Goal: Task Accomplishment & Management: Manage account settings

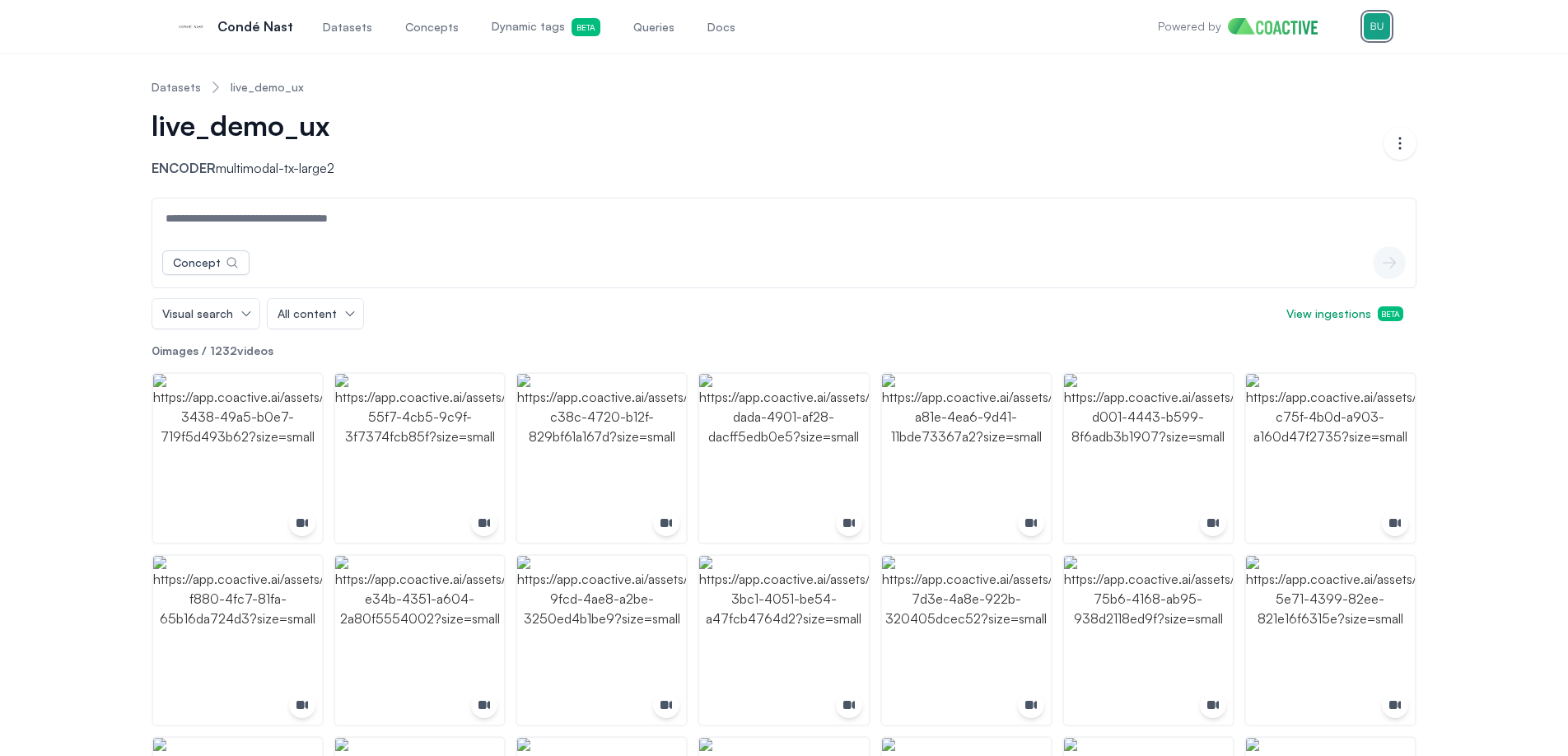
click at [1380, 35] on img "button" at bounding box center [1376, 26] width 26 height 26
click at [1282, 139] on div "Switch organization" at bounding box center [1260, 135] width 108 height 16
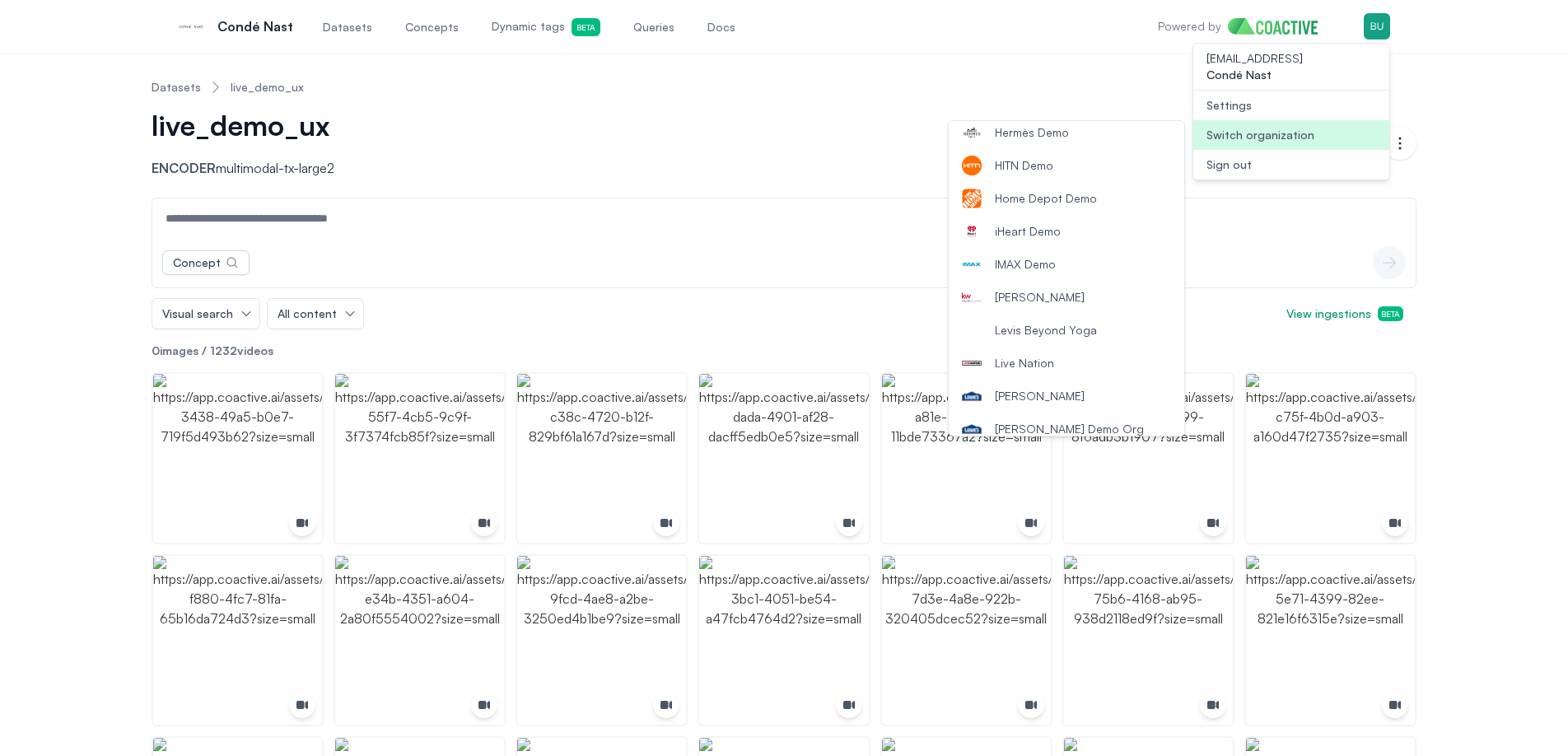
scroll to position [730, 0]
click at [1062, 386] on button "Lowe's" at bounding box center [1067, 394] width 236 height 33
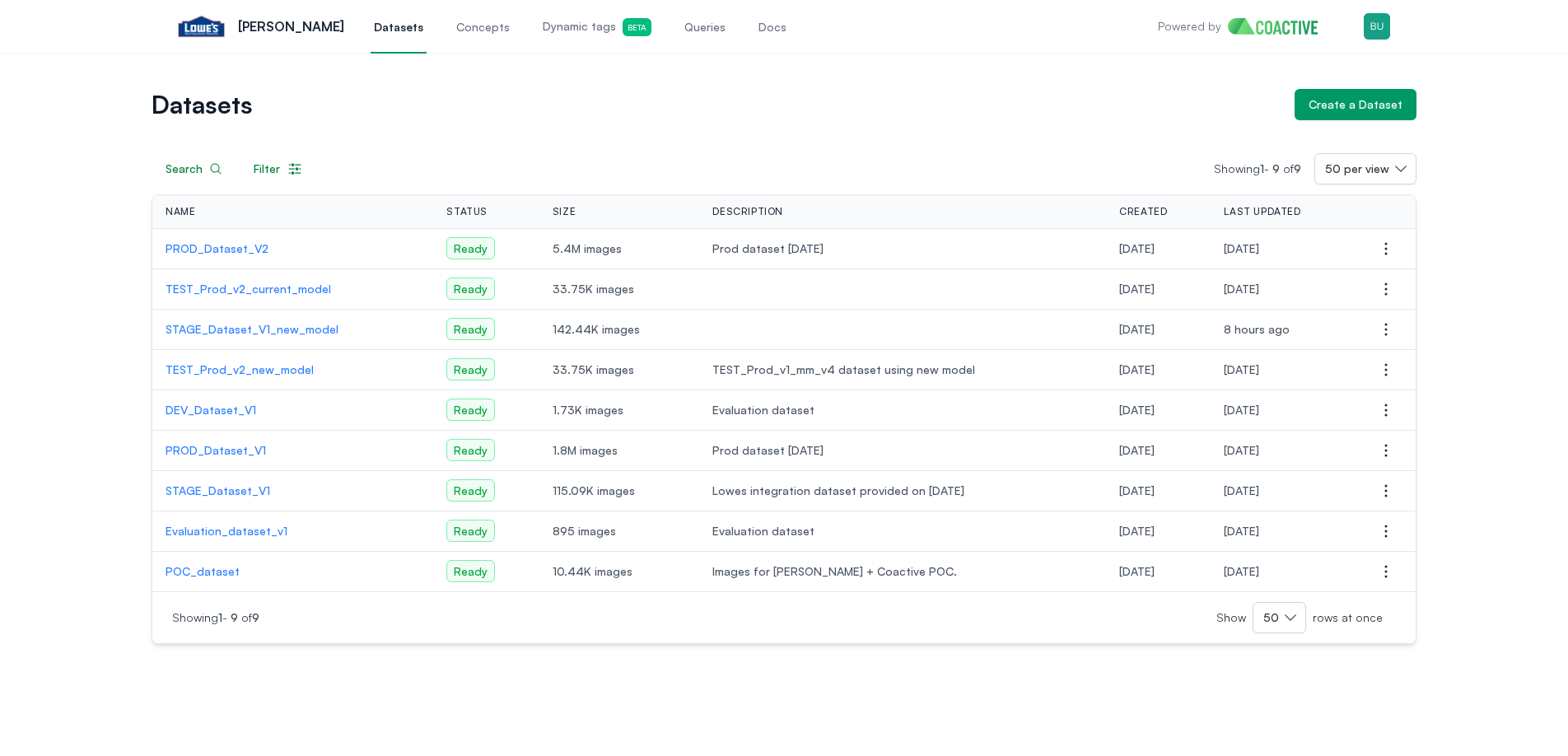
click at [87, 361] on div "Datasets Create a Dataset Search Filter Showing 1 - 9 of 9 50 per view Name Sta…" at bounding box center [784, 367] width 1508 height 555
click at [83, 365] on div "Datasets Create a Dataset Search Filter Showing 1 - 9 of 9 50 per view Name Sta…" at bounding box center [784, 367] width 1508 height 555
click at [80, 482] on div "Datasets Create a Dataset Search Filter Showing 1 - 9 of 9 50 per view Name Sta…" at bounding box center [784, 367] width 1508 height 555
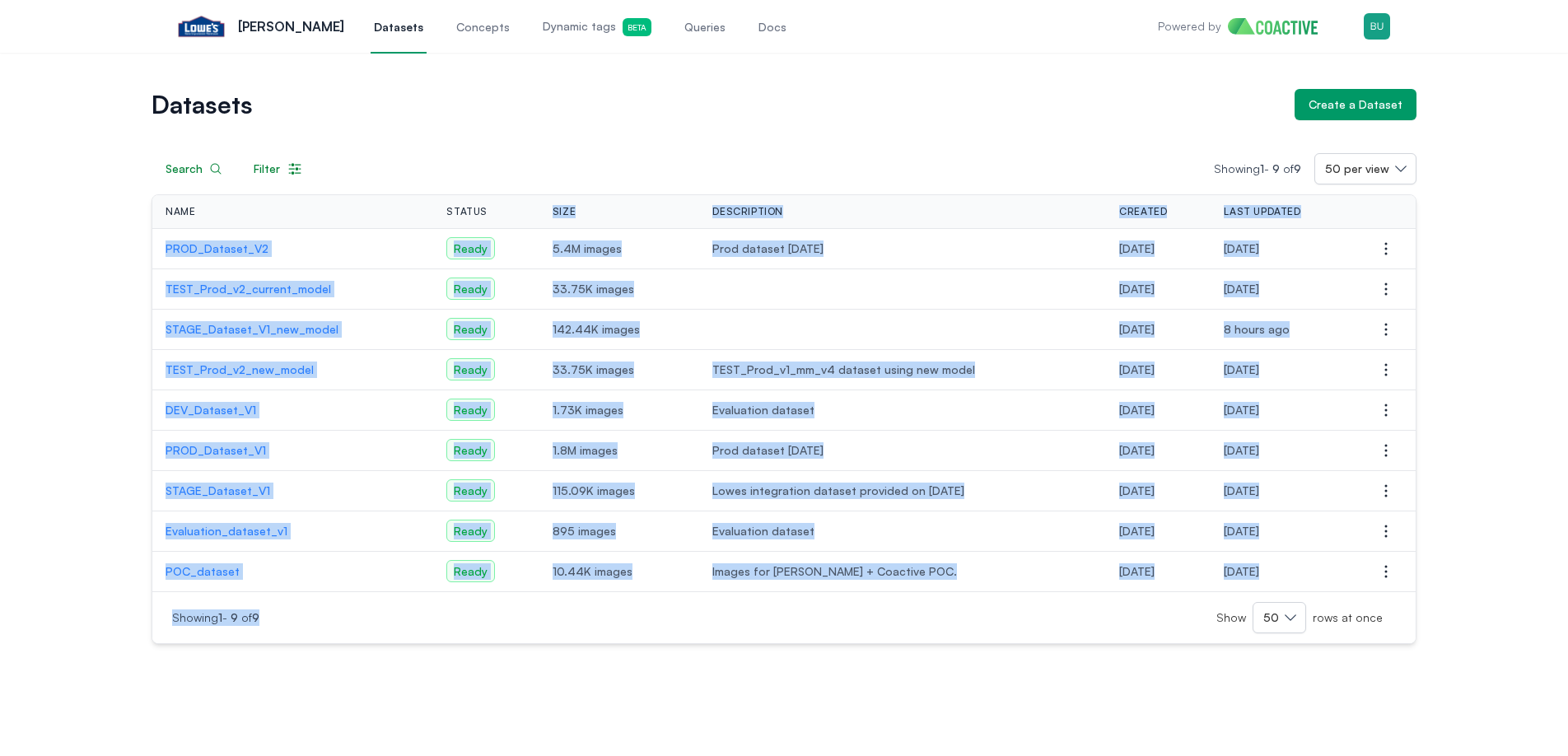
drag, startPoint x: 644, startPoint y: 614, endPoint x: 475, endPoint y: 175, distance: 470.4
click at [478, 184] on div "Search Filter Showing 1 - 9 of 9 50 per view Name Status Size Description Creat…" at bounding box center [784, 397] width 1264 height 490
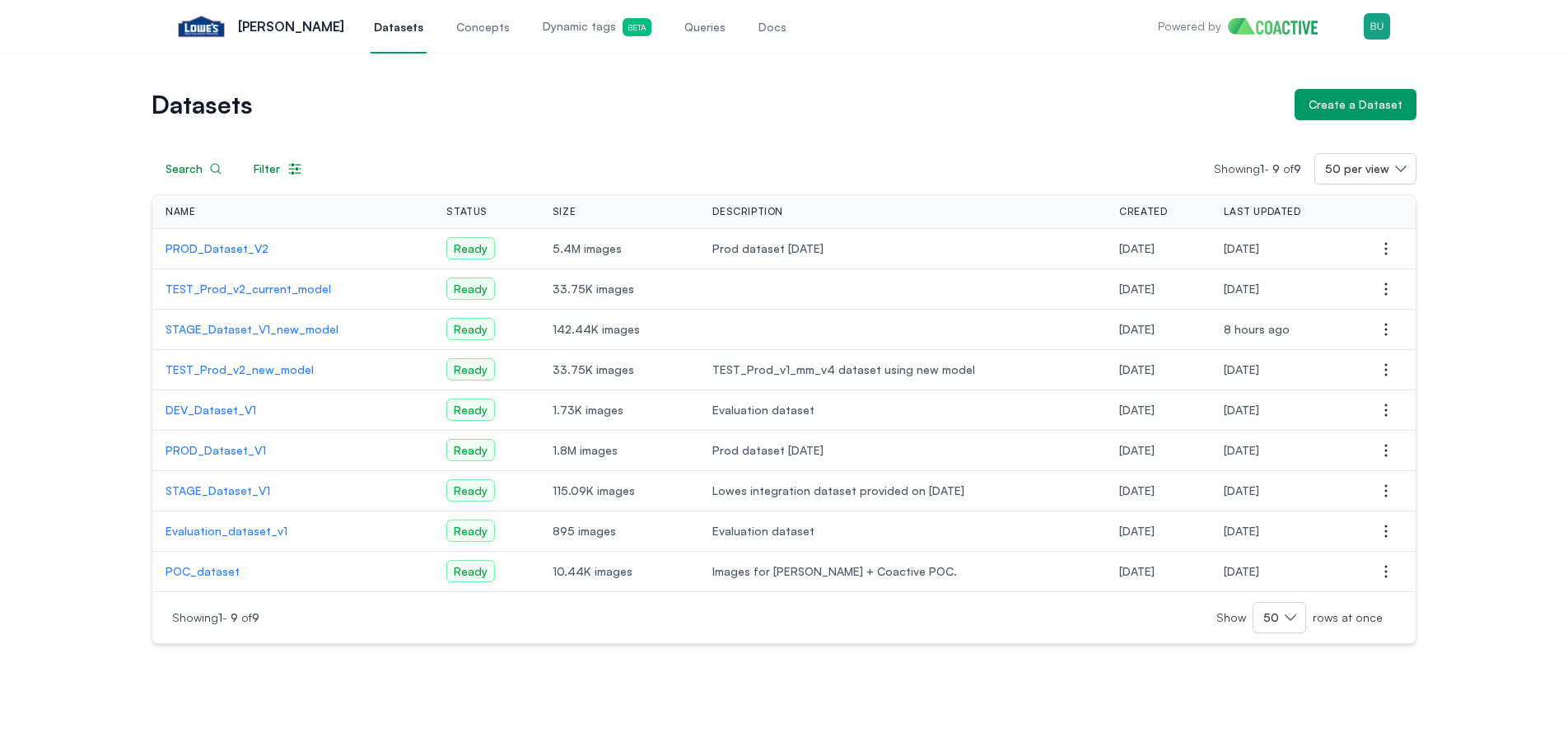
click at [621, 616] on div "Showing 1 - 9 of 9 Show 50 rows at once" at bounding box center [783, 617] width 1223 height 31
click at [1047, 40] on div "Open main menu Lowe's Datasets Concepts Dynamic tags Beta Queries Docs Powered …" at bounding box center [783, 26] width 1211 height 53
click at [1057, 94] on h1 "Datasets" at bounding box center [716, 104] width 1130 height 23
drag, startPoint x: 1114, startPoint y: 107, endPoint x: 1142, endPoint y: 101, distance: 28.6
click at [1124, 107] on h1 "Datasets" at bounding box center [716, 104] width 1130 height 23
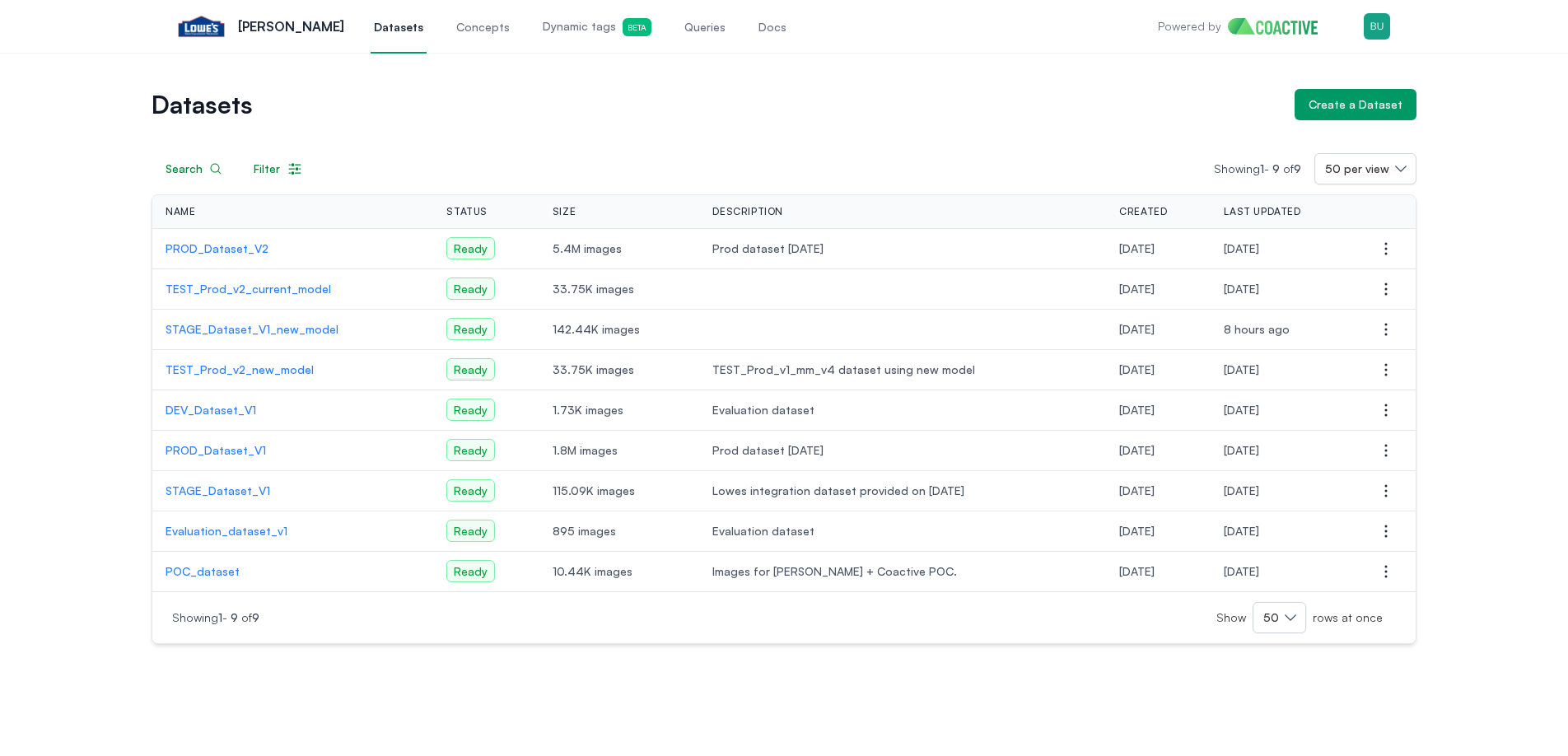
click at [1142, 101] on h1 "Datasets" at bounding box center [716, 104] width 1130 height 23
drag, startPoint x: 1073, startPoint y: 124, endPoint x: 1161, endPoint y: 113, distance: 88.7
click at [1080, 124] on div "Search Filter Showing 1 - 9 of 9 50 per view Name Status Size Description Creat…" at bounding box center [784, 381] width 1264 height 523
click at [1471, 92] on div "Datasets Create a Dataset Search Filter Showing 1 - 9 of 9 50 per view Name Sta…" at bounding box center [784, 367] width 1508 height 555
click at [1413, 110] on button "Create a Dataset" at bounding box center [1355, 104] width 122 height 31
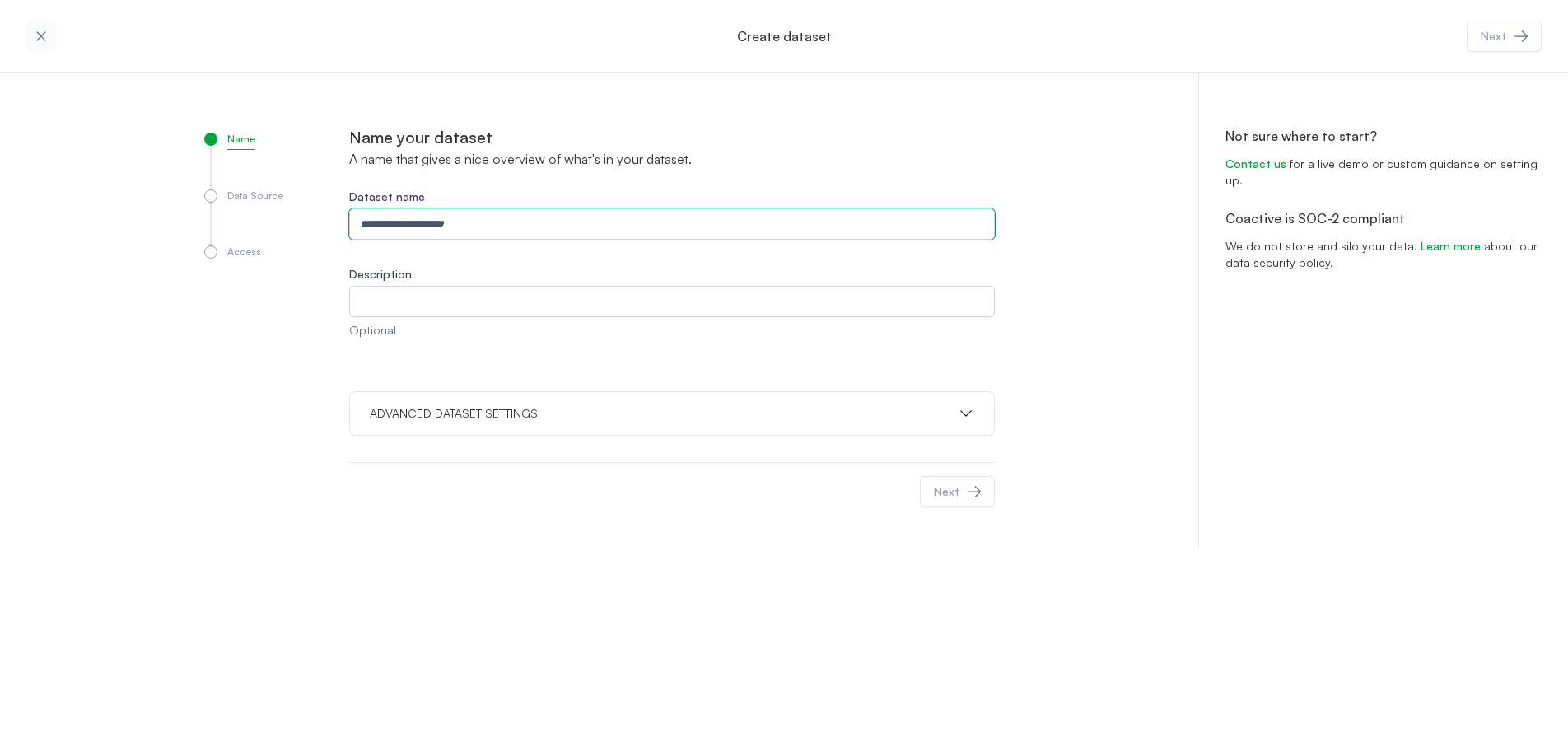
click at [536, 214] on input "Dataset name" at bounding box center [672, 224] width 645 height 31
click at [441, 232] on input "**********" at bounding box center [672, 224] width 645 height 31
drag, startPoint x: 489, startPoint y: 223, endPoint x: 446, endPoint y: 227, distance: 43.2
click at [446, 226] on input "**********" at bounding box center [672, 224] width 645 height 31
click at [443, 229] on input "**********" at bounding box center [672, 224] width 645 height 31
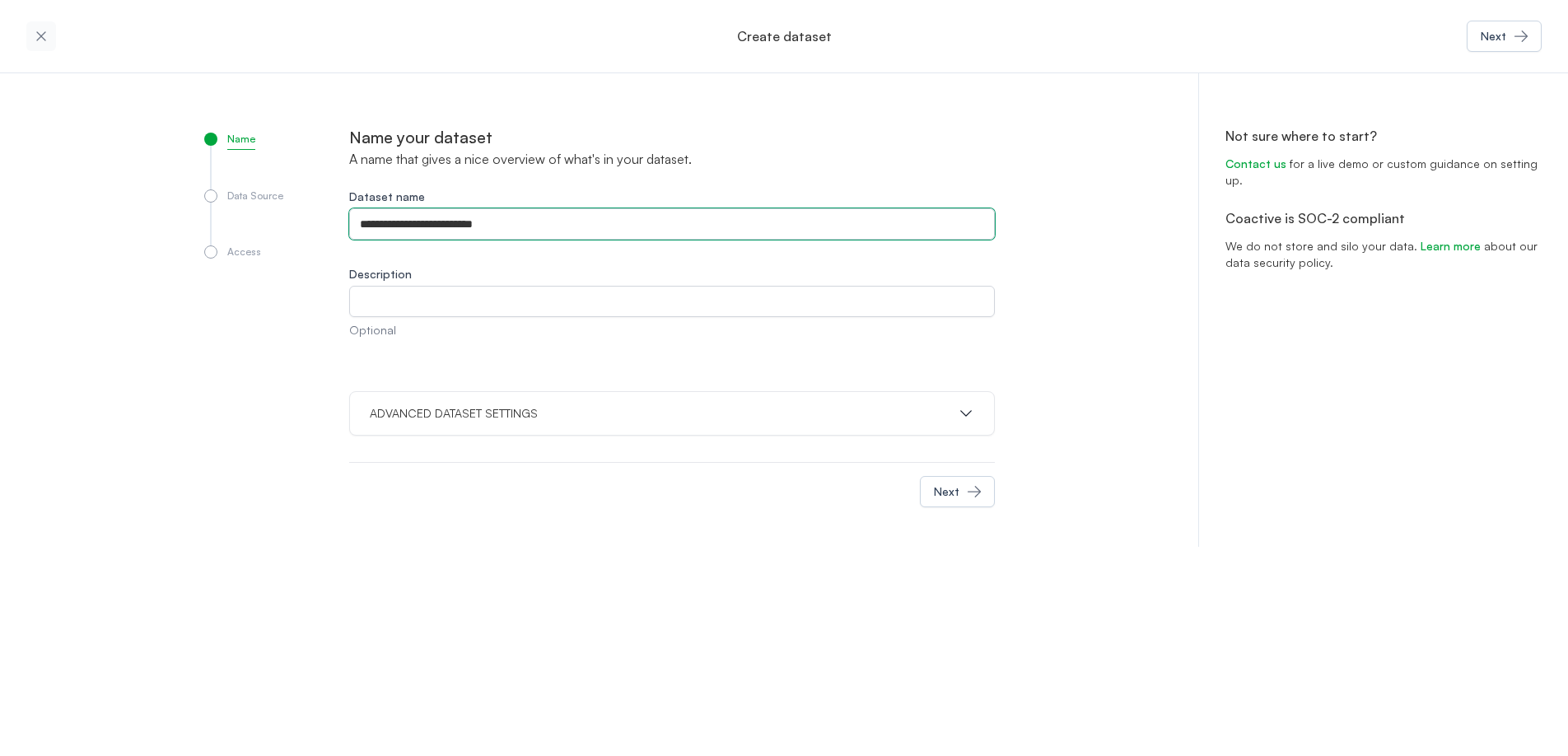
drag, startPoint x: 485, startPoint y: 224, endPoint x: 406, endPoint y: 228, distance: 79.1
click at [406, 228] on input "**********" at bounding box center [672, 224] width 645 height 31
type input "**********"
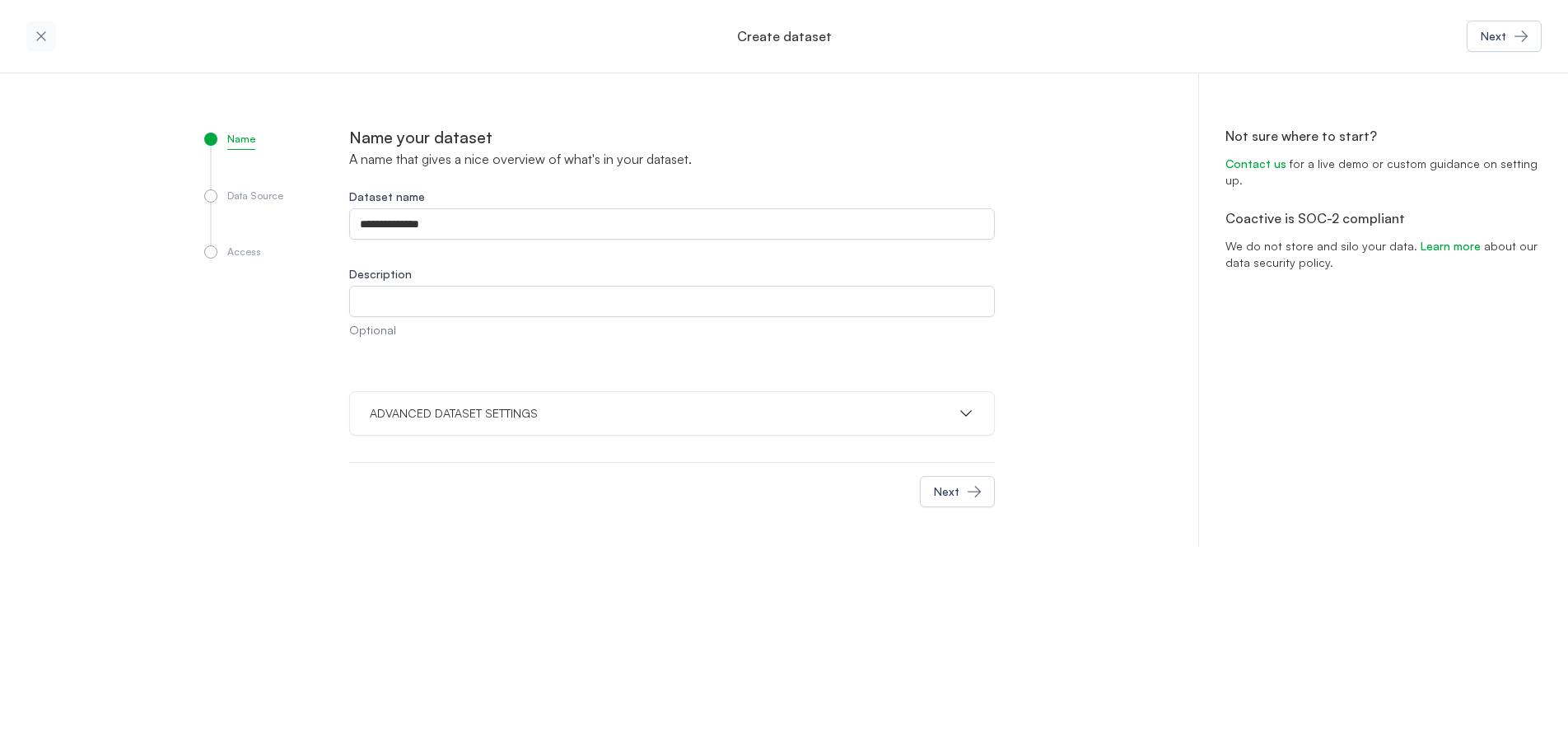
click at [332, 390] on div "Name Data Source Access" at bounding box center [276, 323] width 145 height 394
click at [496, 413] on p "ADVANCED DATASET SETTINGS" at bounding box center [453, 413] width 168 height 16
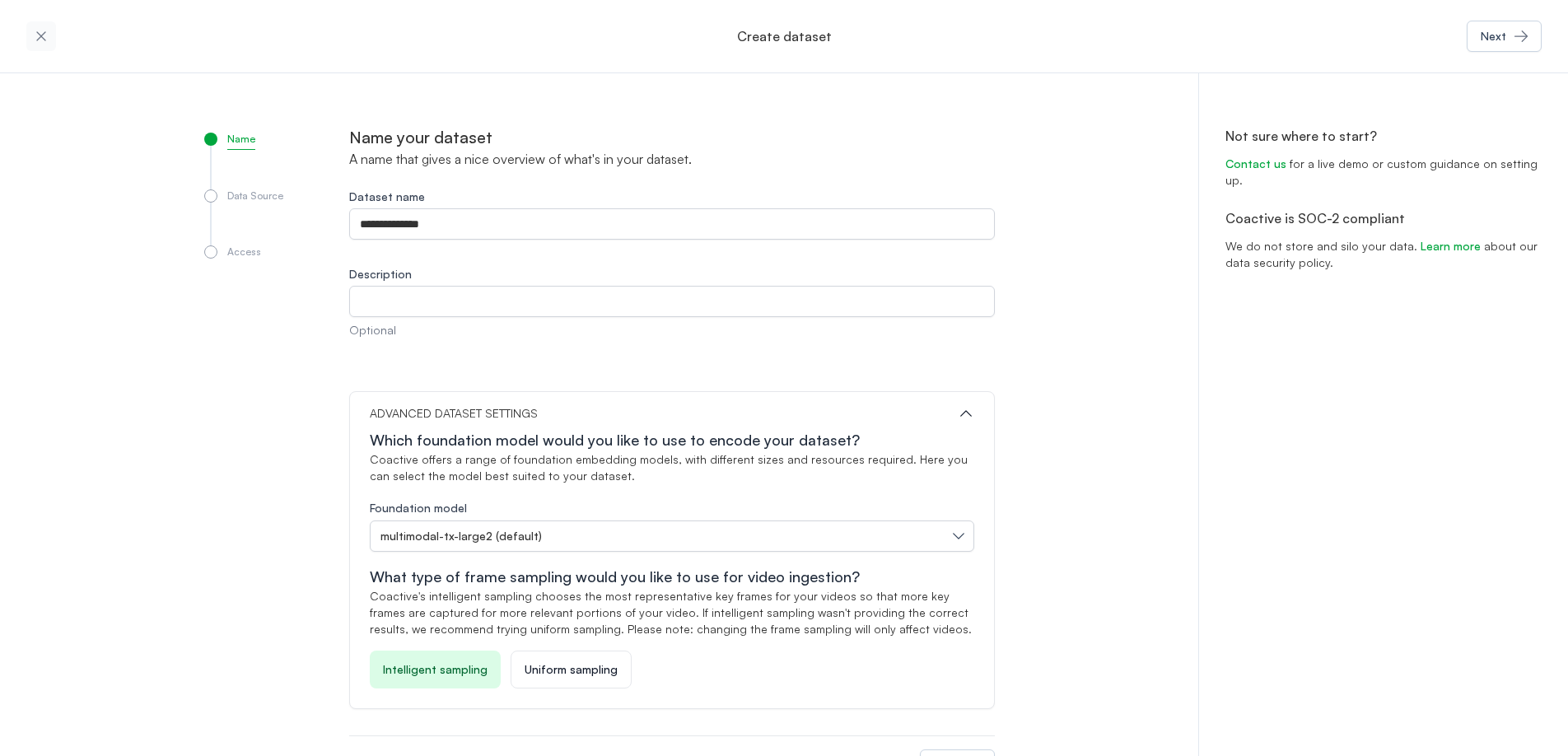
click at [1095, 518] on div "**********" at bounding box center [784, 446] width 1568 height 747
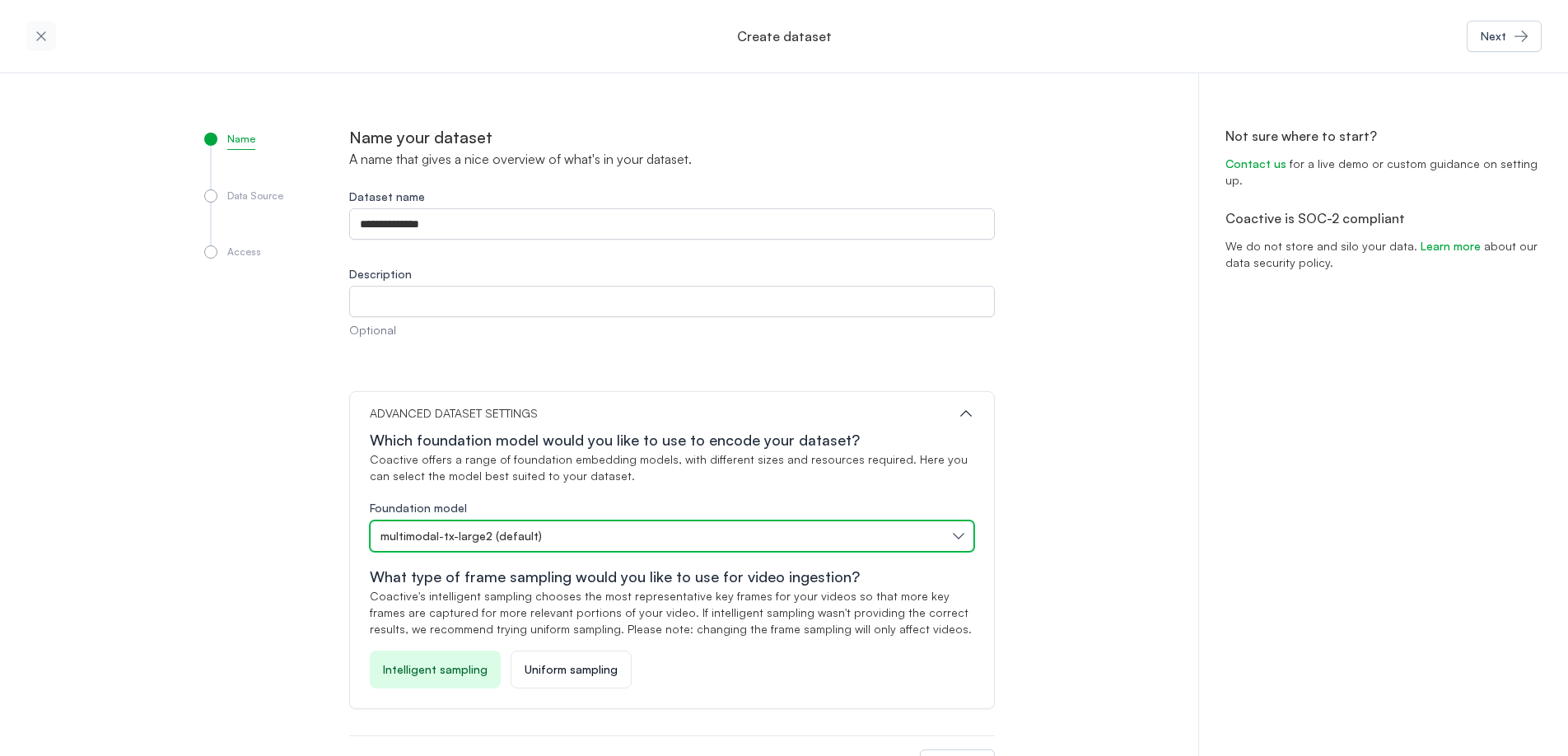
click at [917, 535] on div "multimodal-tx-large2 (default)" at bounding box center [663, 535] width 566 height 16
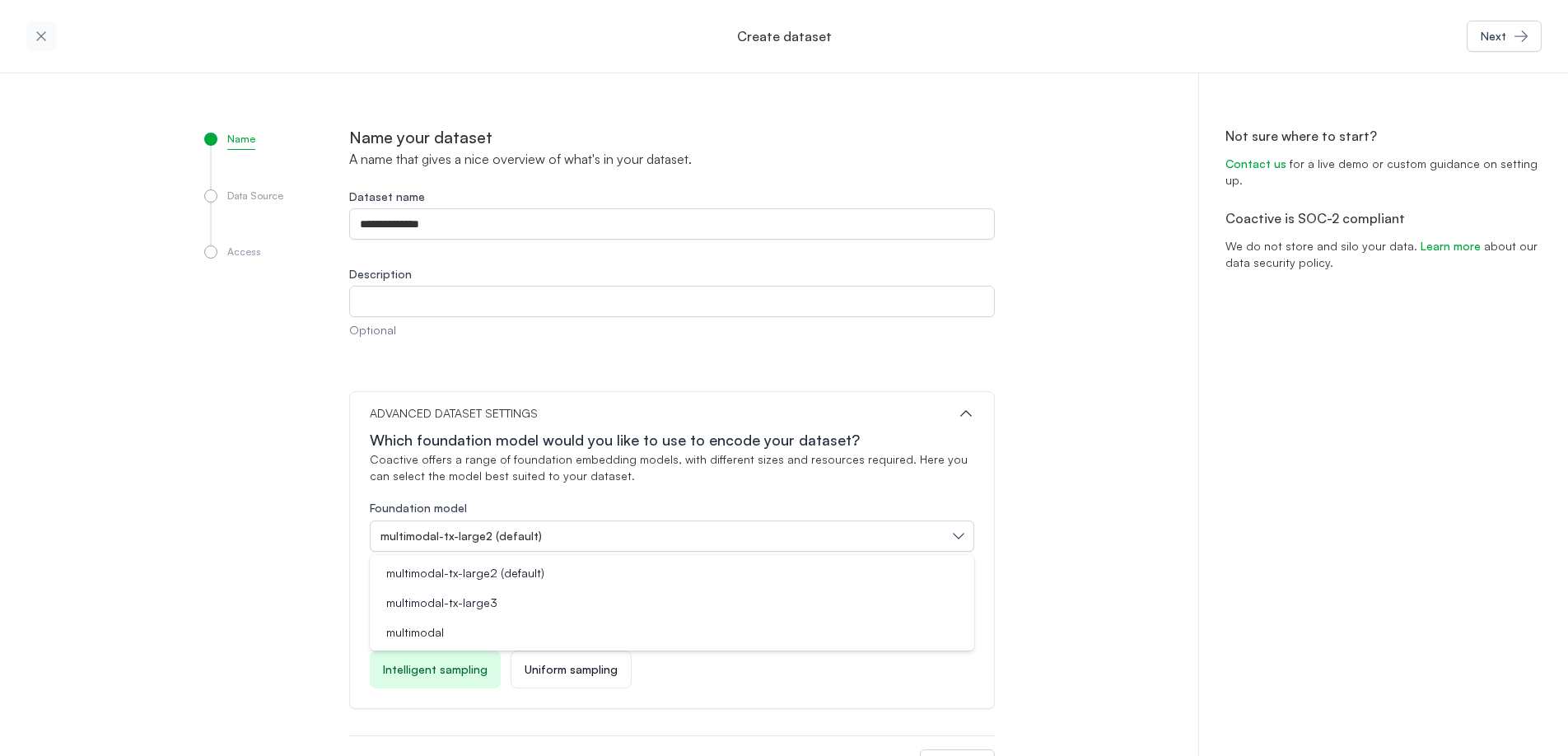
click at [1091, 554] on div "**********" at bounding box center [784, 446] width 1568 height 747
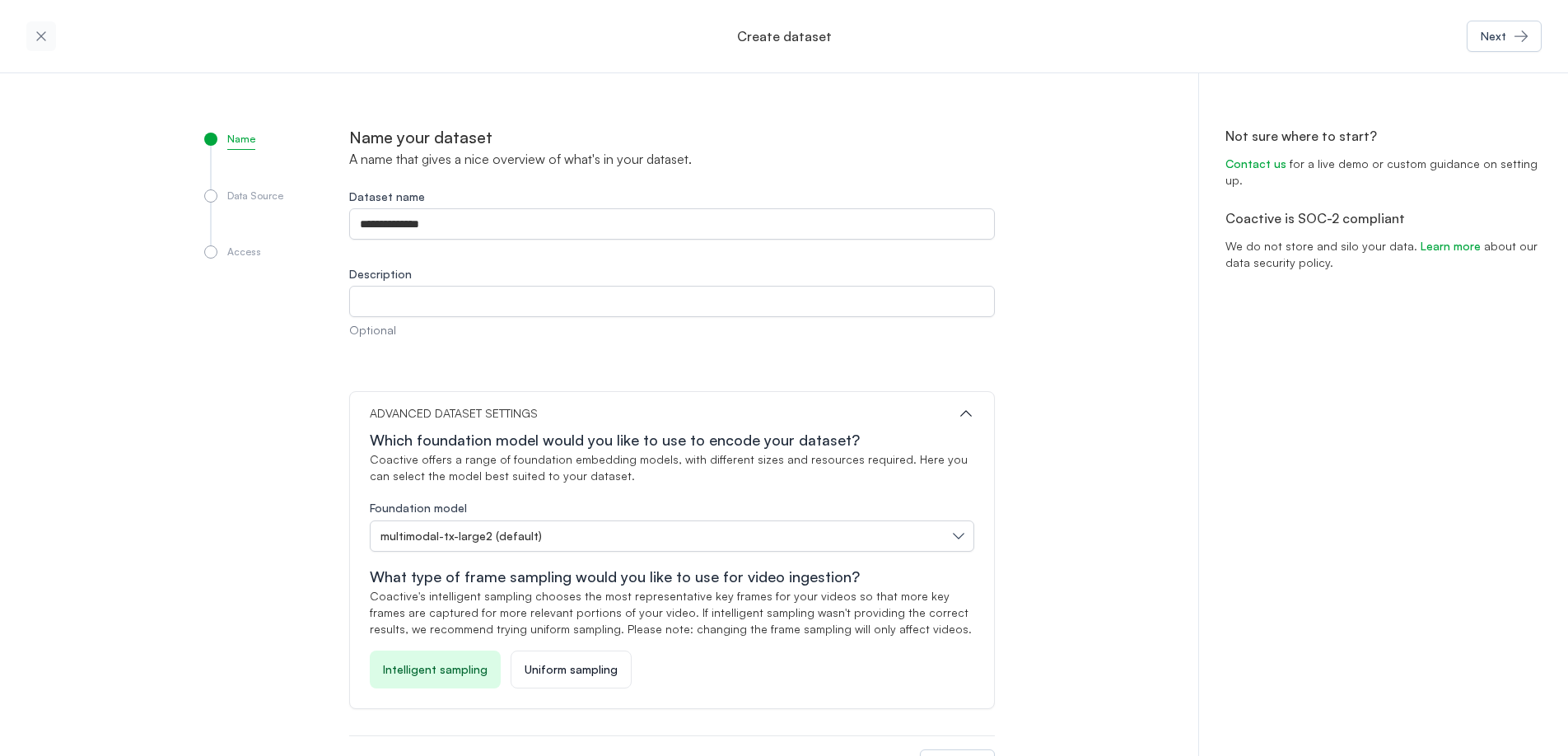
drag, startPoint x: 207, startPoint y: 312, endPoint x: 172, endPoint y: 298, distance: 37.7
click at [206, 312] on div "Name Data Source Access" at bounding box center [276, 459] width 145 height 668
click at [40, 40] on icon "button" at bounding box center [41, 36] width 16 height 16
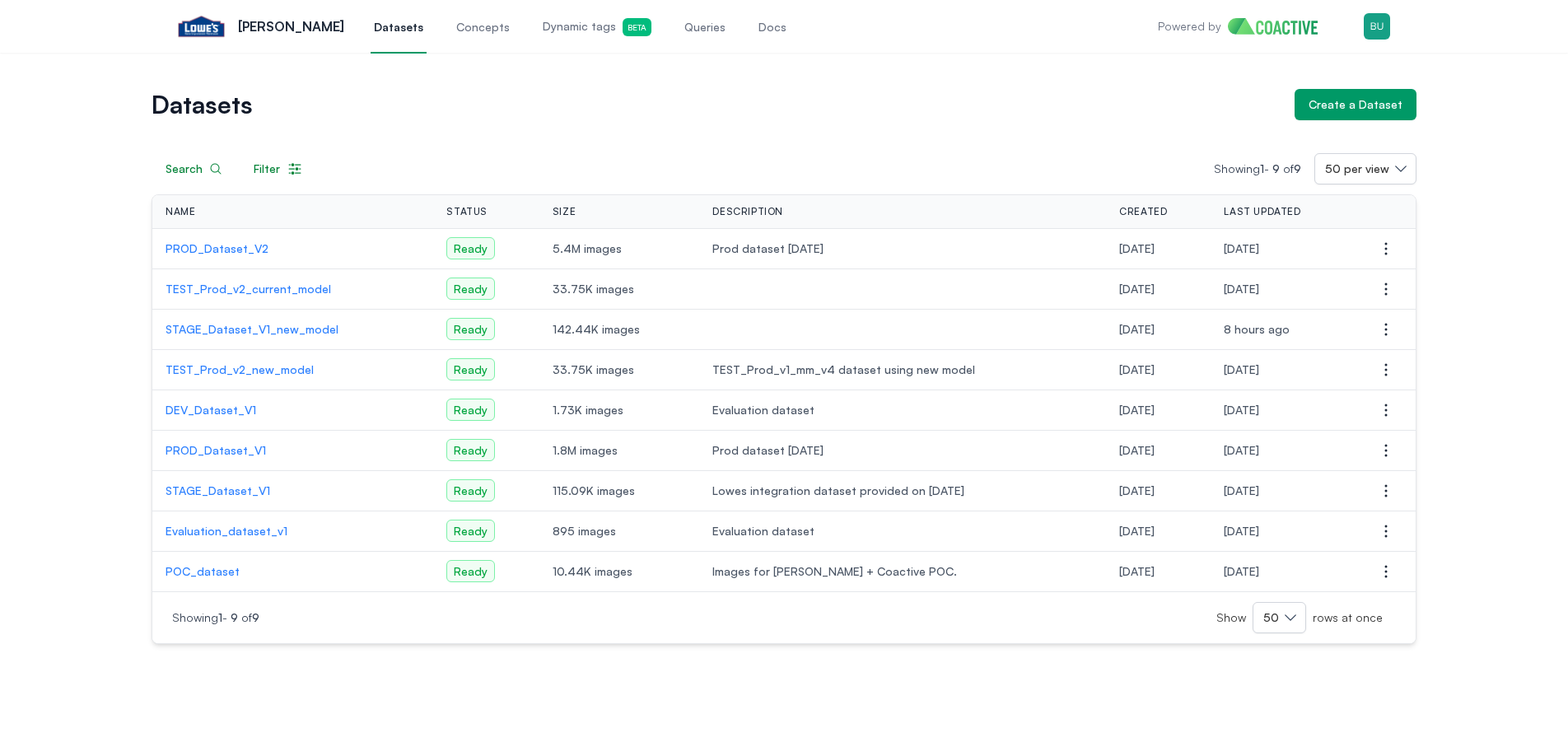
click at [232, 251] on p "PROD_Dataset_V2" at bounding box center [293, 249] width 255 height 16
click at [232, 330] on p "STAGE_Dataset_V1_new_model" at bounding box center [293, 330] width 255 height 16
click at [228, 450] on p "PROD_Dataset_V1" at bounding box center [293, 450] width 255 height 16
click at [215, 368] on p "TEST_Prod_v2_new_model" at bounding box center [293, 370] width 255 height 16
click at [209, 408] on p "DEV_Dataset_V1" at bounding box center [293, 409] width 255 height 16
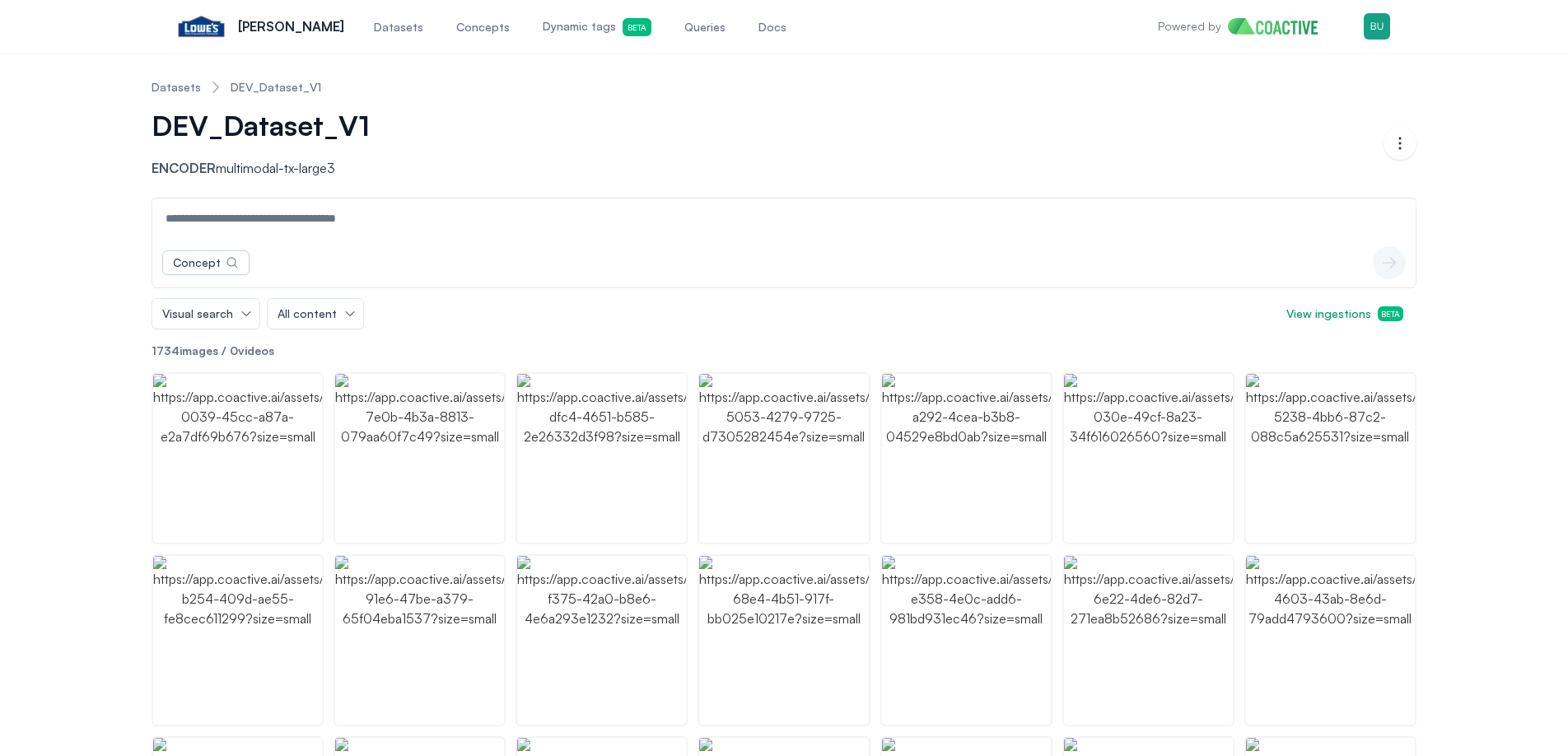
click at [312, 182] on header "Datasets DEV_Dataset_V1 DEV_Dataset_V1 Encoder multimodal-tx-large3 Open options" at bounding box center [784, 132] width 1264 height 132
click at [321, 175] on p "Encoder multimodal-tx-large3" at bounding box center [279, 168] width 255 height 20
click at [373, 193] on header "Datasets DEV_Dataset_V1 DEV_Dataset_V1 Encoder multimodal-tx-large3 Open options" at bounding box center [784, 132] width 1264 height 132
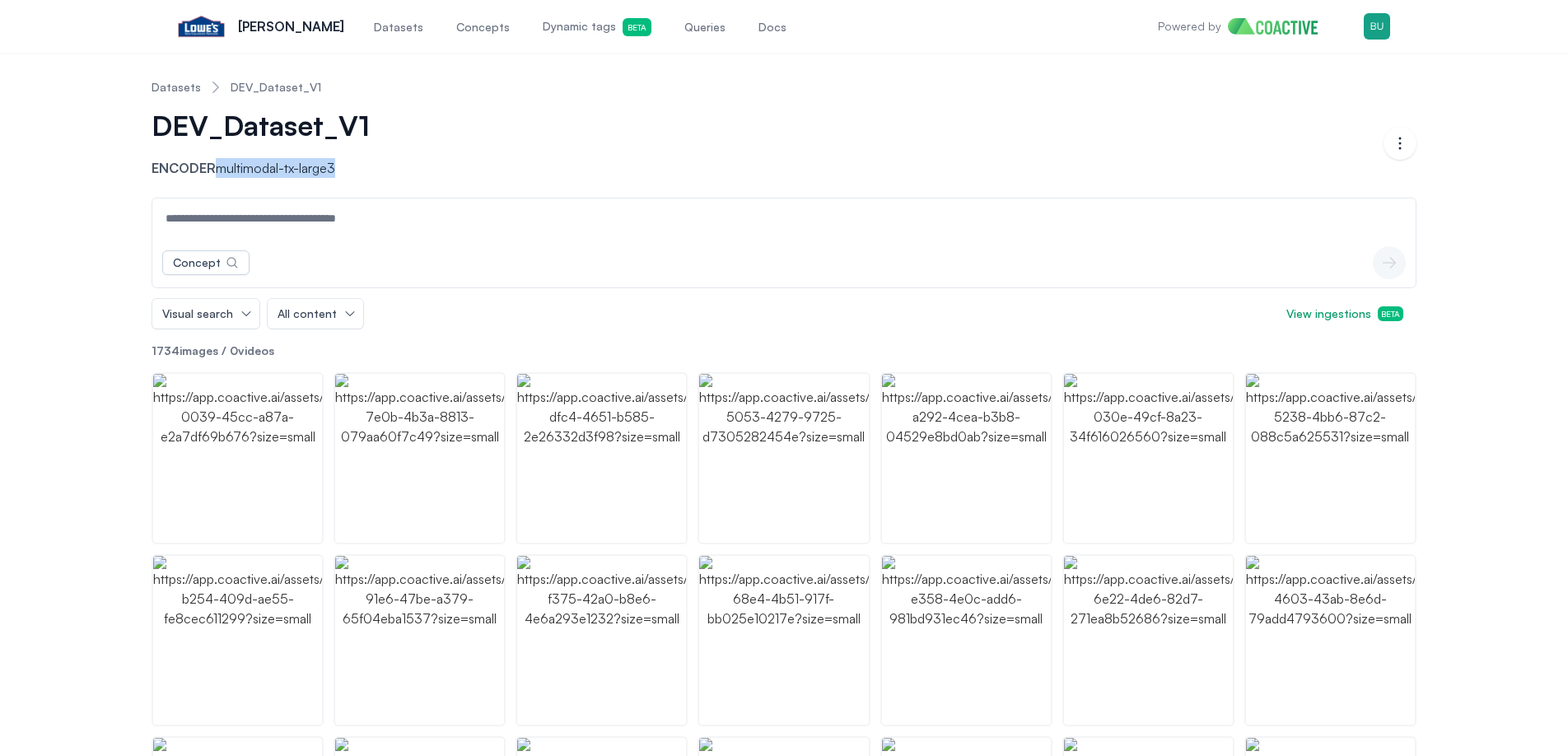
drag, startPoint x: 336, startPoint y: 164, endPoint x: 221, endPoint y: 176, distance: 115.6
click at [221, 176] on p "Encoder multimodal-tx-large3" at bounding box center [279, 168] width 255 height 20
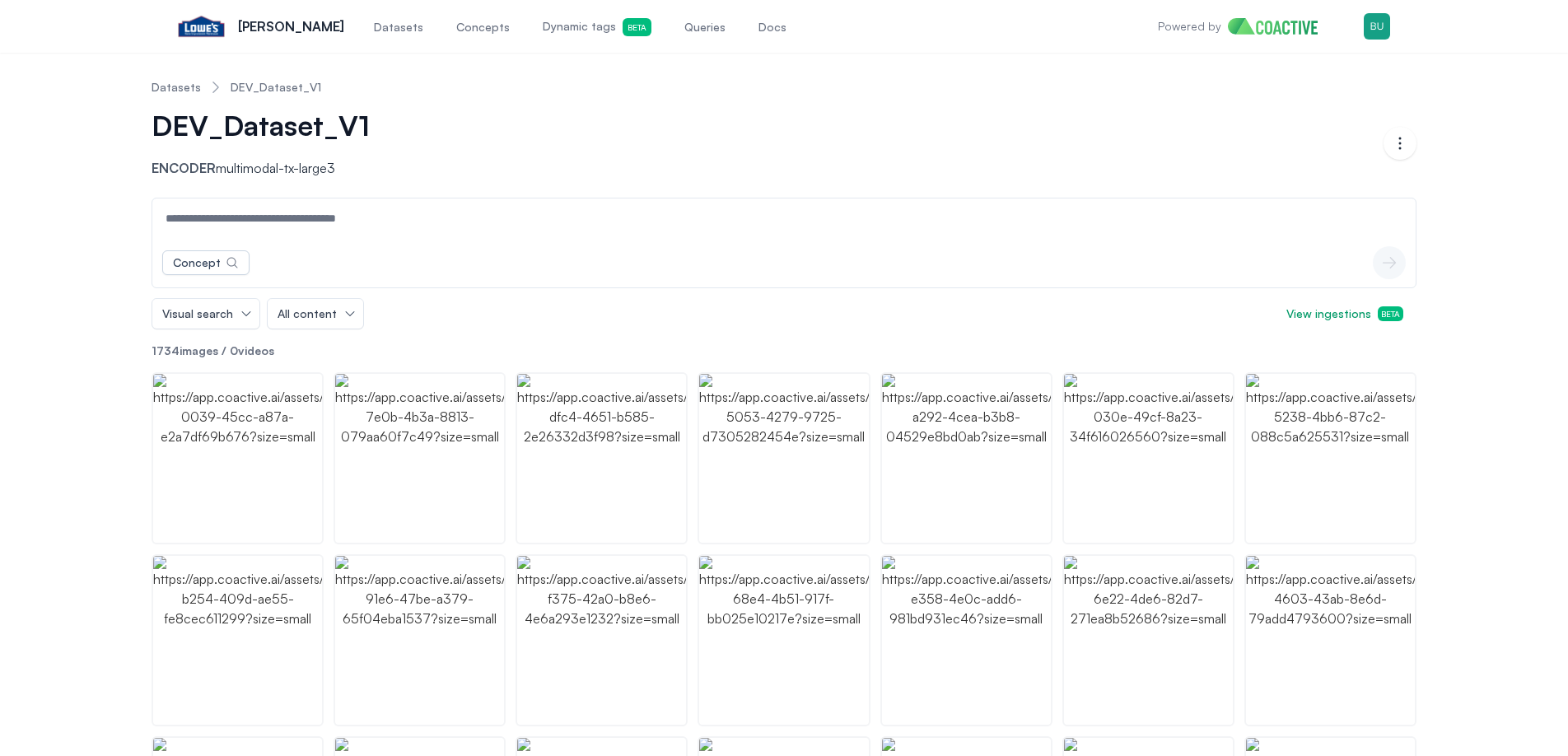
click at [173, 83] on link "Datasets" at bounding box center [176, 87] width 49 height 16
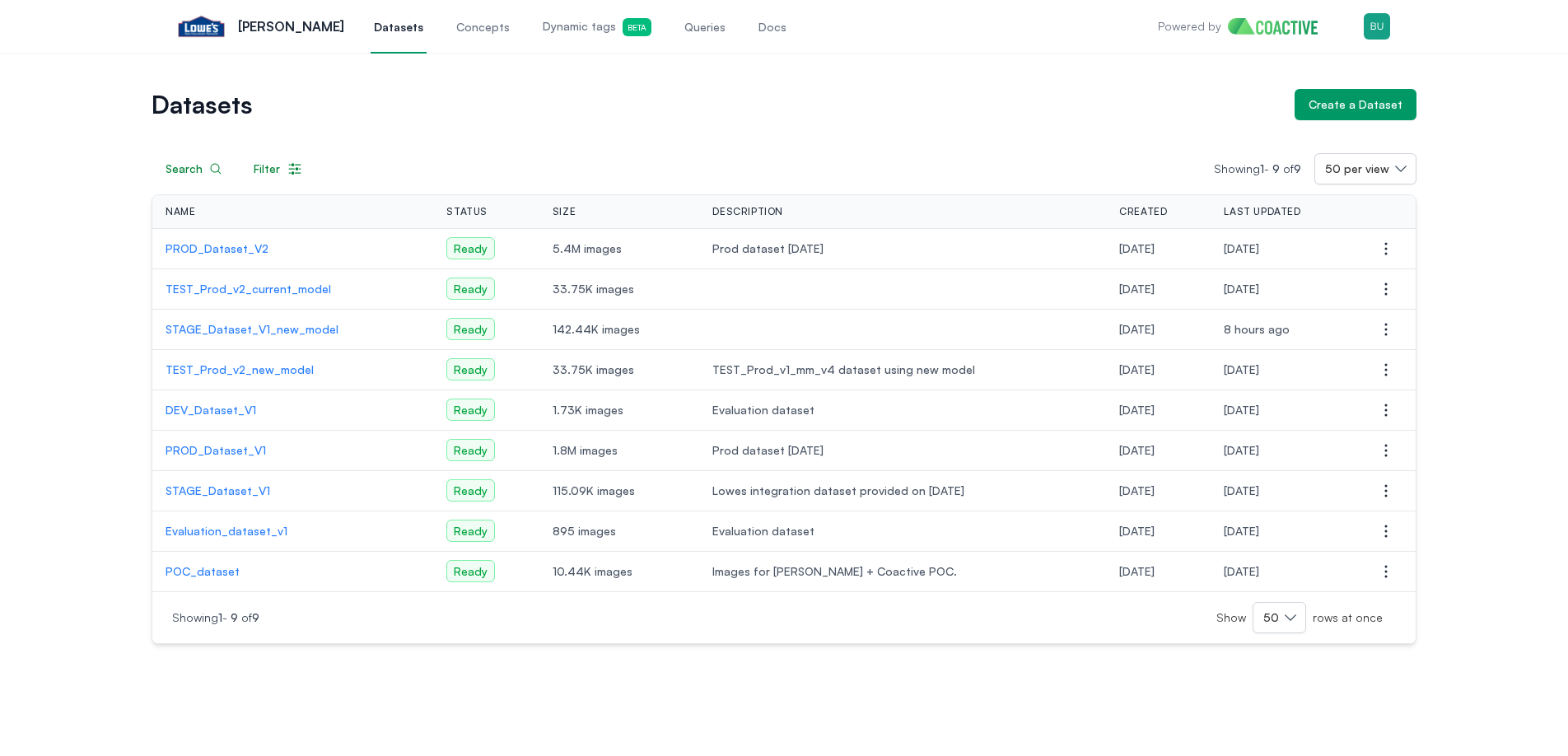
click at [1472, 106] on div "Datasets Create a Dataset Search Filter Showing 1 - 9 of 9 50 per view Name Sta…" at bounding box center [784, 367] width 1508 height 555
drag, startPoint x: 1460, startPoint y: 82, endPoint x: 1405, endPoint y: 101, distance: 58.2
click at [1455, 85] on div "Datasets Create a Dataset Search Filter Showing 1 - 9 of 9 50 per view Name Sta…" at bounding box center [784, 355] width 1568 height 604
click at [1376, 101] on div "Create a Dataset" at bounding box center [1355, 104] width 94 height 16
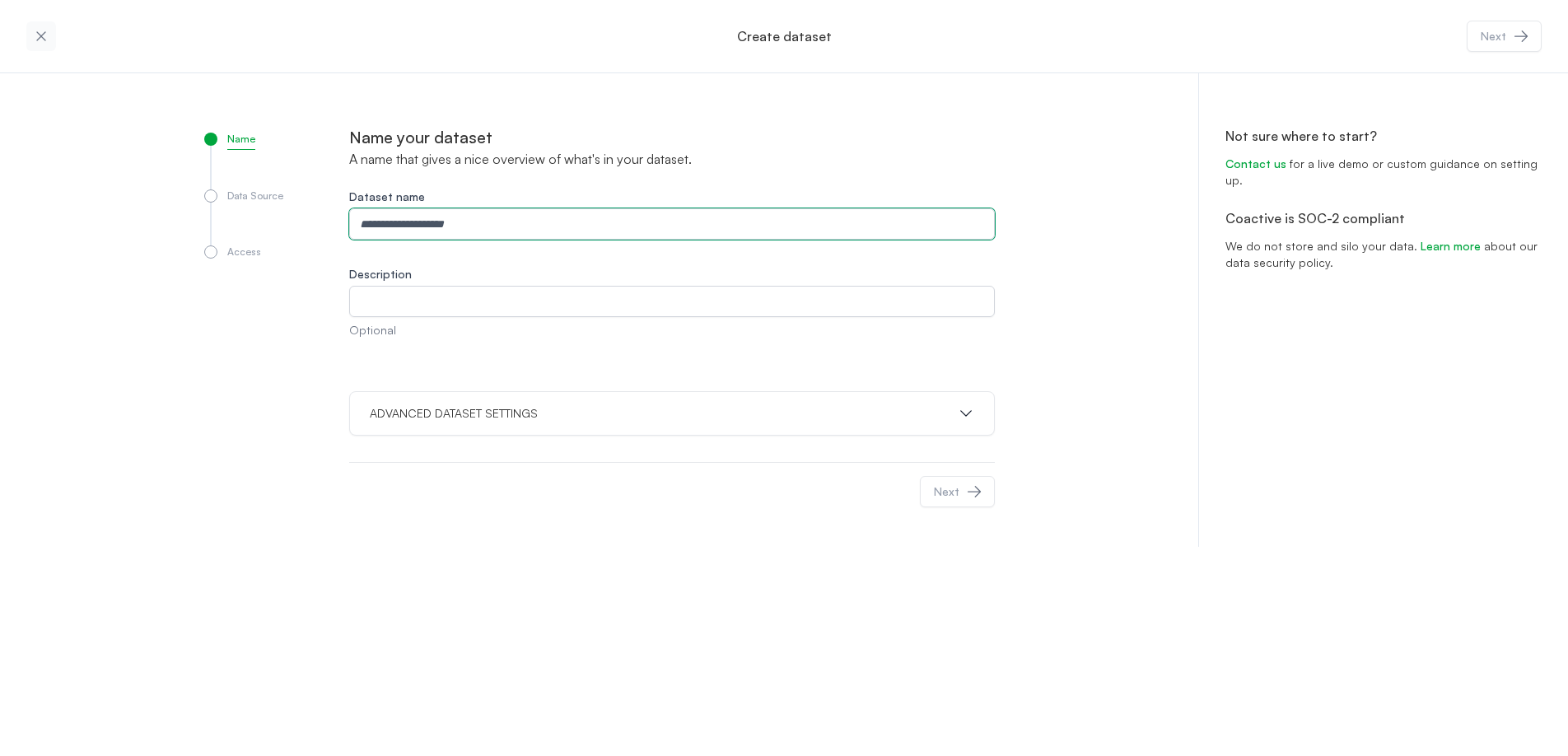
click at [438, 226] on input "Dataset name" at bounding box center [672, 224] width 645 height 31
click at [558, 227] on input "**********" at bounding box center [672, 224] width 645 height 31
drag, startPoint x: 484, startPoint y: 223, endPoint x: 414, endPoint y: 224, distance: 70.0
click at [398, 223] on input "**********" at bounding box center [672, 224] width 645 height 31
type input "**********"
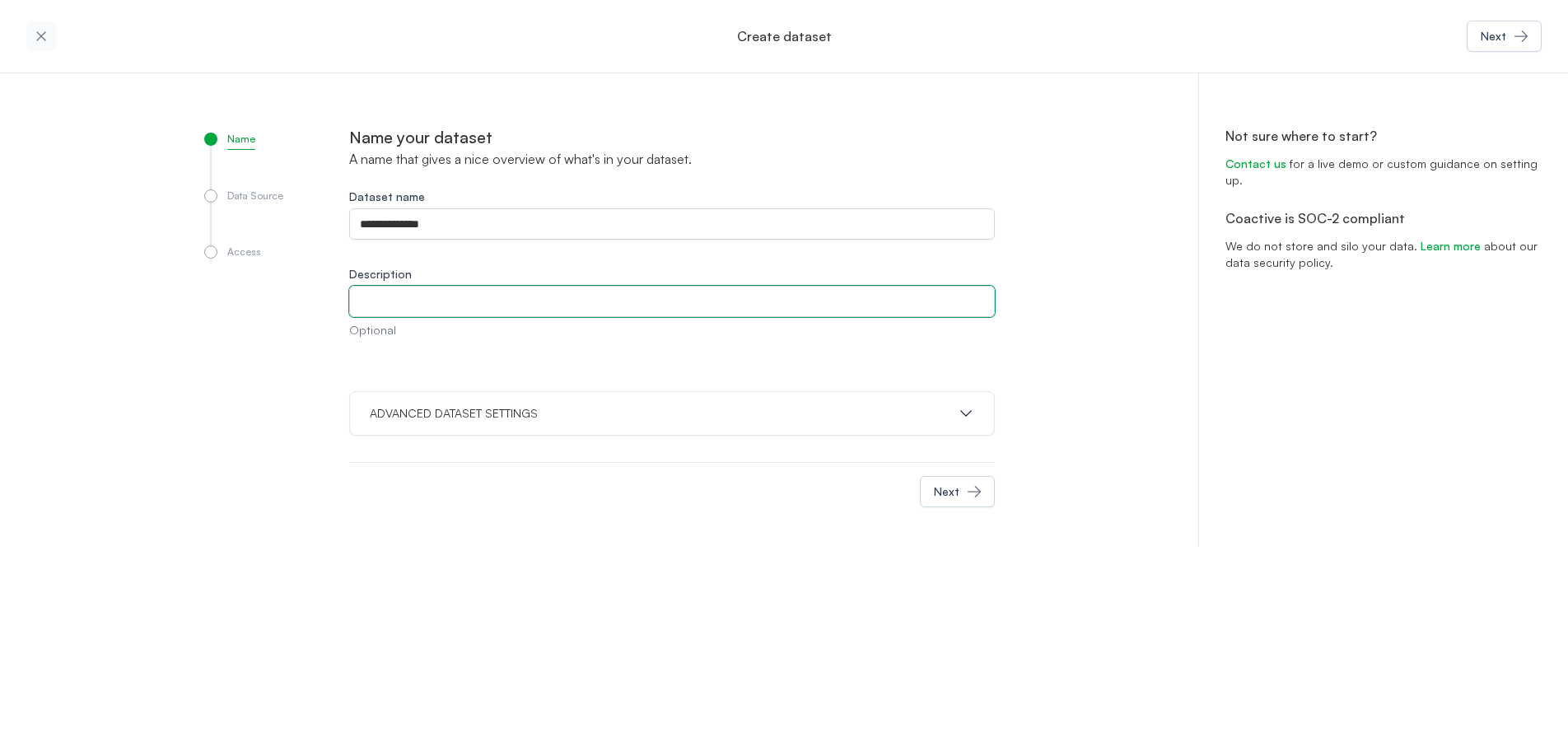
click at [519, 295] on input "Description" at bounding box center [672, 301] width 645 height 31
click at [275, 432] on div "Name Data Source Access" at bounding box center [276, 323] width 145 height 394
click at [405, 412] on p "ADVANCED DATASET SETTINGS" at bounding box center [453, 413] width 168 height 16
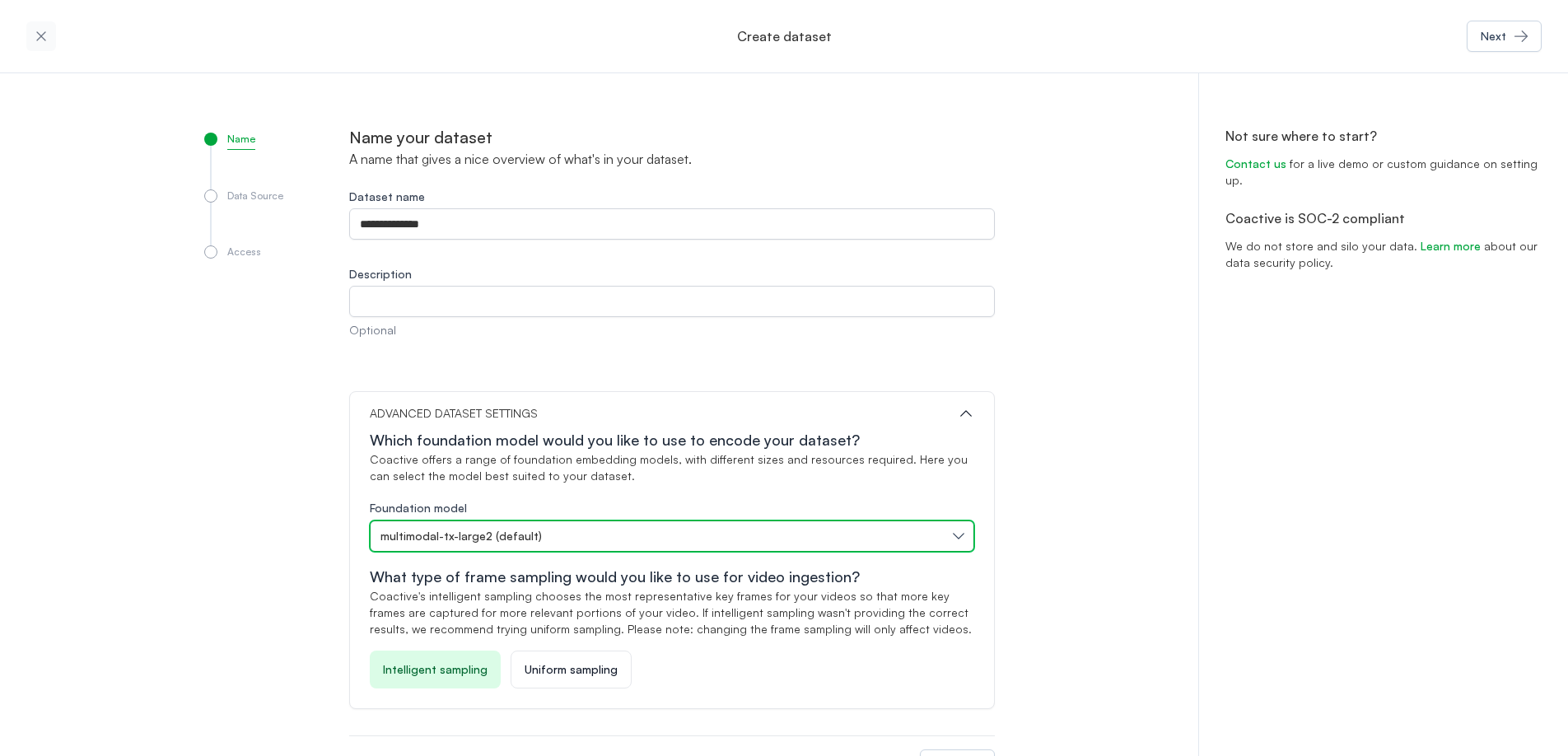
click at [514, 522] on button "multimodal-tx-large2 (default)" at bounding box center [671, 535] width 604 height 31
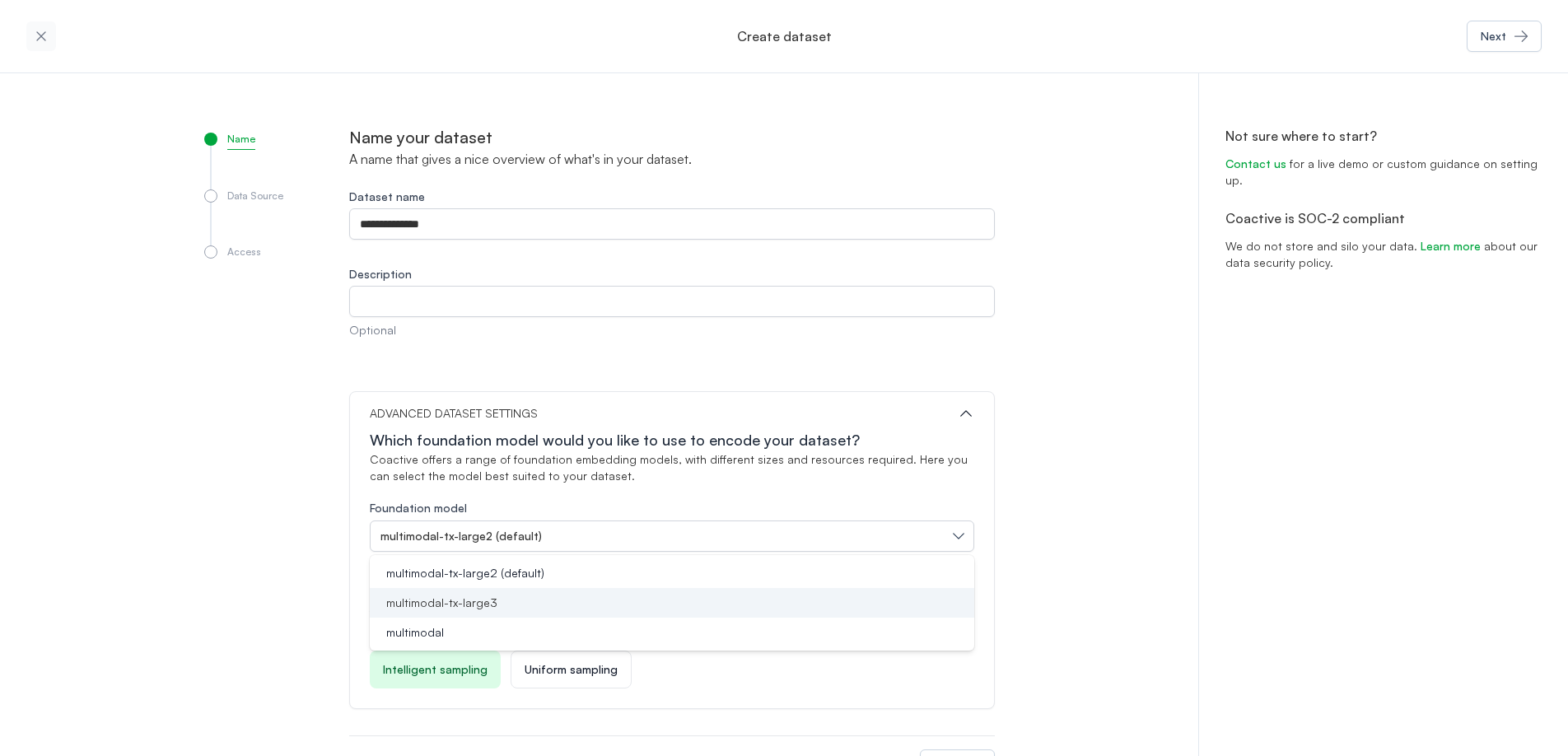
click at [504, 593] on li "multimodal-tx-large3" at bounding box center [671, 603] width 604 height 30
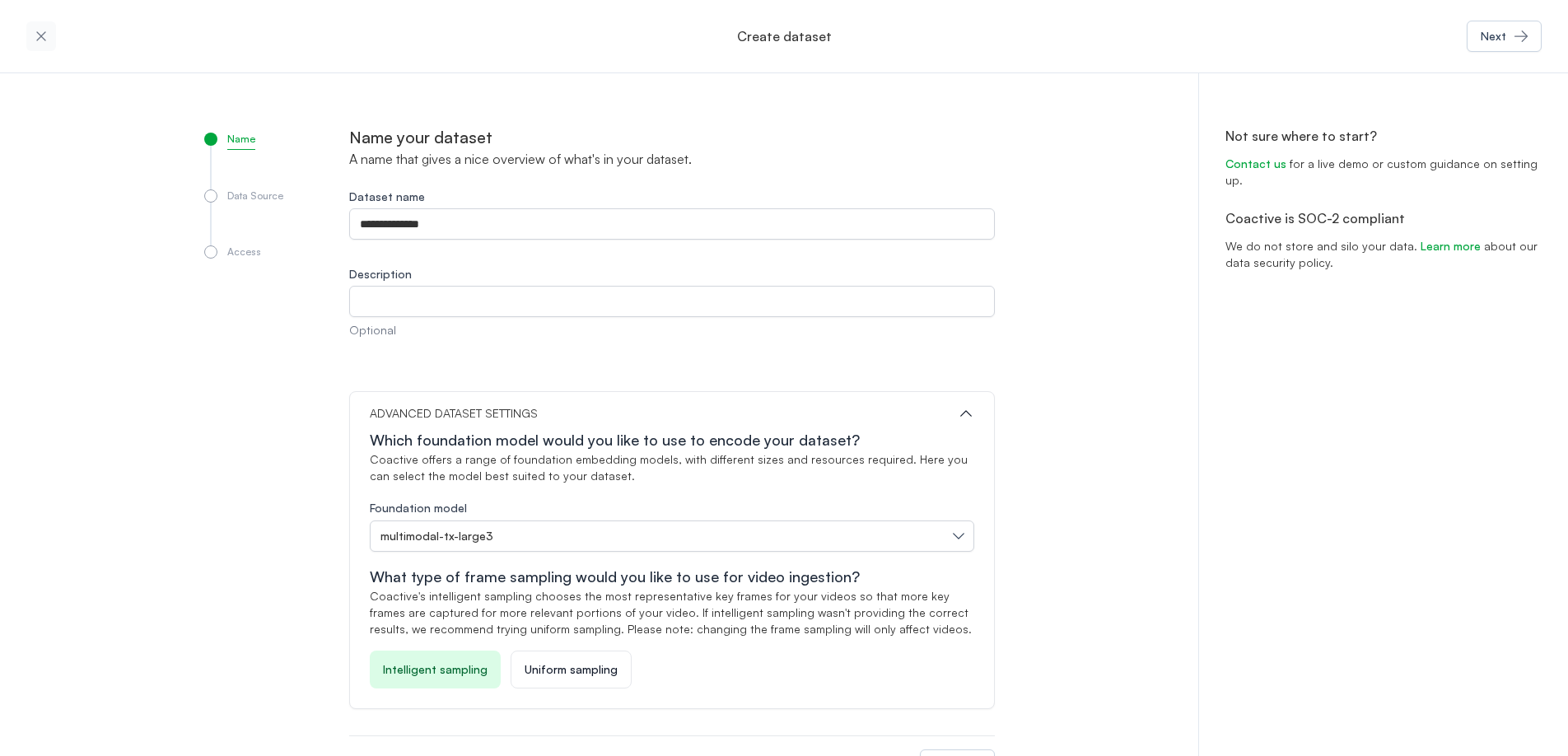
click at [279, 511] on div "Name Data Source Access" at bounding box center [276, 459] width 145 height 668
click at [1137, 611] on div "**********" at bounding box center [784, 446] width 1568 height 747
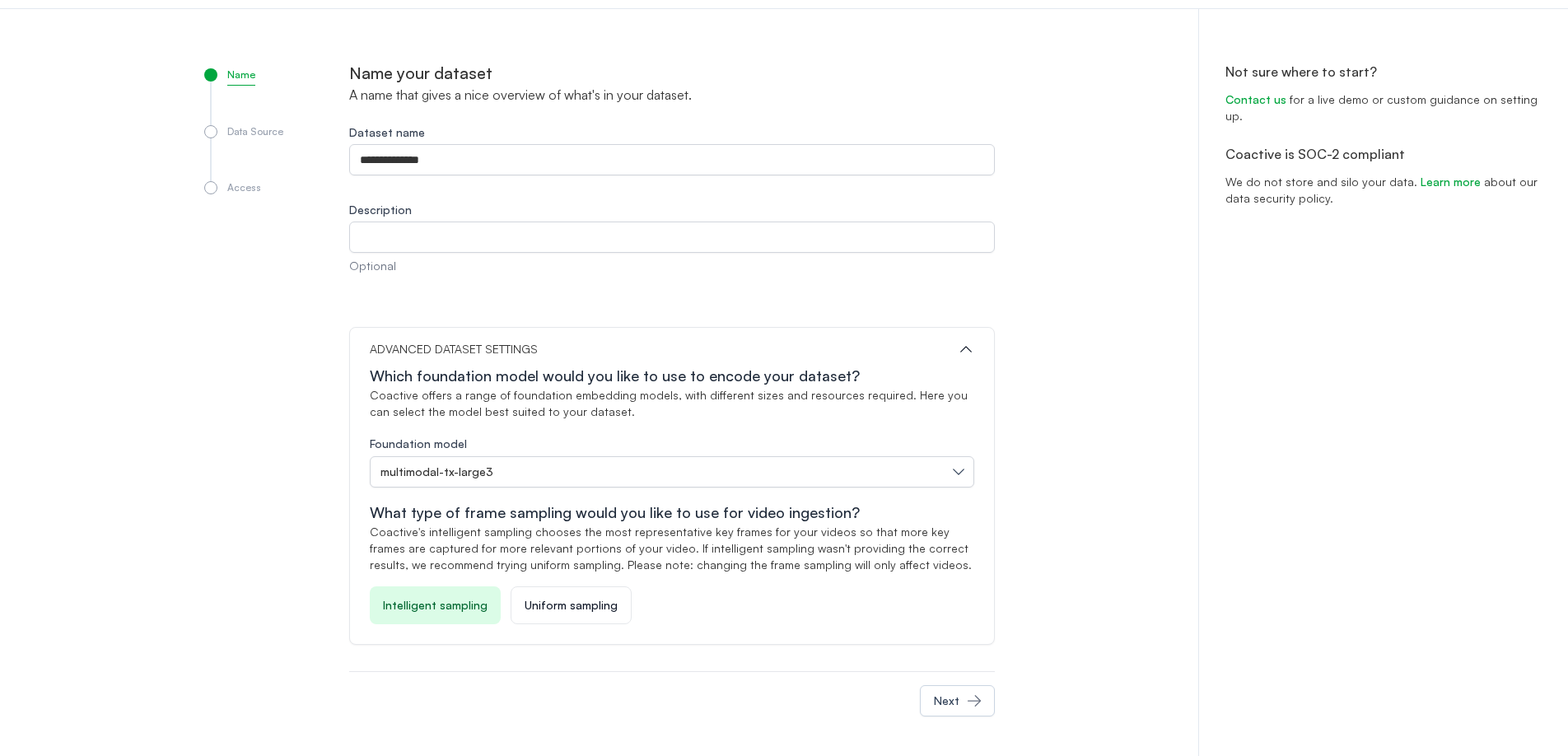
click at [1117, 599] on div "**********" at bounding box center [784, 382] width 1568 height 747
click at [1030, 676] on div "**********" at bounding box center [784, 382] width 1568 height 747
click at [987, 699] on button "Next" at bounding box center [957, 700] width 75 height 31
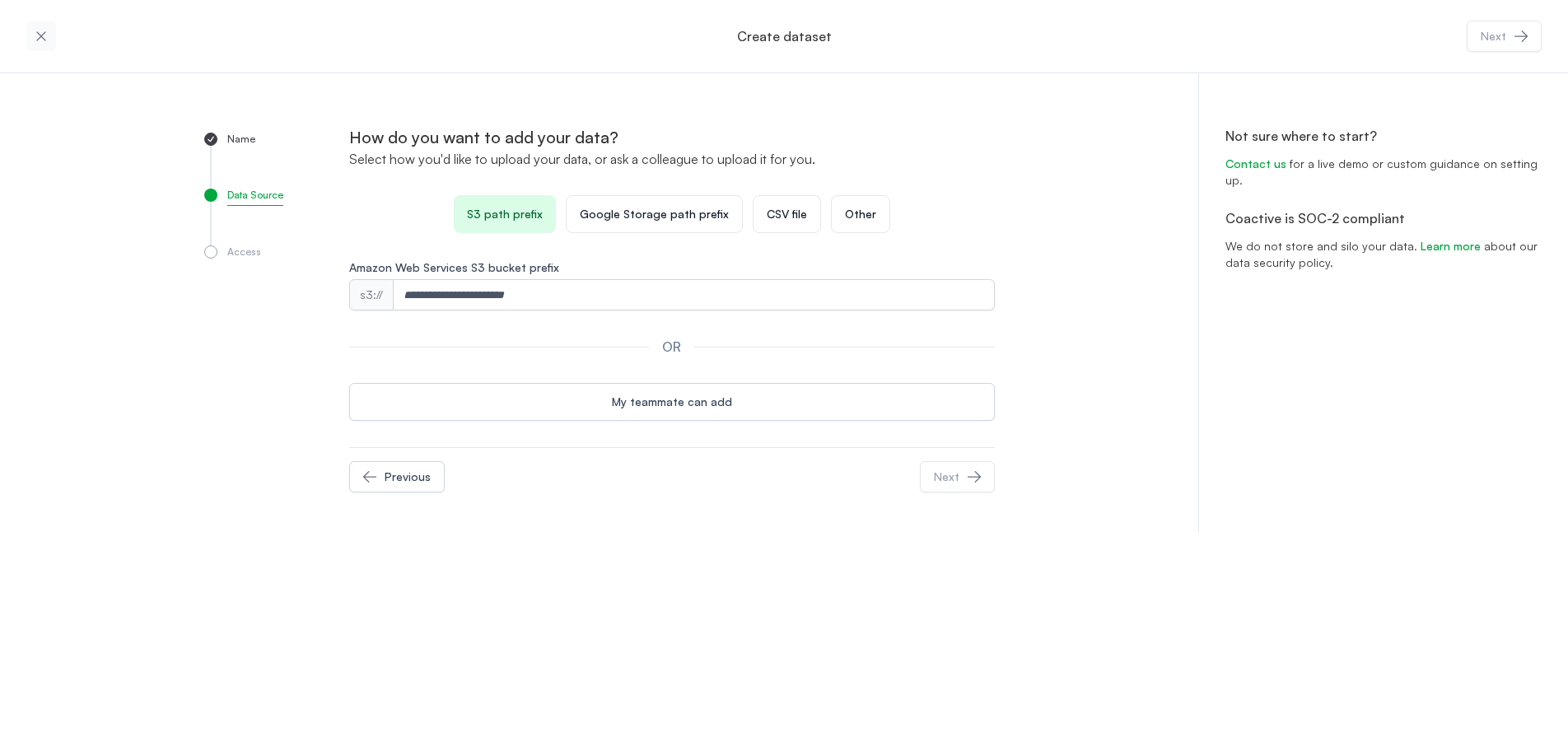
drag, startPoint x: 1128, startPoint y: 311, endPoint x: 914, endPoint y: 324, distance: 214.4
click at [1123, 312] on div "Name Data Source Access How do you want to add your data? Select how you'd like…" at bounding box center [784, 302] width 1568 height 458
click at [155, 400] on div "Name Data Source Access How do you want to add your data? Select how you'd like…" at bounding box center [784, 302] width 1568 height 458
drag, startPoint x: 167, startPoint y: 322, endPoint x: 117, endPoint y: 276, distance: 67.9
click at [165, 322] on div "Name Data Source Access How do you want to add your data? Select how you'd like…" at bounding box center [784, 302] width 1568 height 458
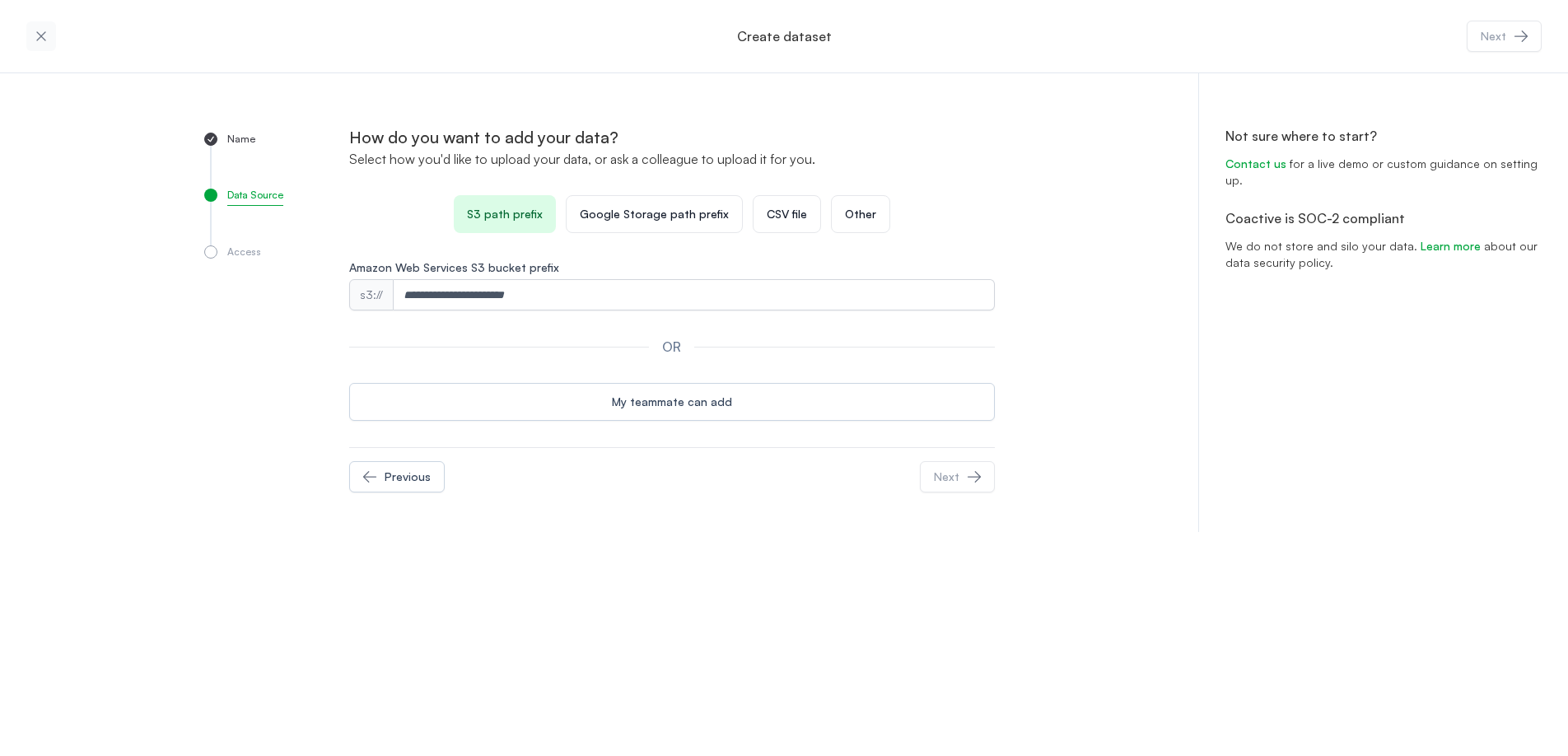
drag, startPoint x: 116, startPoint y: 275, endPoint x: 112, endPoint y: 246, distance: 29.3
click at [116, 275] on div "Name Data Source Access How do you want to add your data? Select how you'd like…" at bounding box center [784, 302] width 1568 height 458
drag, startPoint x: 112, startPoint y: 246, endPoint x: 96, endPoint y: 240, distance: 17.1
click at [112, 246] on div "Name Data Source Access How do you want to add your data? Select how you'd like…" at bounding box center [784, 302] width 1568 height 458
click at [56, 119] on div "Name Data Source Access How do you want to add your data? Select how you'd like…" at bounding box center [784, 302] width 1568 height 458
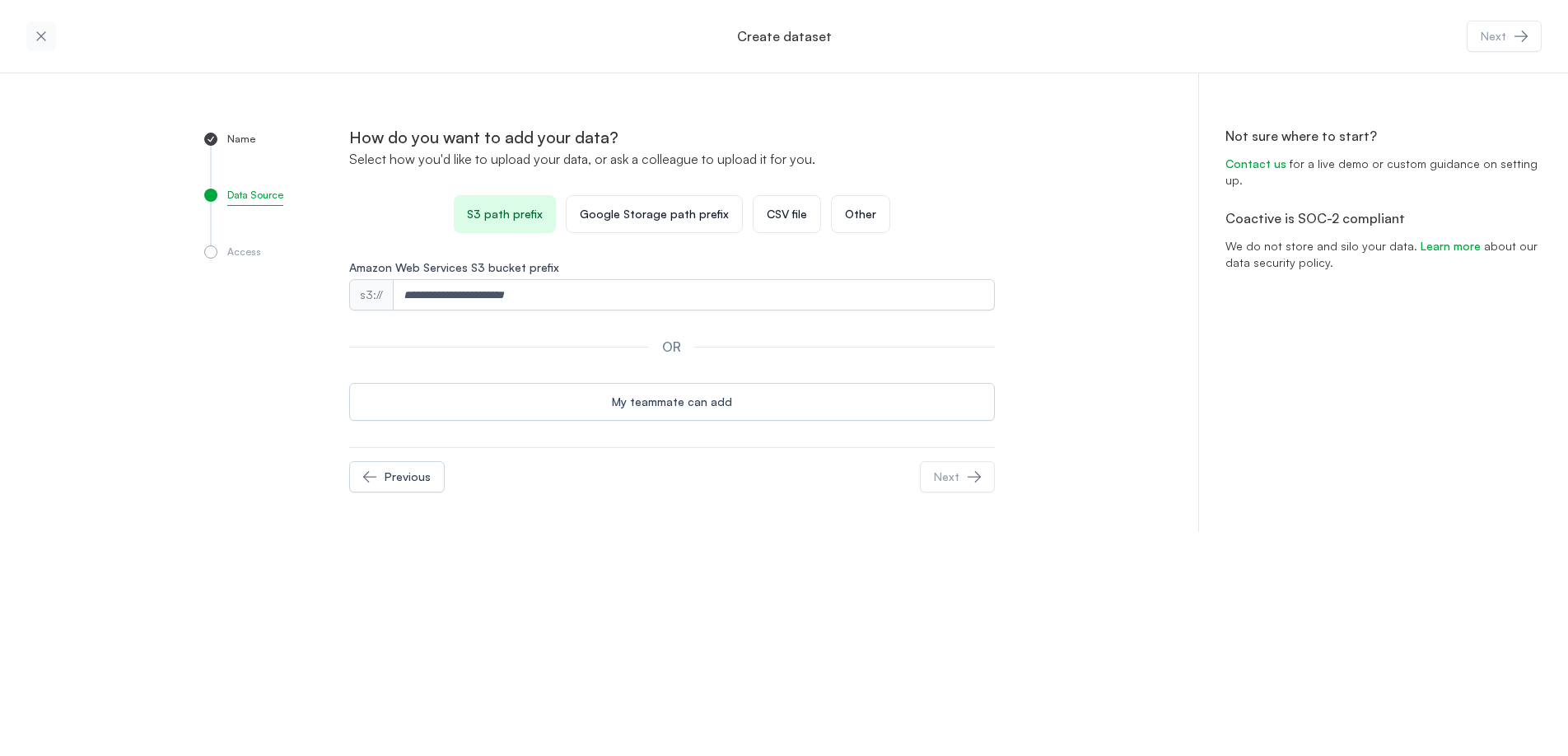
click at [40, 45] on button "button" at bounding box center [41, 36] width 30 height 30
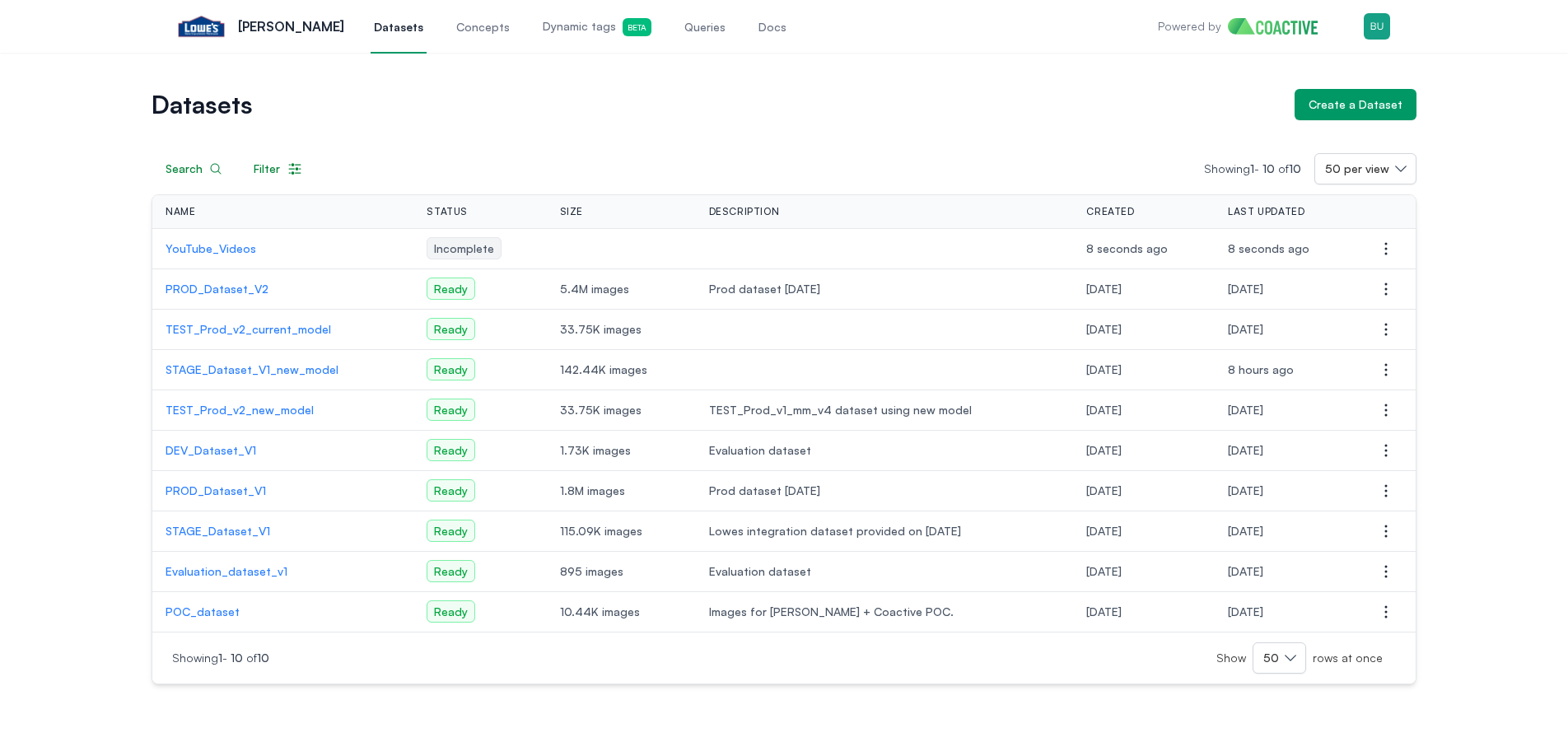
click at [106, 310] on div "Datasets Create a Dataset Search Filter Showing 1 - 10 of 10 50 per view Name S…" at bounding box center [784, 386] width 1508 height 595
click at [1397, 31] on div "Open main menu Lowe's Datasets Concepts Dynamic tags Beta Queries Docs Powered …" at bounding box center [784, 26] width 1264 height 53
click at [1385, 30] on img "button" at bounding box center [1376, 26] width 26 height 26
click at [1273, 134] on div "Switch organization" at bounding box center [1260, 135] width 108 height 16
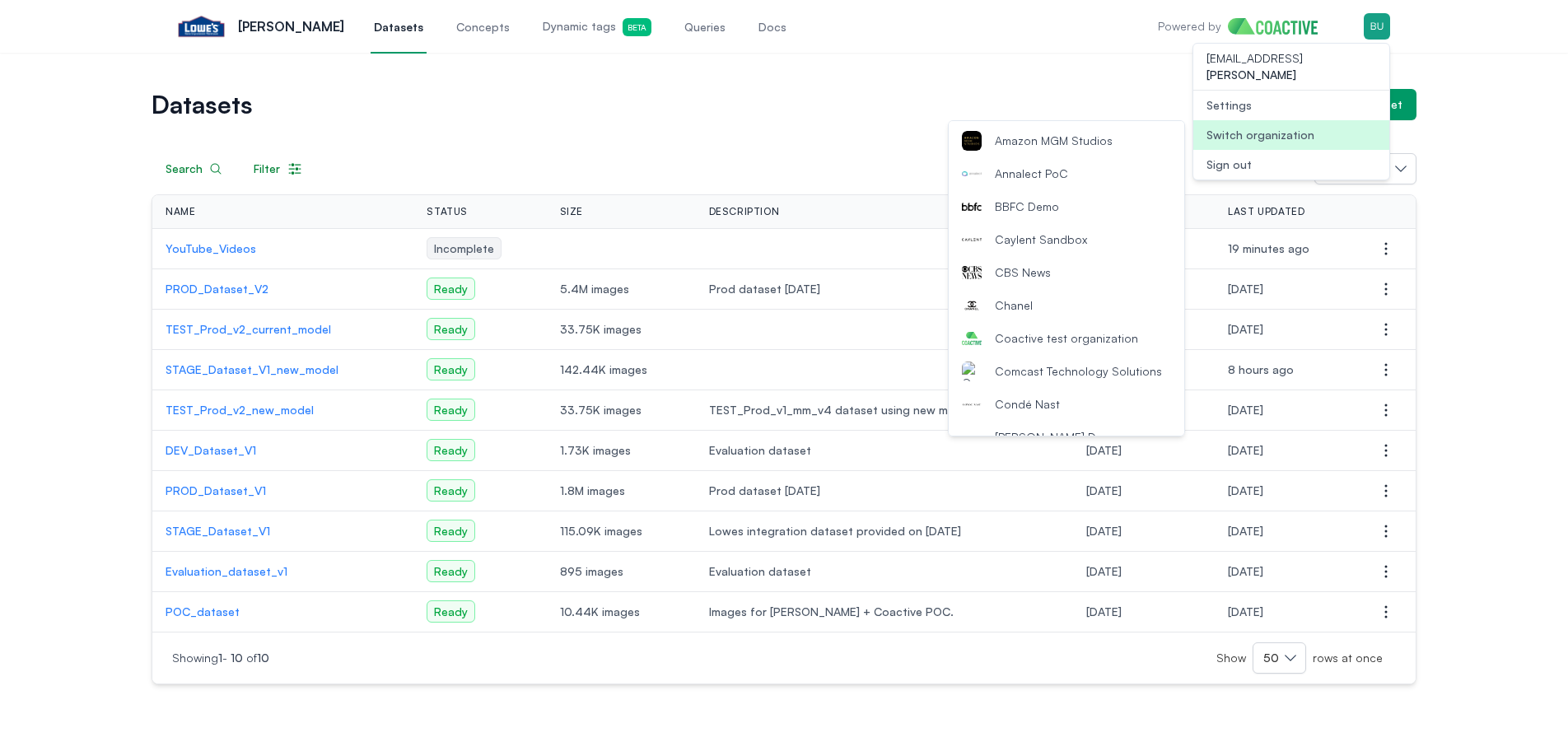
scroll to position [133, 0]
click at [1085, 327] on span "Coactive test organization" at bounding box center [1066, 334] width 143 height 16
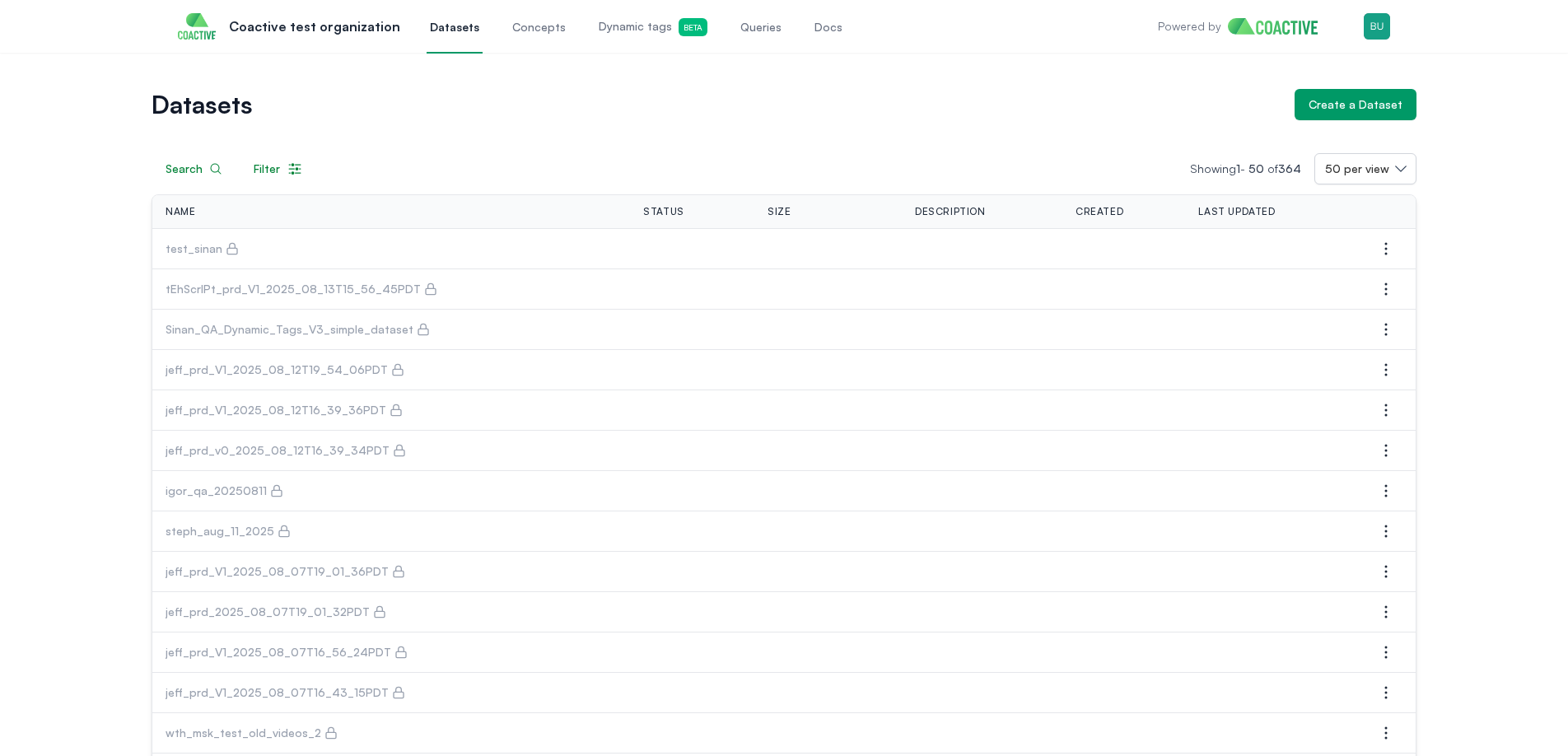
click at [202, 244] on p "test_sinan" at bounding box center [194, 249] width 57 height 16
click at [251, 246] on span "test_sinan" at bounding box center [392, 249] width 451 height 16
click at [1386, 247] on icon "button" at bounding box center [1386, 249] width 20 height 20
click at [1343, 282] on button "Manage permissions" at bounding box center [1303, 282] width 185 height 30
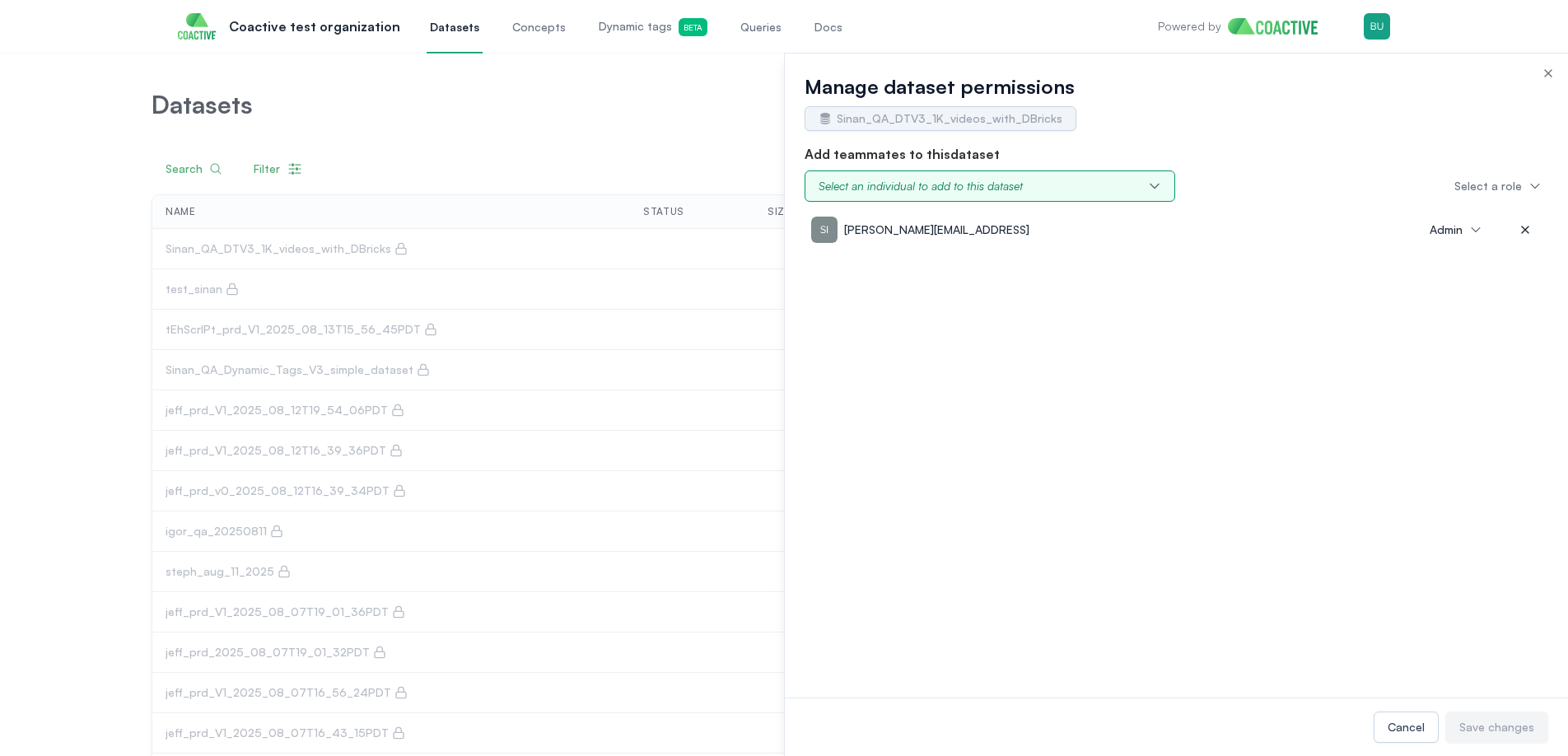
click at [978, 179] on div "Select an individual to add to this dataset" at bounding box center [920, 186] width 204 height 16
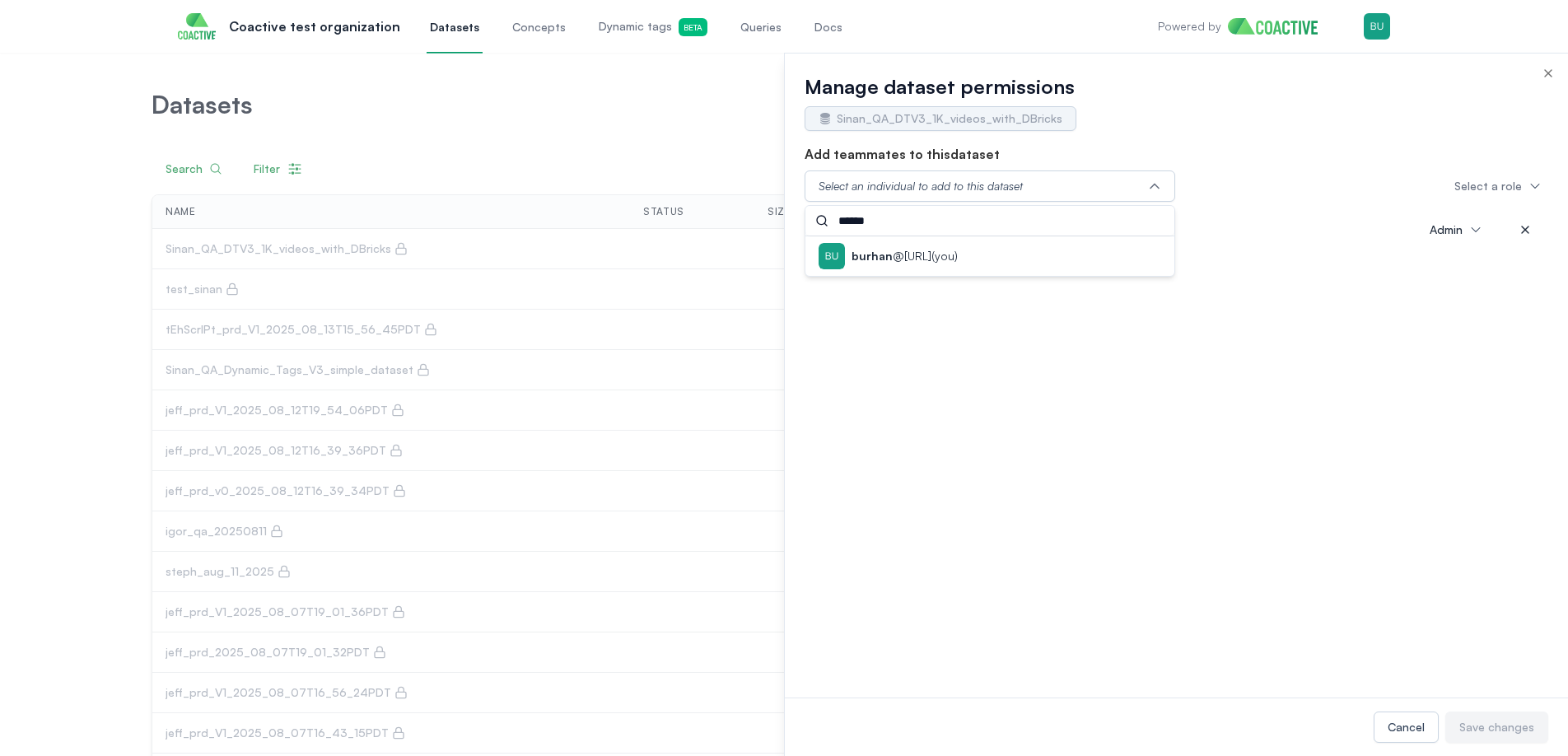
type input "******"
click at [973, 265] on div "burhan @coactive.ai (you)" at bounding box center [989, 256] width 343 height 26
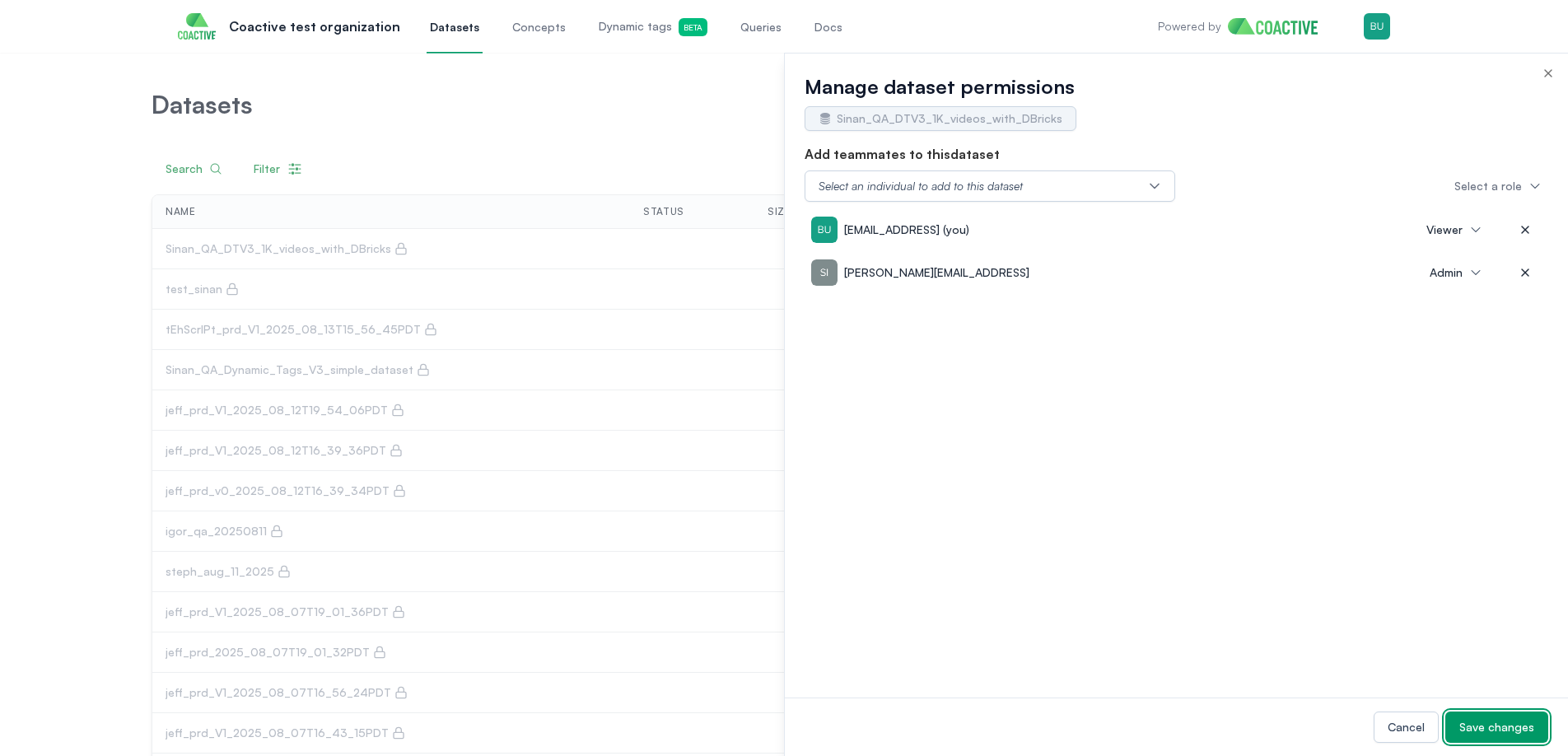
click at [1488, 727] on div "Save changes" at bounding box center [1496, 727] width 75 height 16
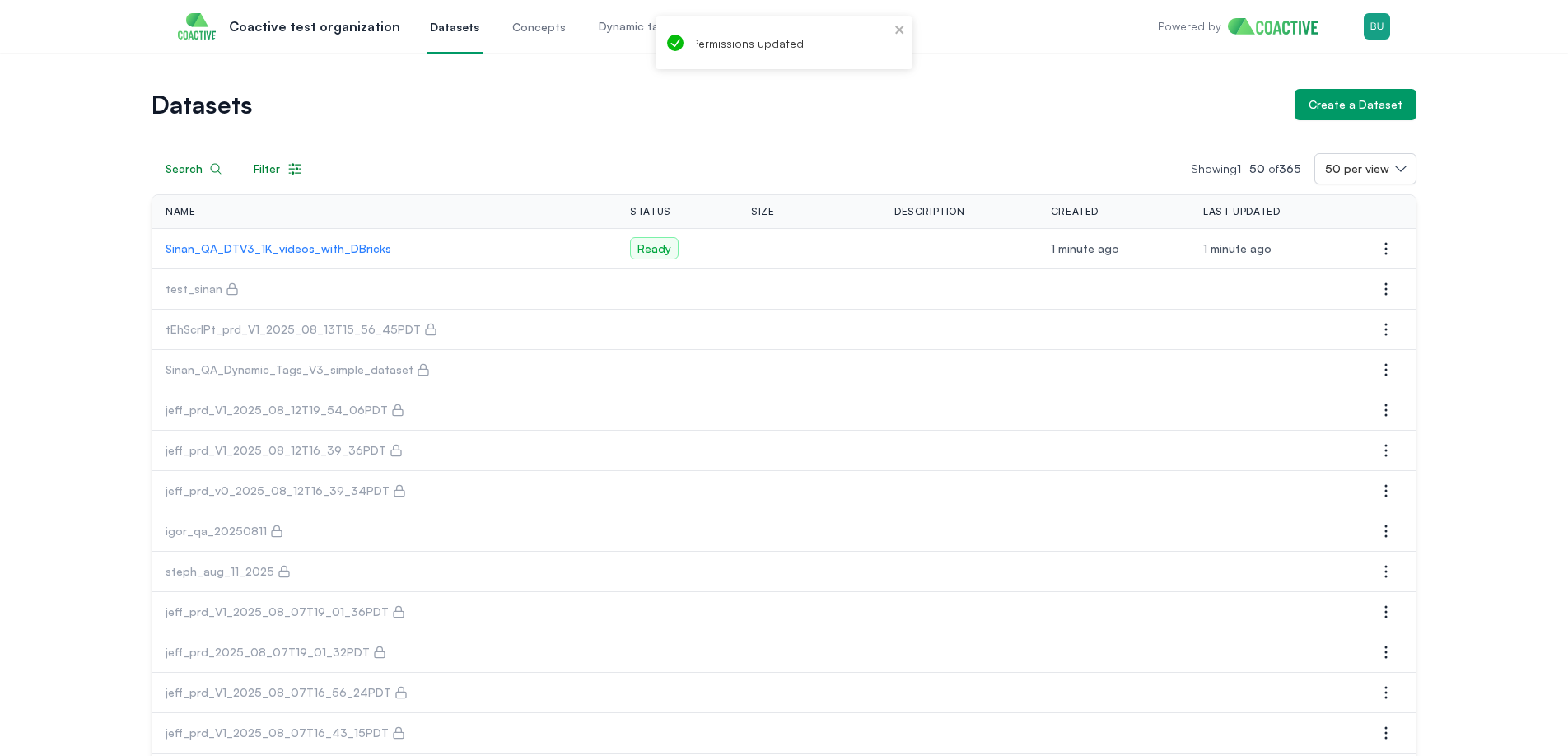
click at [246, 251] on p "Sinan_QA_DTV3_1K_videos_with_DBricks" at bounding box center [385, 249] width 438 height 16
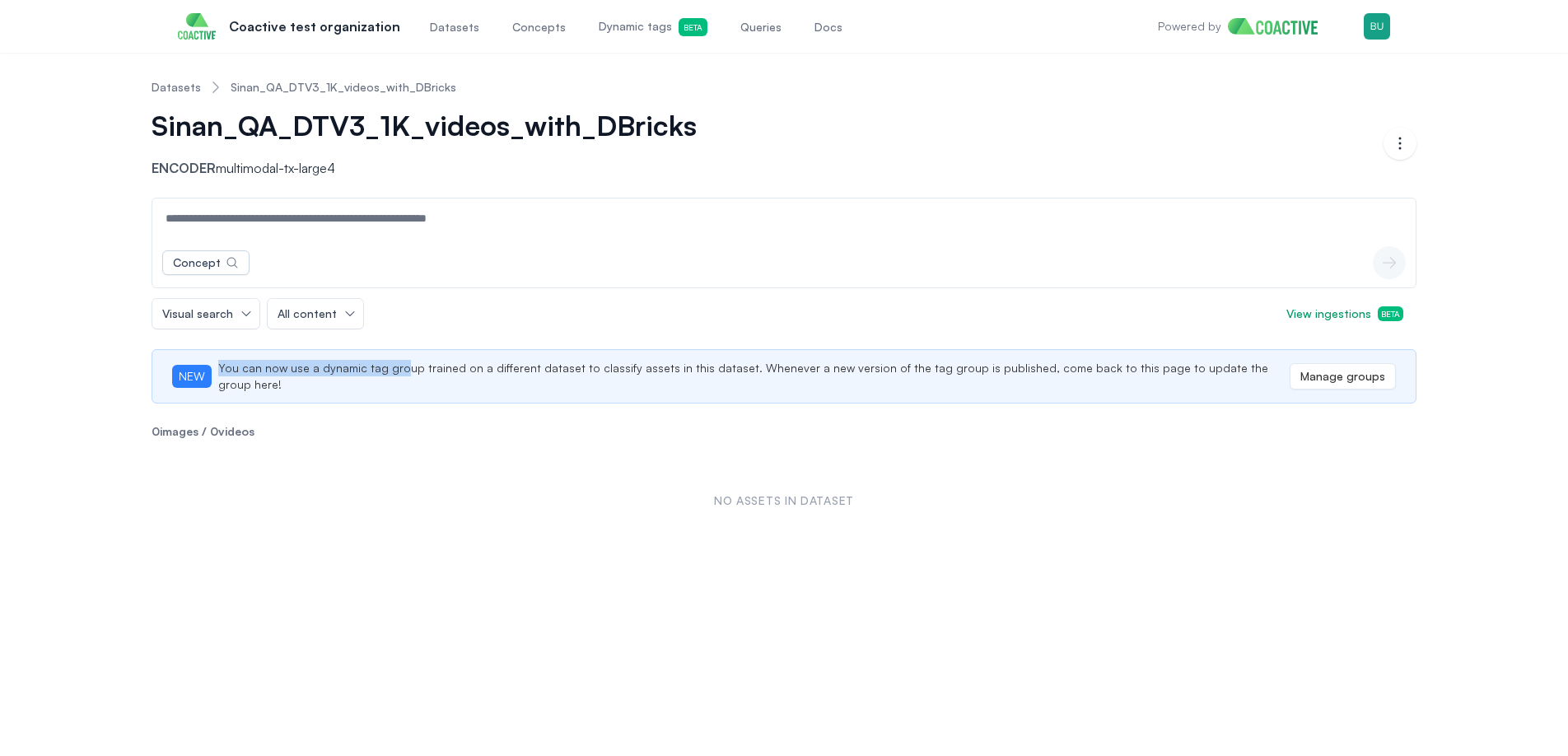
drag, startPoint x: 410, startPoint y: 377, endPoint x: 518, endPoint y: 428, distance: 119.4
click at [571, 361] on span "NEW You can now use a dynamic tag group trained on a different dataset to class…" at bounding box center [730, 376] width 1118 height 33
click at [508, 434] on div "Concept icon-button Visual search All content View ingestions Beta NEW You can …" at bounding box center [784, 373] width 1264 height 351
click at [73, 168] on div "Datasets Sinan_QA_DTV3_1K_videos_with_DBricks Sinan_QA_DTV3_1K_videos_with_DBri…" at bounding box center [784, 307] width 1508 height 482
click at [1336, 312] on span "View ingestions Beta" at bounding box center [1344, 314] width 117 height 16
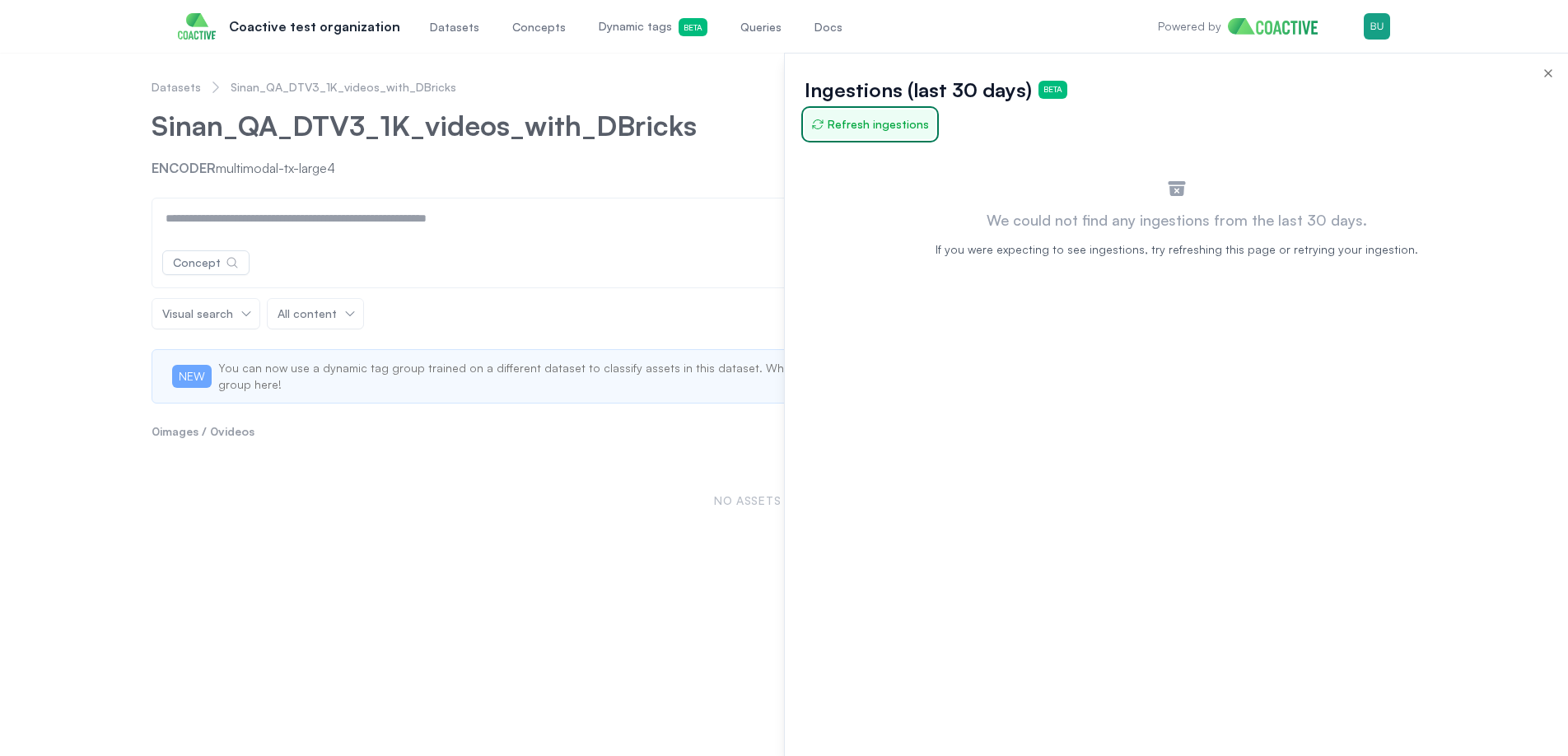
click at [873, 126] on span "Refresh ingestions" at bounding box center [870, 124] width 118 height 16
click at [754, 174] on div at bounding box center [784, 404] width 1568 height 703
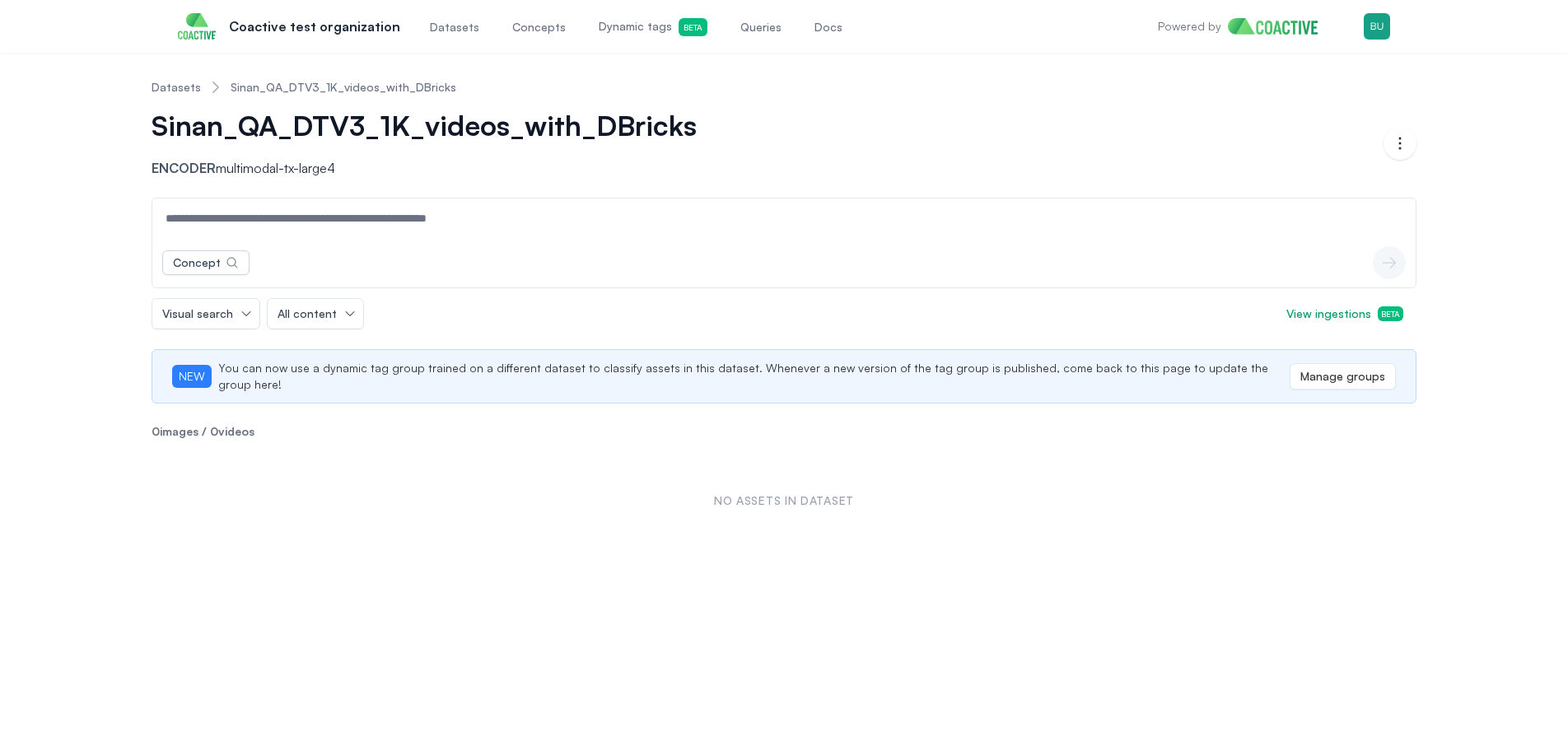
click at [88, 137] on div "Datasets Sinan_QA_DTV3_1K_videos_with_DBricks Sinan_QA_DTV3_1K_videos_with_DBri…" at bounding box center [784, 307] width 1508 height 482
click at [88, 200] on div "Datasets Sinan_QA_DTV3_1K_videos_with_DBricks Sinan_QA_DTV3_1K_videos_with_DBri…" at bounding box center [784, 307] width 1508 height 482
click at [315, 86] on link "Sinan_QA_DTV3_1K_videos_with_DBricks" at bounding box center [344, 87] width 226 height 16
click at [262, 89] on link "Sinan_QA_DTV3_1K_videos_with_DBricks" at bounding box center [344, 87] width 226 height 16
click at [1078, 464] on div "No assets in dataset" at bounding box center [784, 500] width 1264 height 96
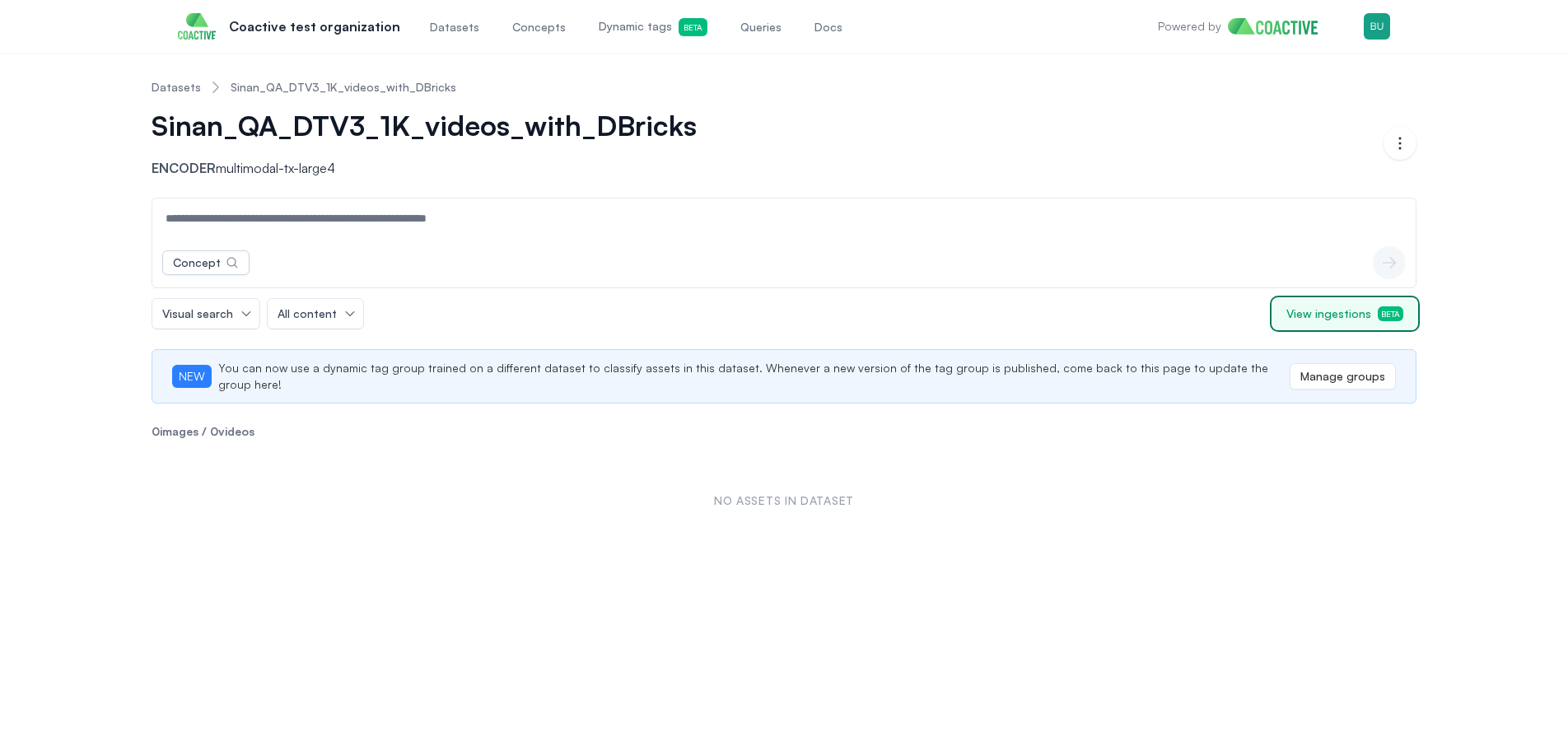
click at [1371, 310] on span "View ingestions Beta" at bounding box center [1344, 314] width 117 height 16
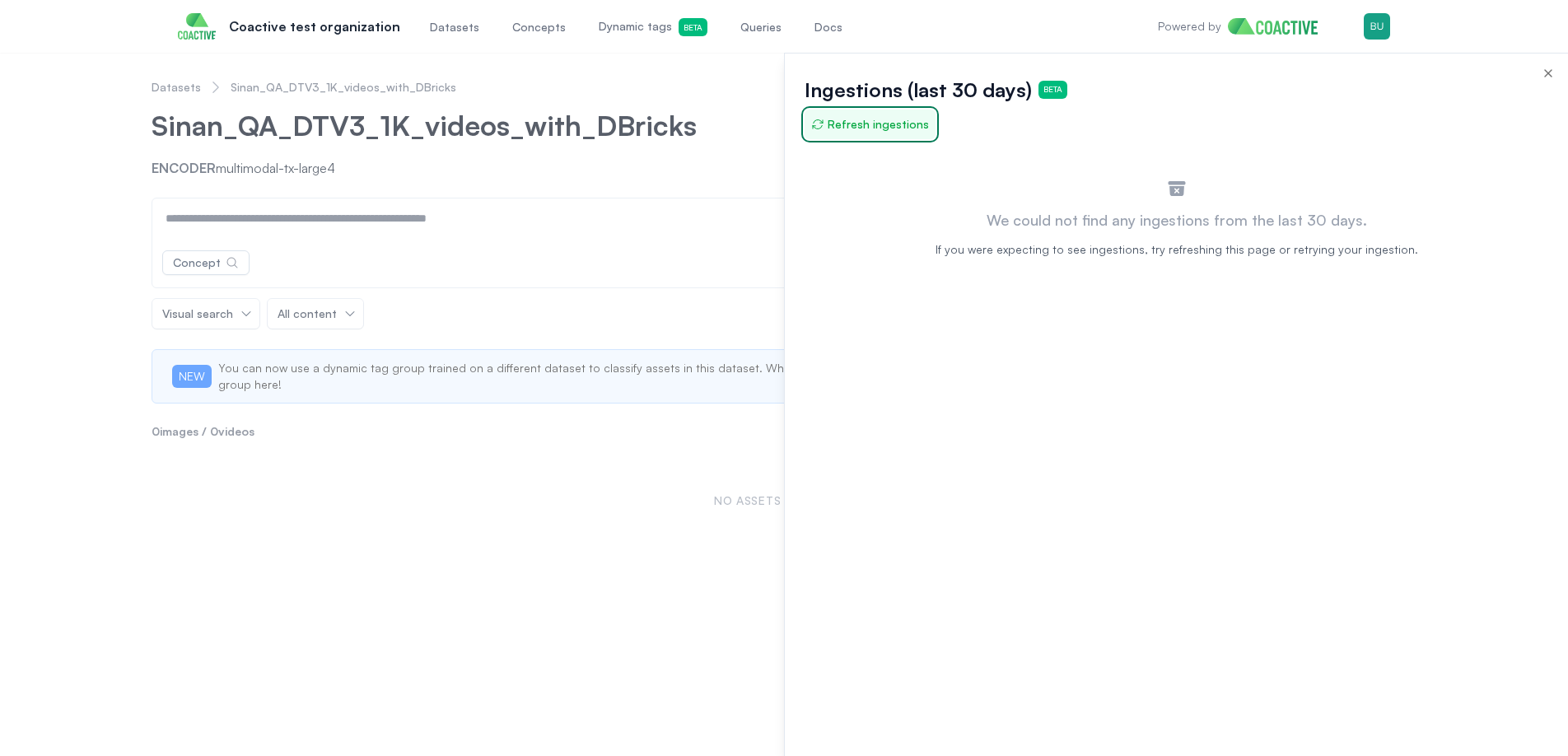
click at [899, 131] on span "Refresh ingestions" at bounding box center [870, 124] width 118 height 16
click at [750, 164] on div at bounding box center [784, 404] width 1568 height 703
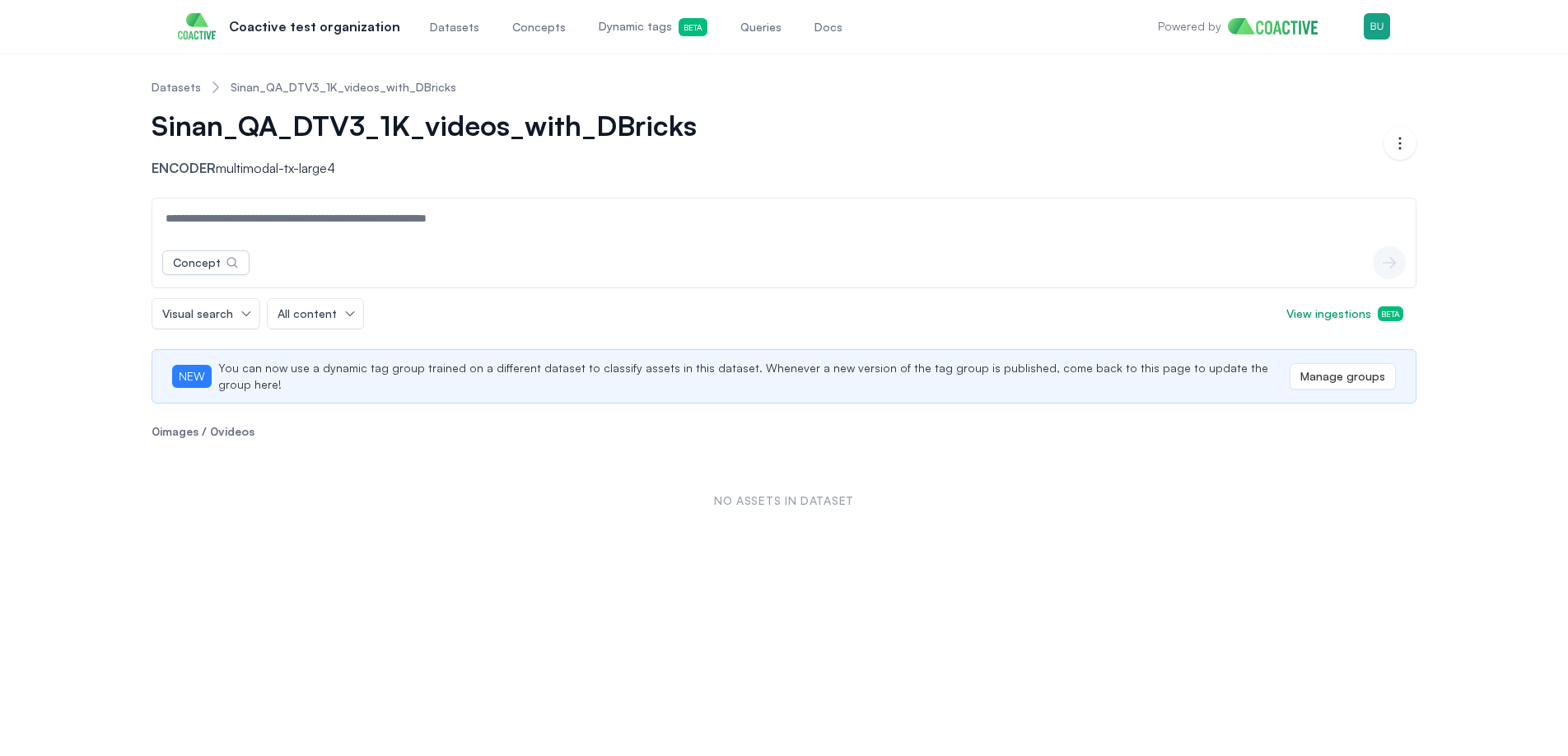
click at [598, 31] on span "Dynamic tags Beta" at bounding box center [652, 27] width 109 height 18
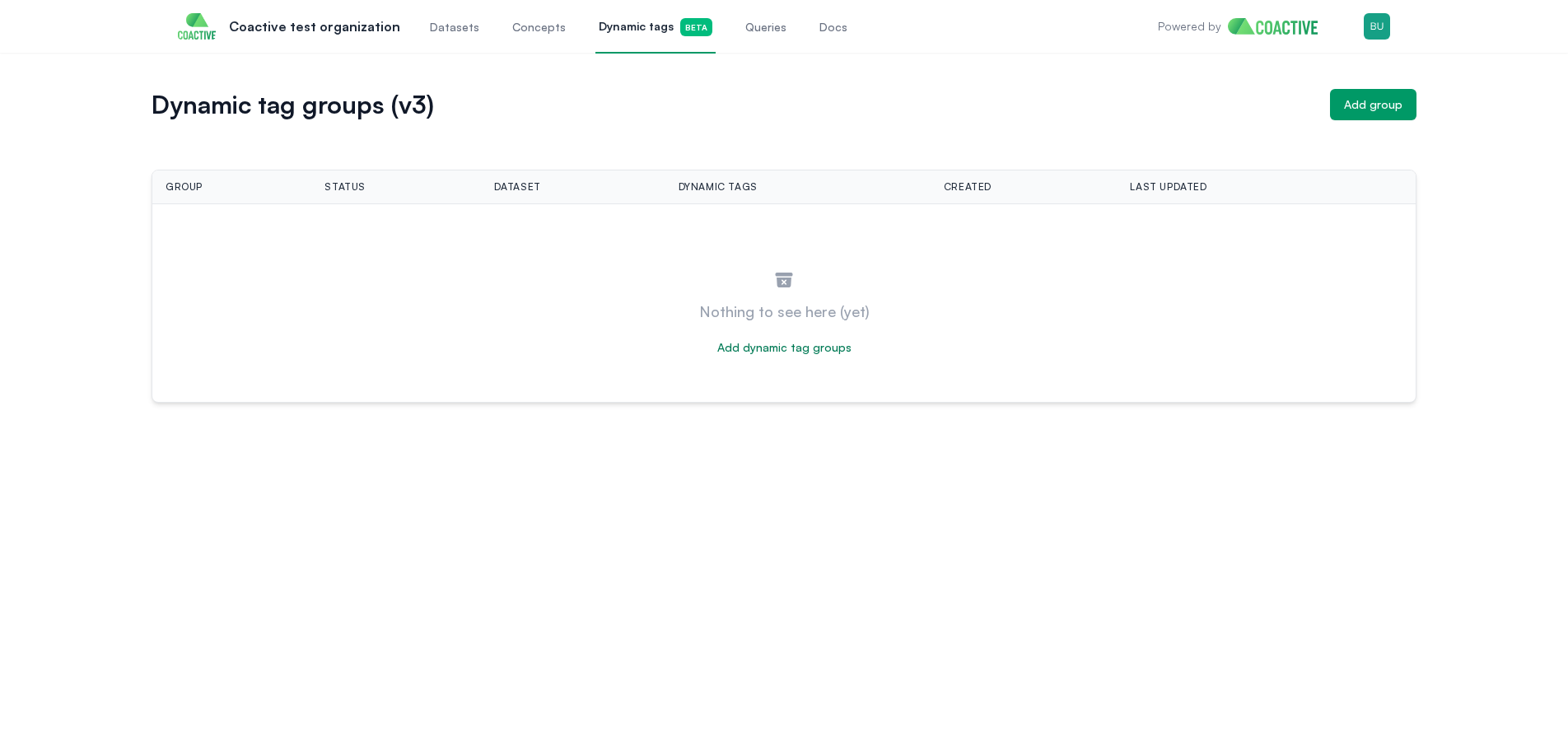
click at [476, 256] on div "Nothing to see here (yet) Add dynamic tag groups" at bounding box center [783, 303] width 1249 height 119
click at [1406, 95] on button "Add group" at bounding box center [1372, 104] width 87 height 31
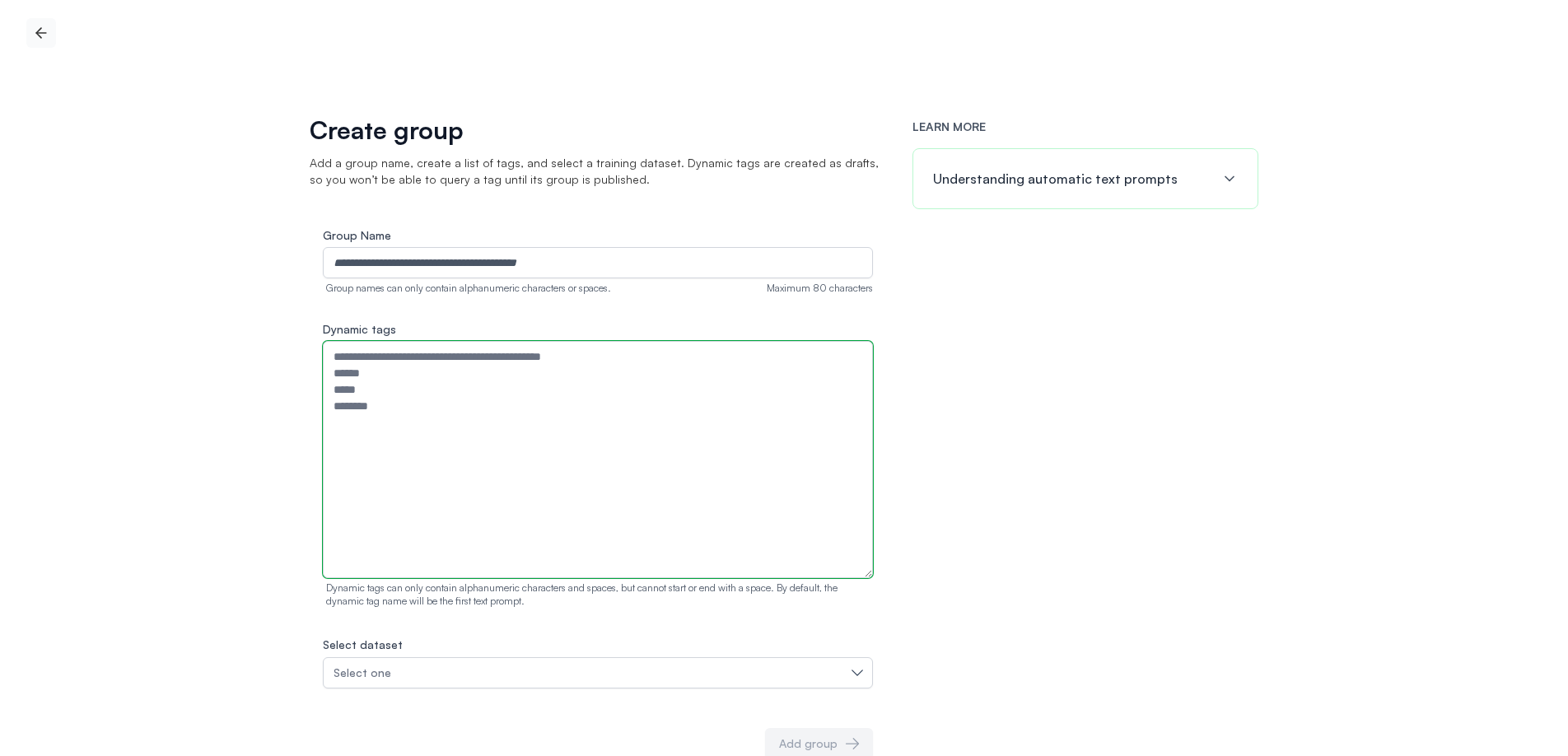
click at [633, 378] on textarea "Dynamic tags" at bounding box center [597, 458] width 550 height 237
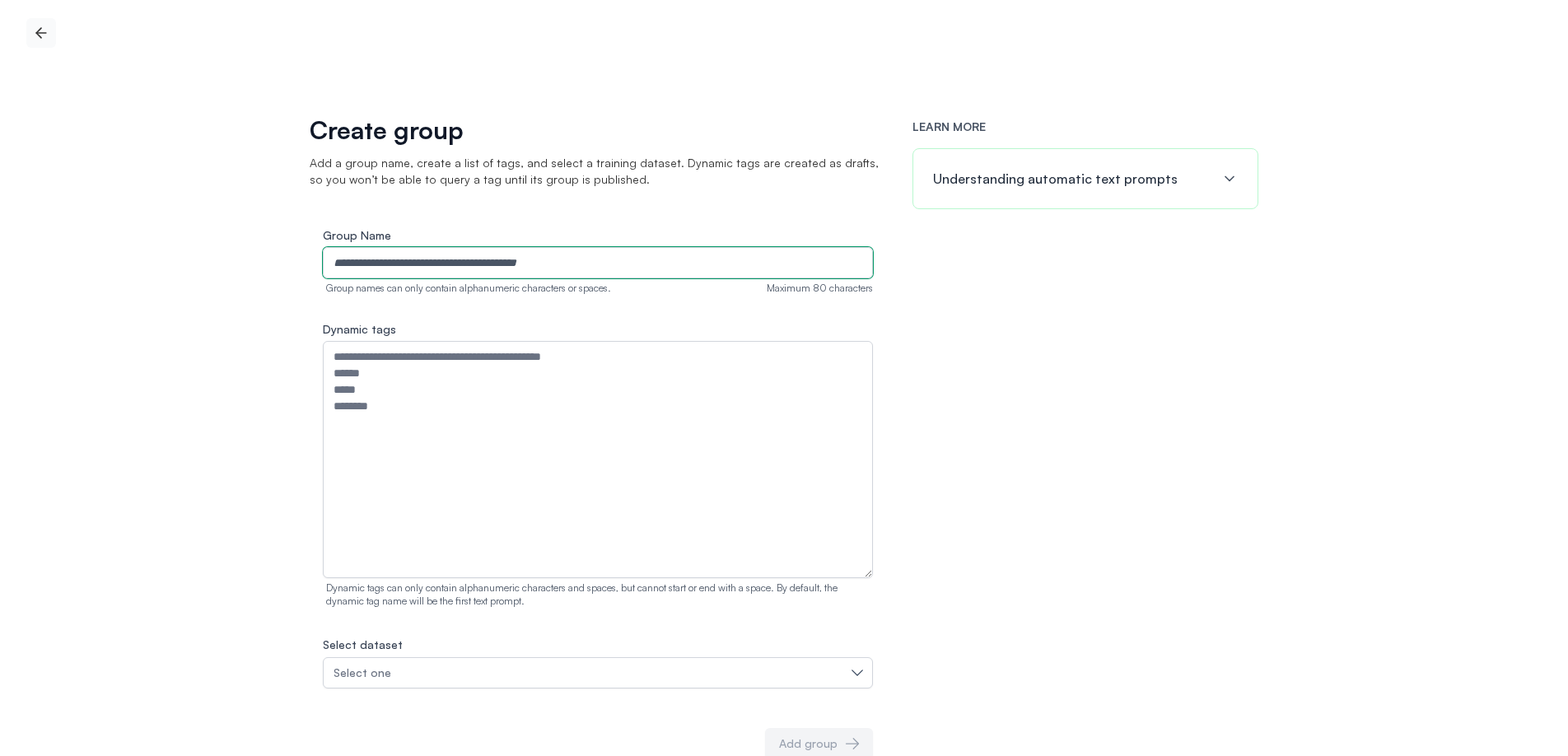
click at [583, 273] on input "Group Name" at bounding box center [597, 262] width 550 height 31
type input "****"
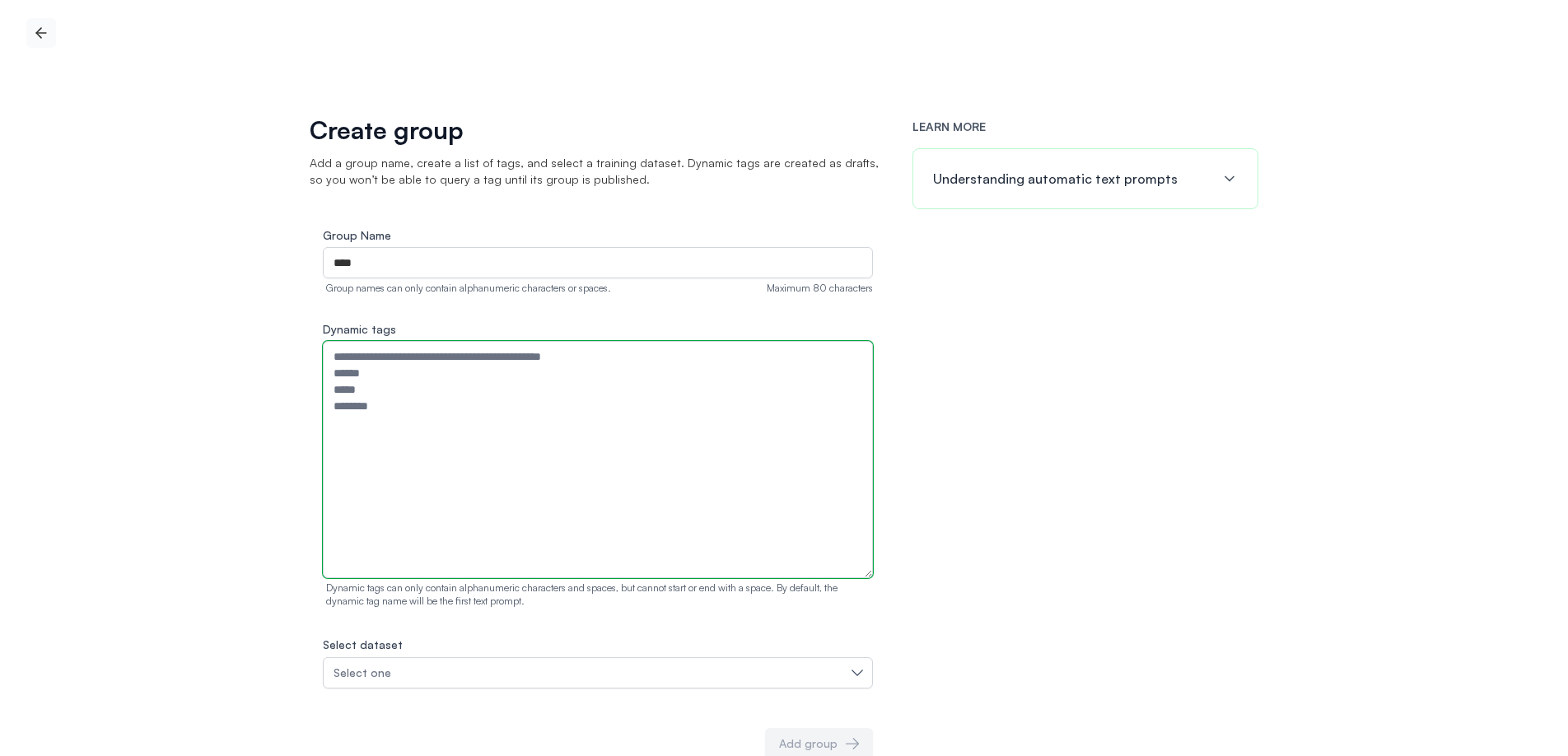
click at [470, 366] on textarea "Dynamic tags" at bounding box center [597, 458] width 550 height 237
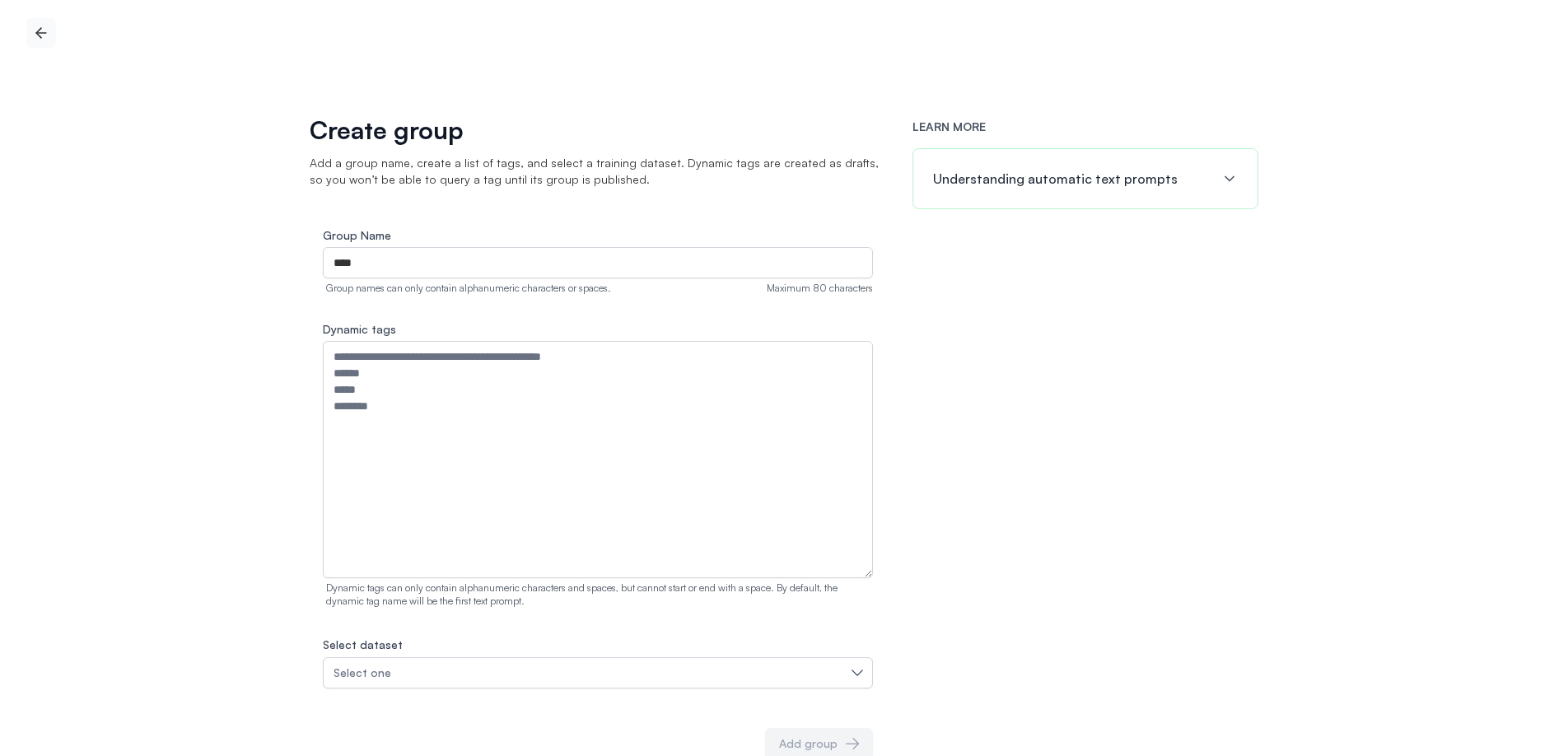
drag, startPoint x: 436, startPoint y: 643, endPoint x: 425, endPoint y: 658, distance: 18.6
click at [431, 646] on div "Select dataset Select one" at bounding box center [597, 661] width 550 height 54
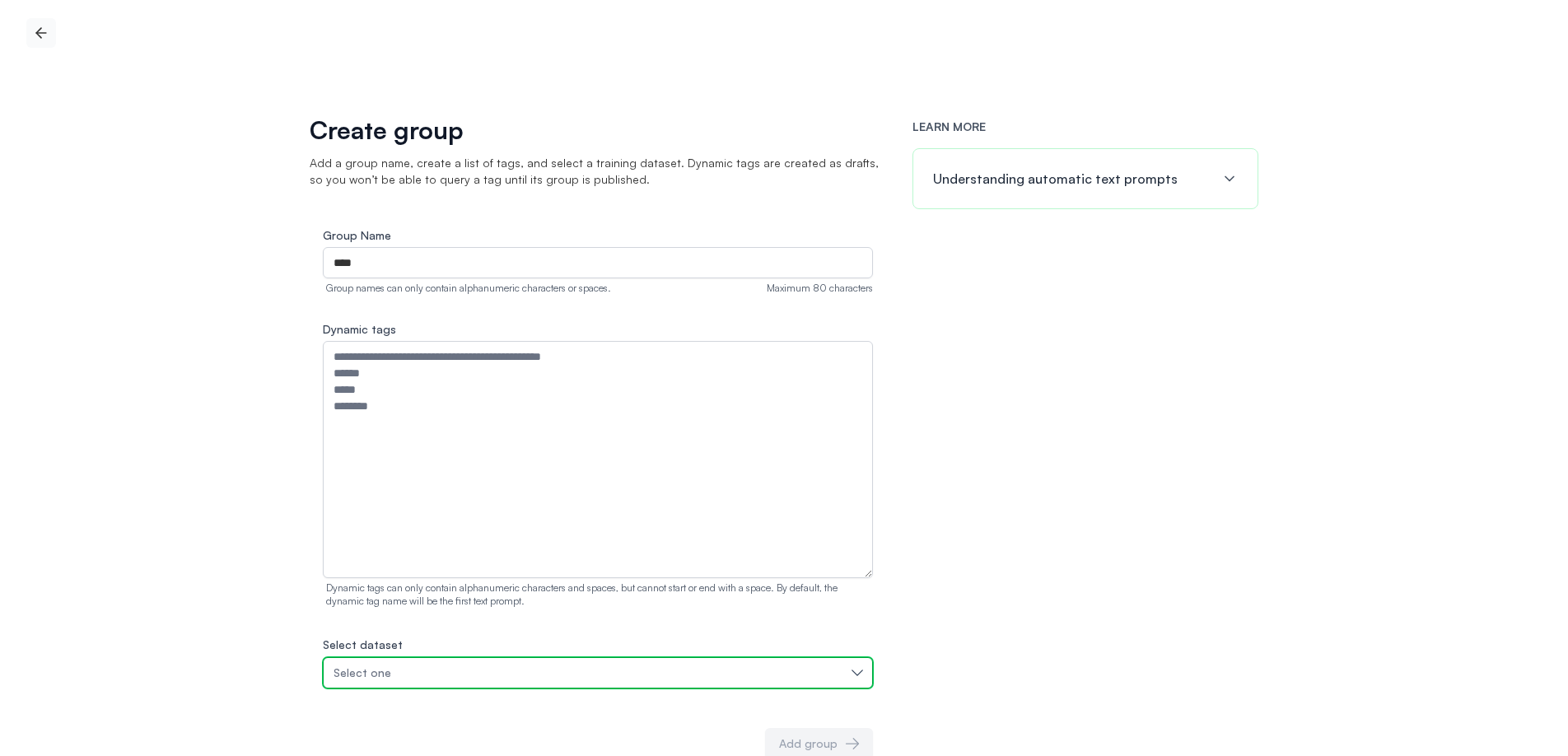
click at [425, 658] on button "Select one" at bounding box center [597, 672] width 550 height 31
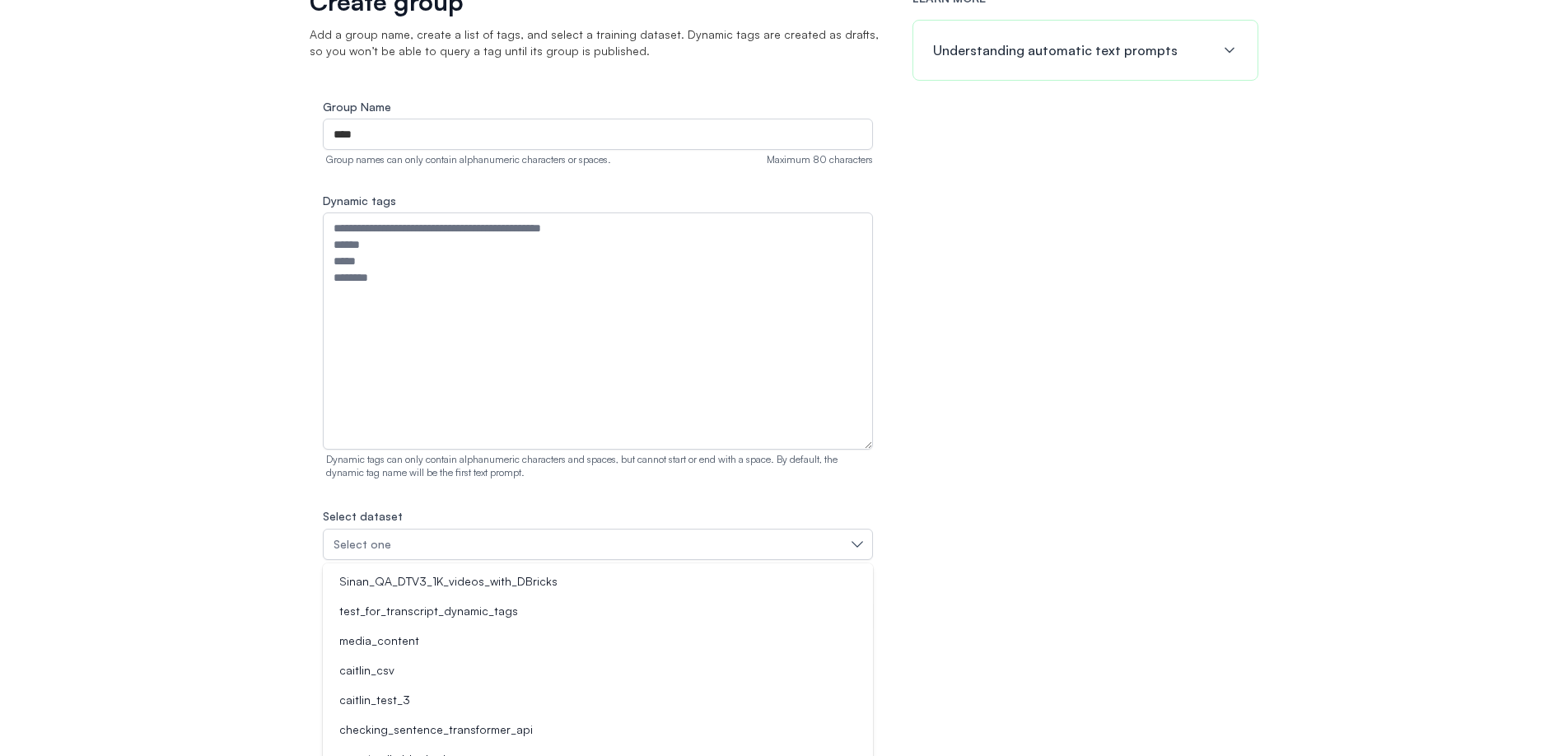
scroll to position [134, 0]
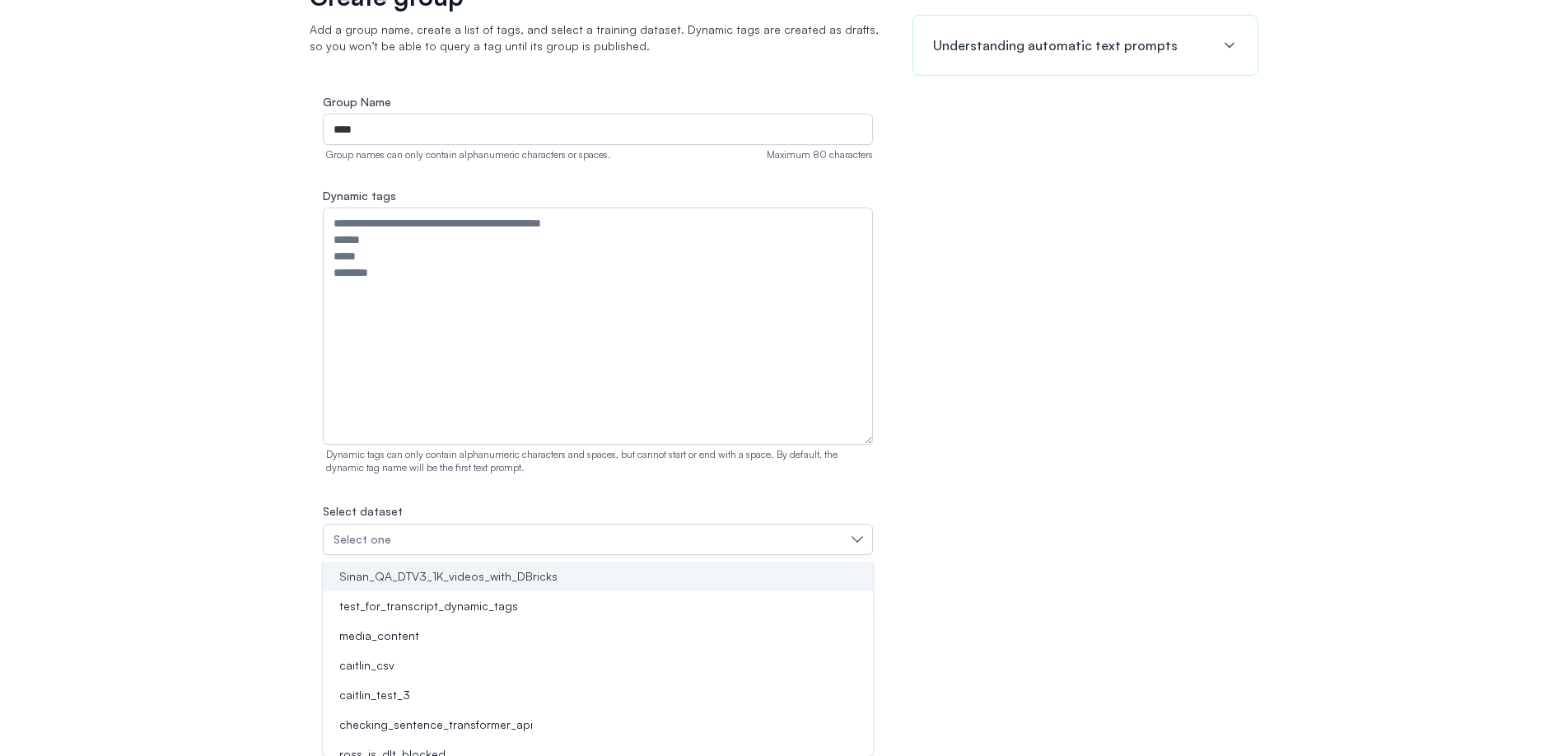
click at [486, 570] on span "Sinan_QA_DTV3_1K_videos_with_DBricks" at bounding box center [448, 576] width 218 height 16
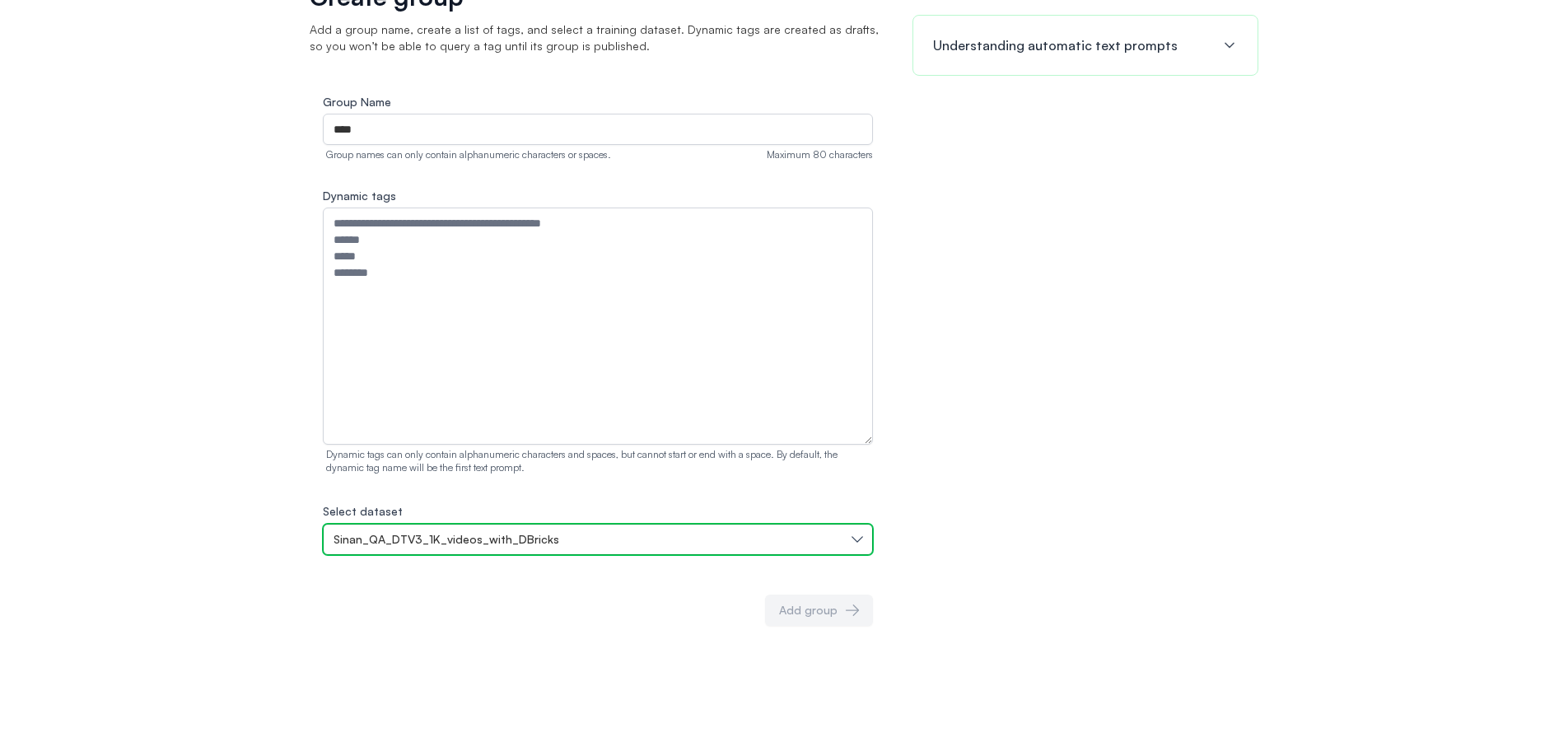
scroll to position [43, 0]
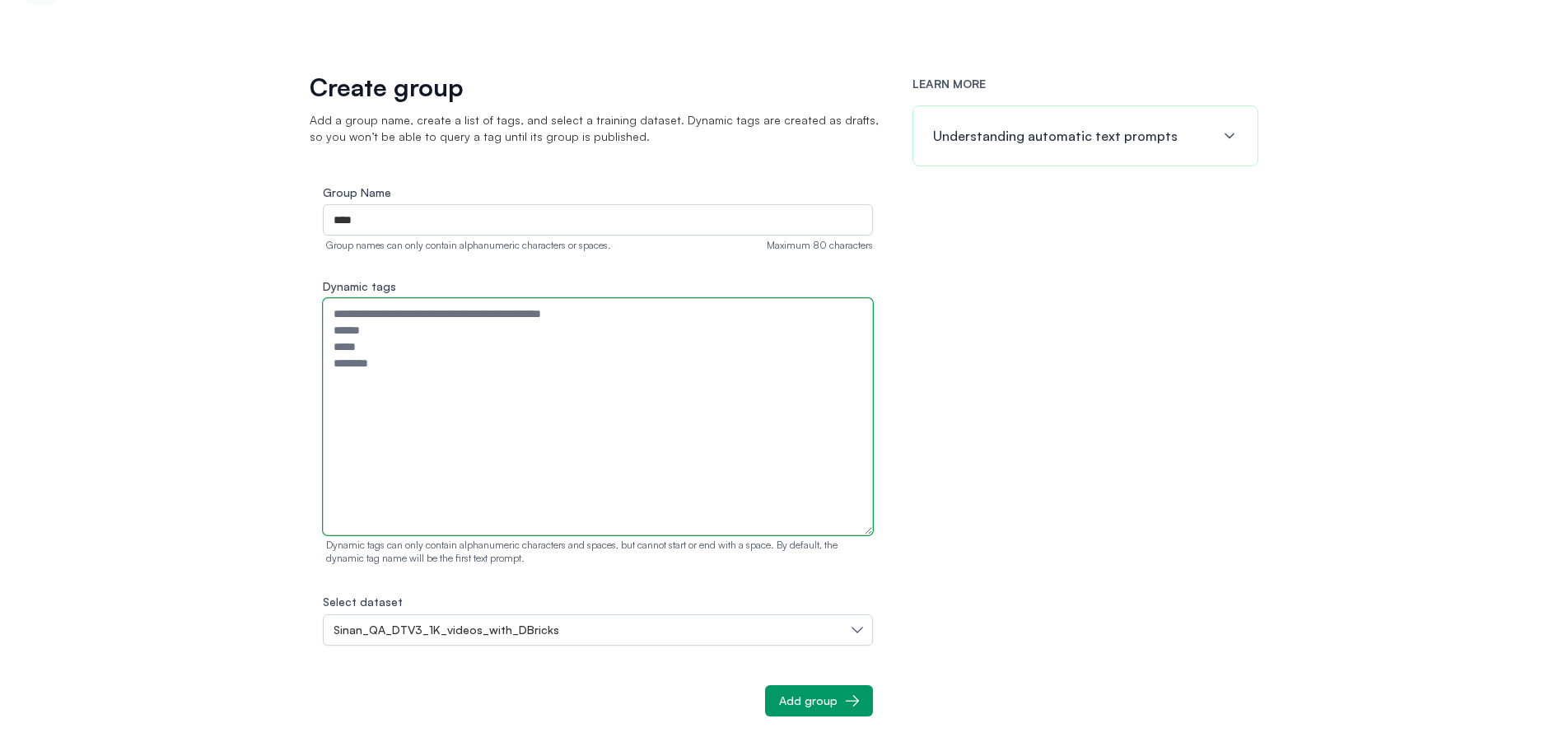
click at [400, 431] on textarea "Dynamic tags" at bounding box center [597, 415] width 550 height 237
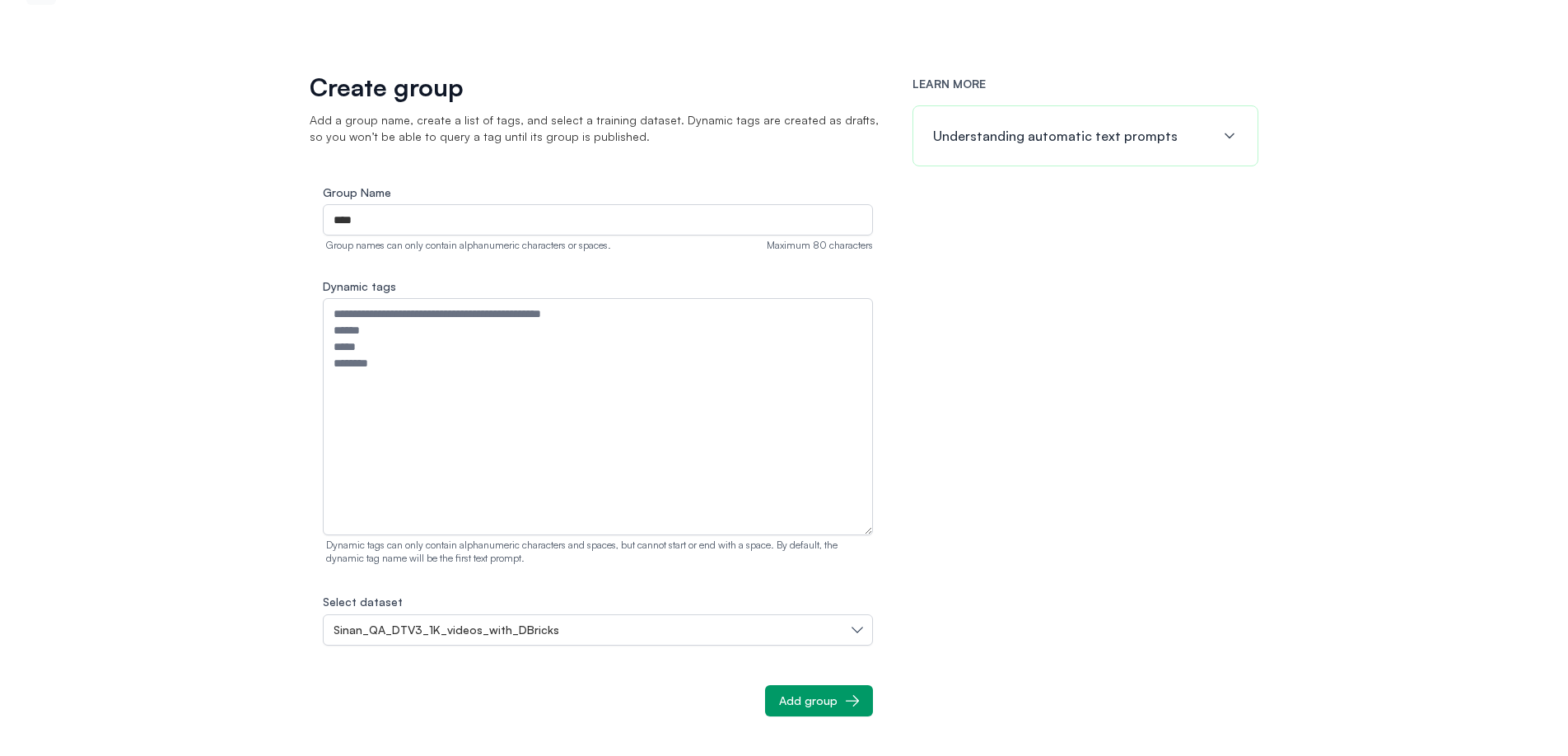
click at [992, 332] on div "LEARN MORE Understanding automatic text prompts" at bounding box center [1085, 415] width 346 height 680
click at [1057, 138] on h4 "Understanding automatic text prompts" at bounding box center [1055, 136] width 245 height 20
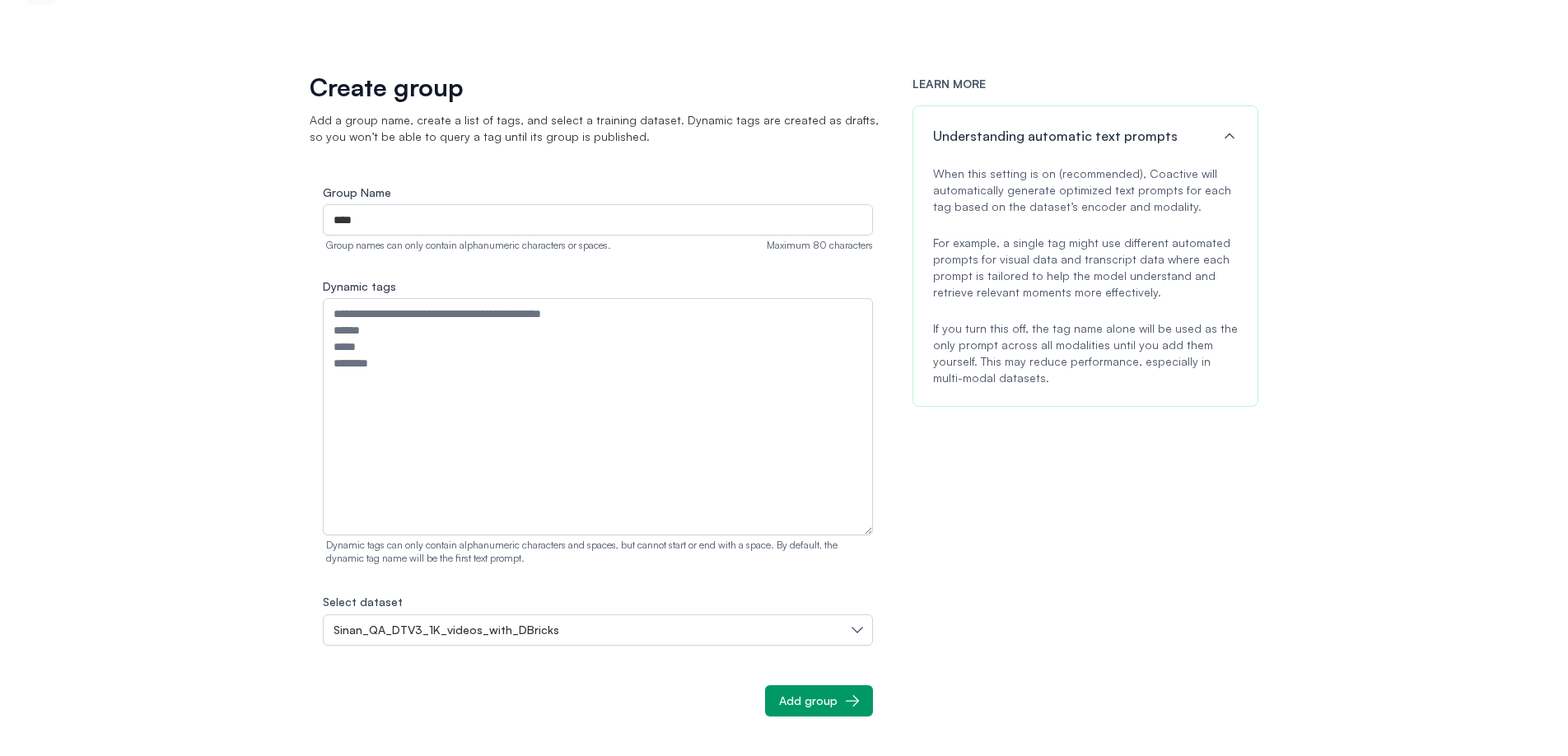
click at [1133, 486] on div "LEARN MORE Understanding automatic text prompts When this setting is on (recomm…" at bounding box center [1085, 415] width 346 height 680
click at [1145, 493] on div "LEARN MORE Understanding automatic text prompts When this setting is on (recomm…" at bounding box center [1085, 415] width 346 height 680
click at [1272, 470] on div "Create group Add a group name, create a list of tags, and select a training dat…" at bounding box center [784, 357] width 1568 height 799
click at [1048, 536] on div "LEARN MORE Understanding automatic text prompts When this setting is on (recomm…" at bounding box center [1085, 415] width 346 height 680
click at [216, 112] on div "Create group Add a group name, create a list of tags, and select a training dat…" at bounding box center [784, 357] width 1568 height 799
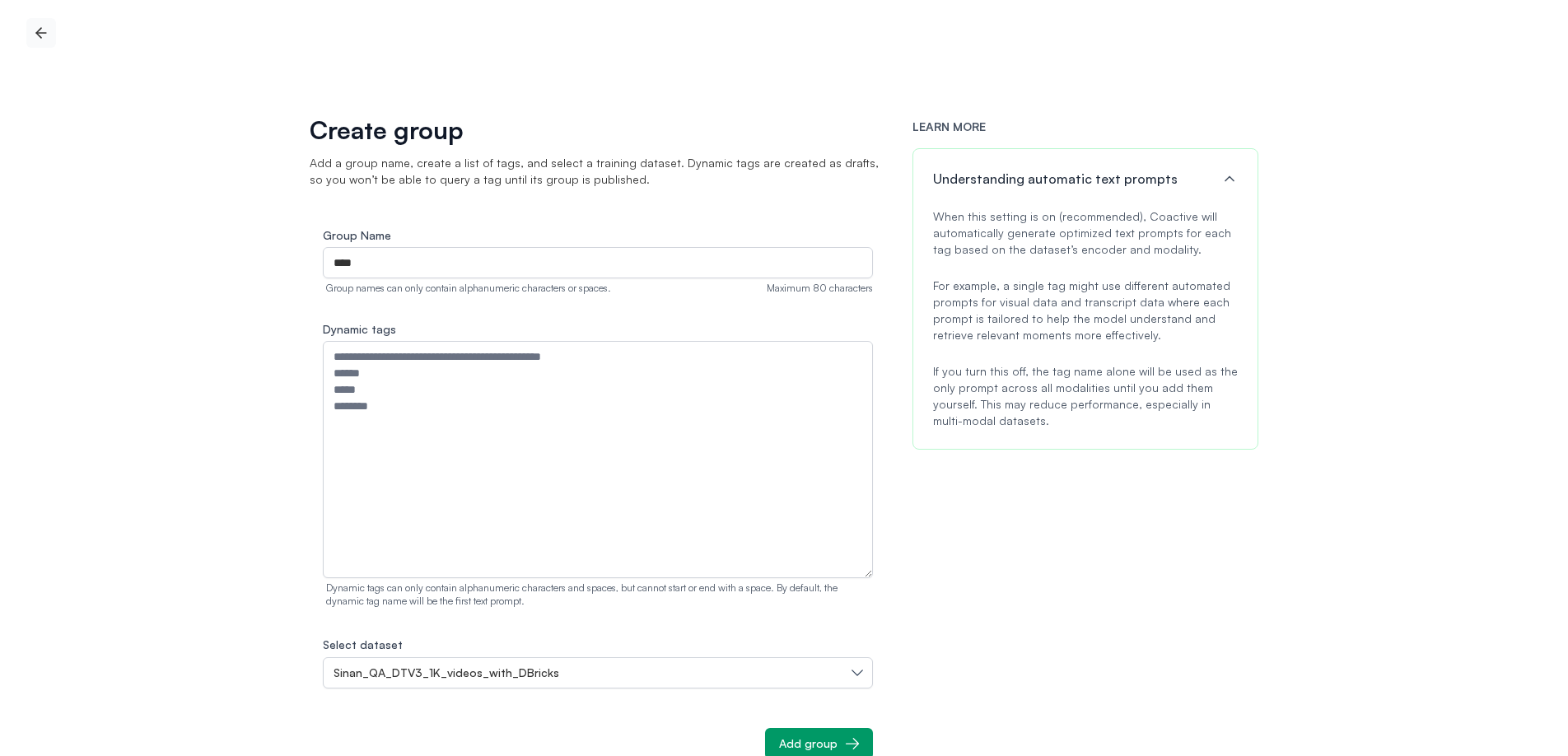
scroll to position [0, 0]
click at [40, 33] on icon "button" at bounding box center [41, 33] width 10 height 0
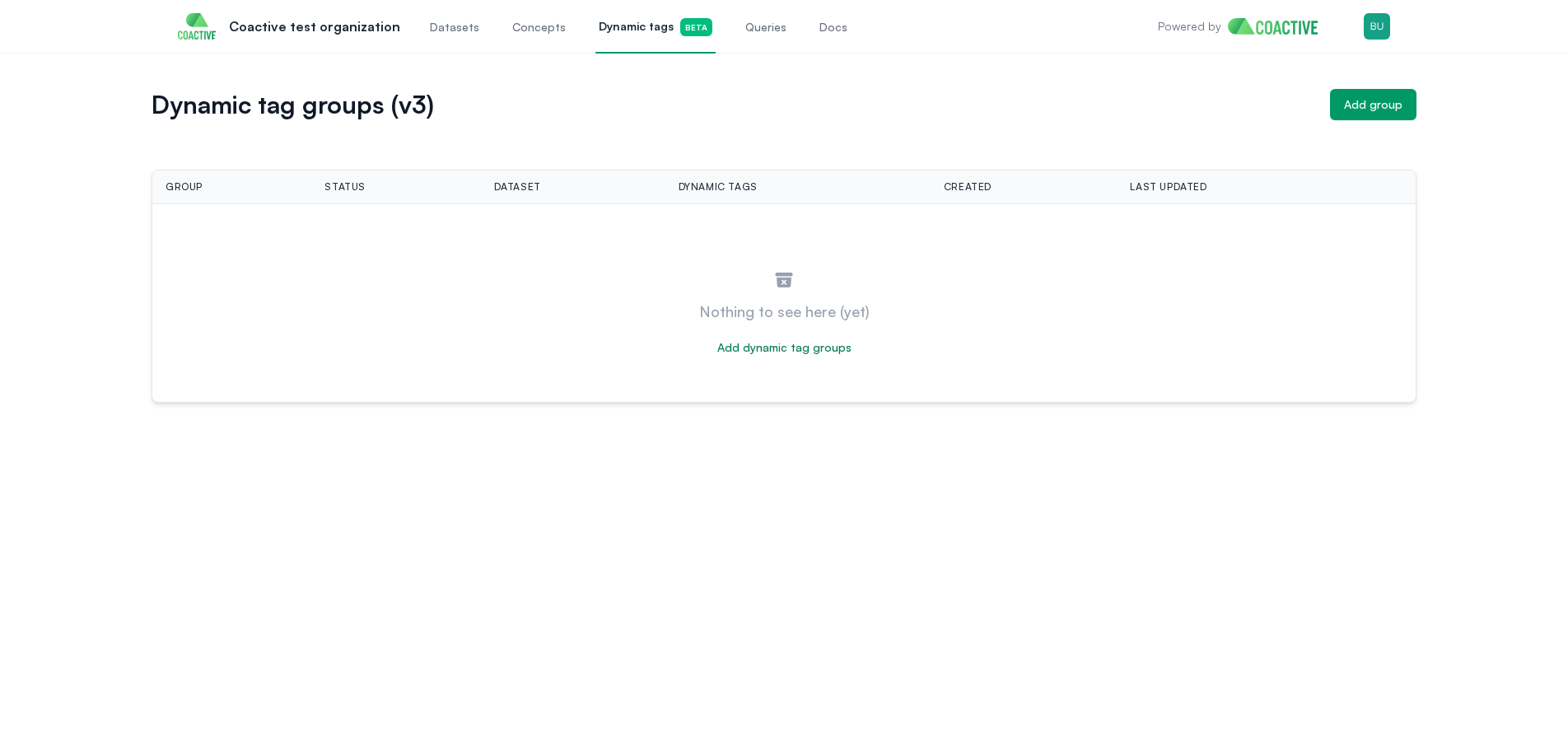
click at [450, 29] on span "Datasets" at bounding box center [453, 27] width 49 height 16
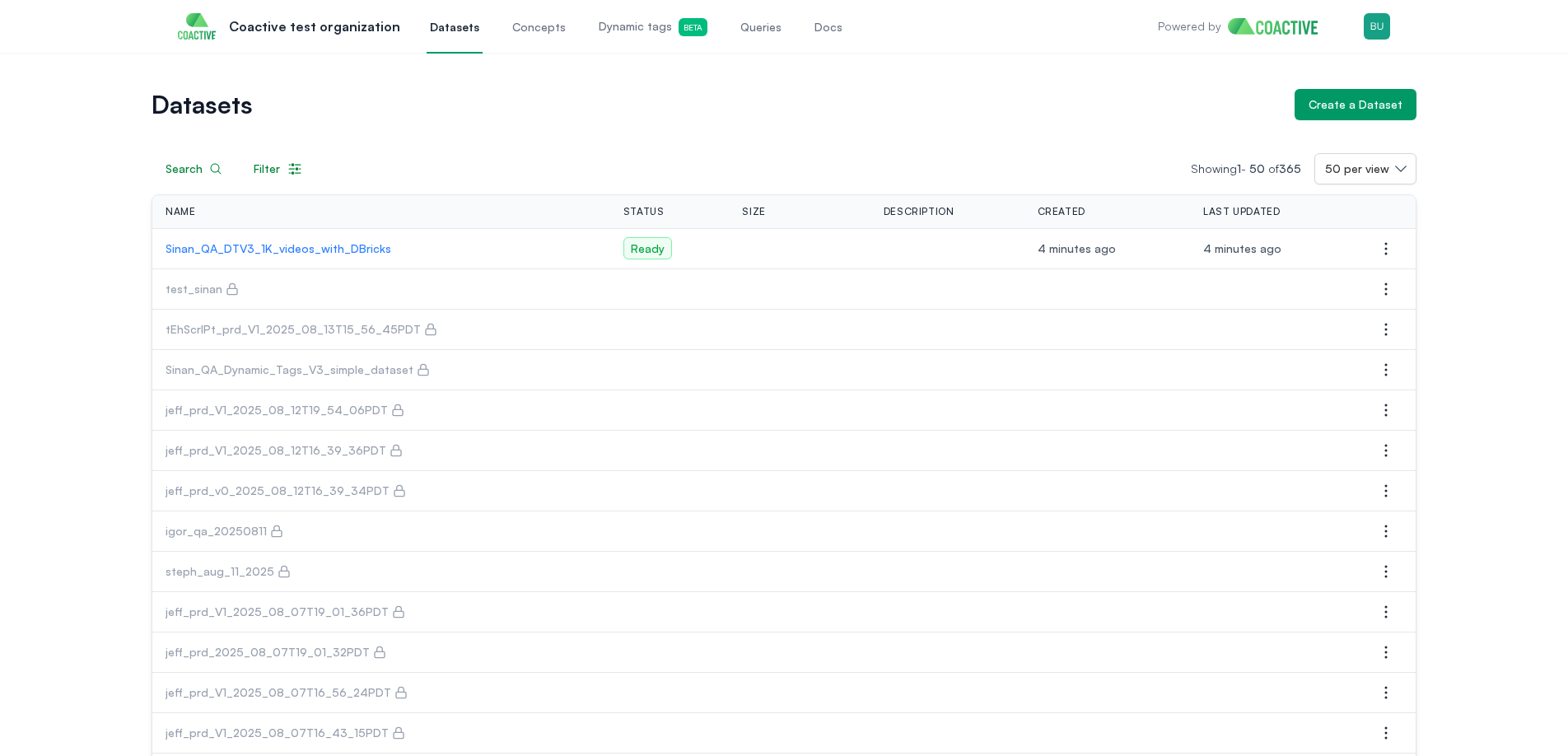
click at [1397, 98] on div "Create a Dataset" at bounding box center [1355, 104] width 94 height 16
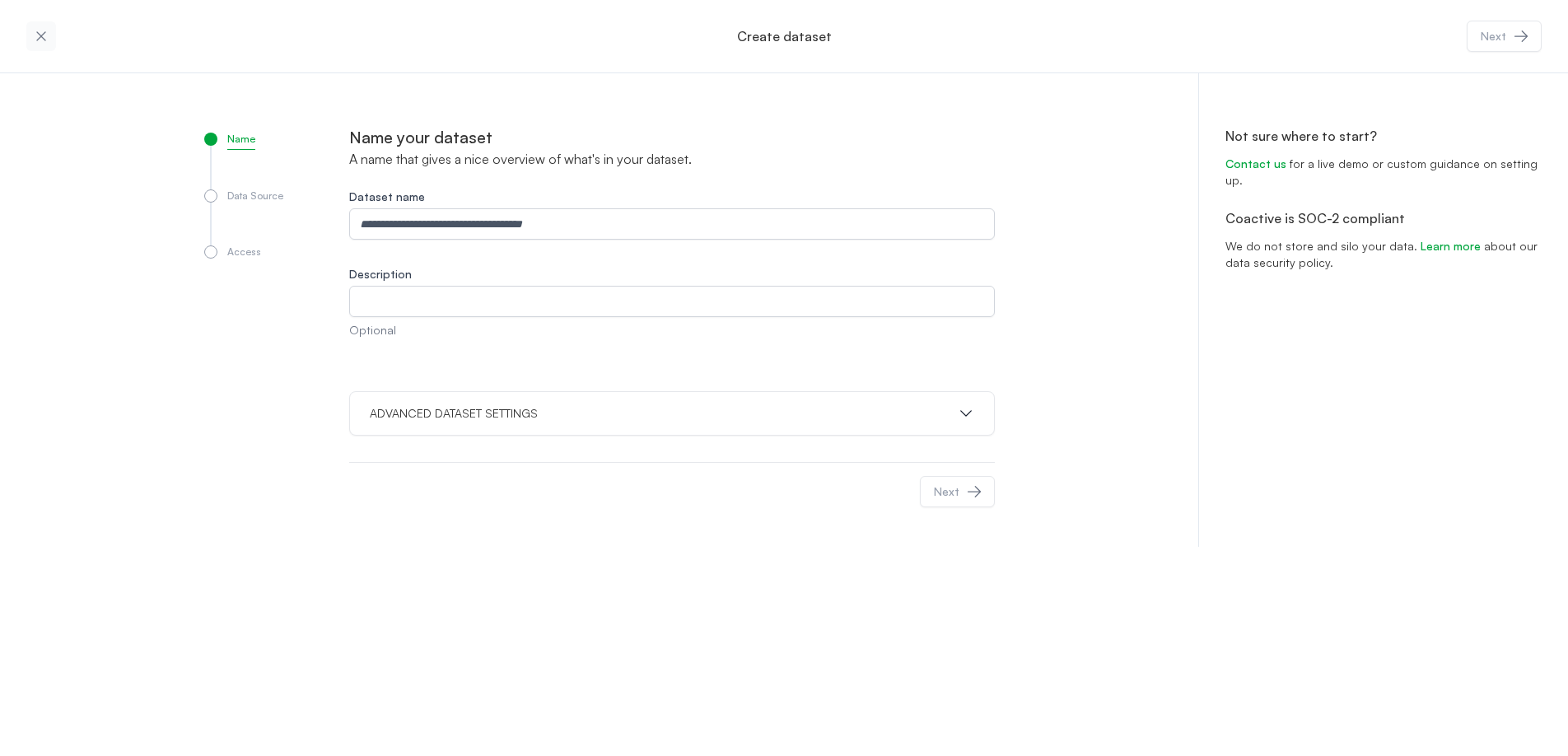
click at [565, 411] on button "ADVANCED DATASET SETTINGS" at bounding box center [671, 413] width 604 height 16
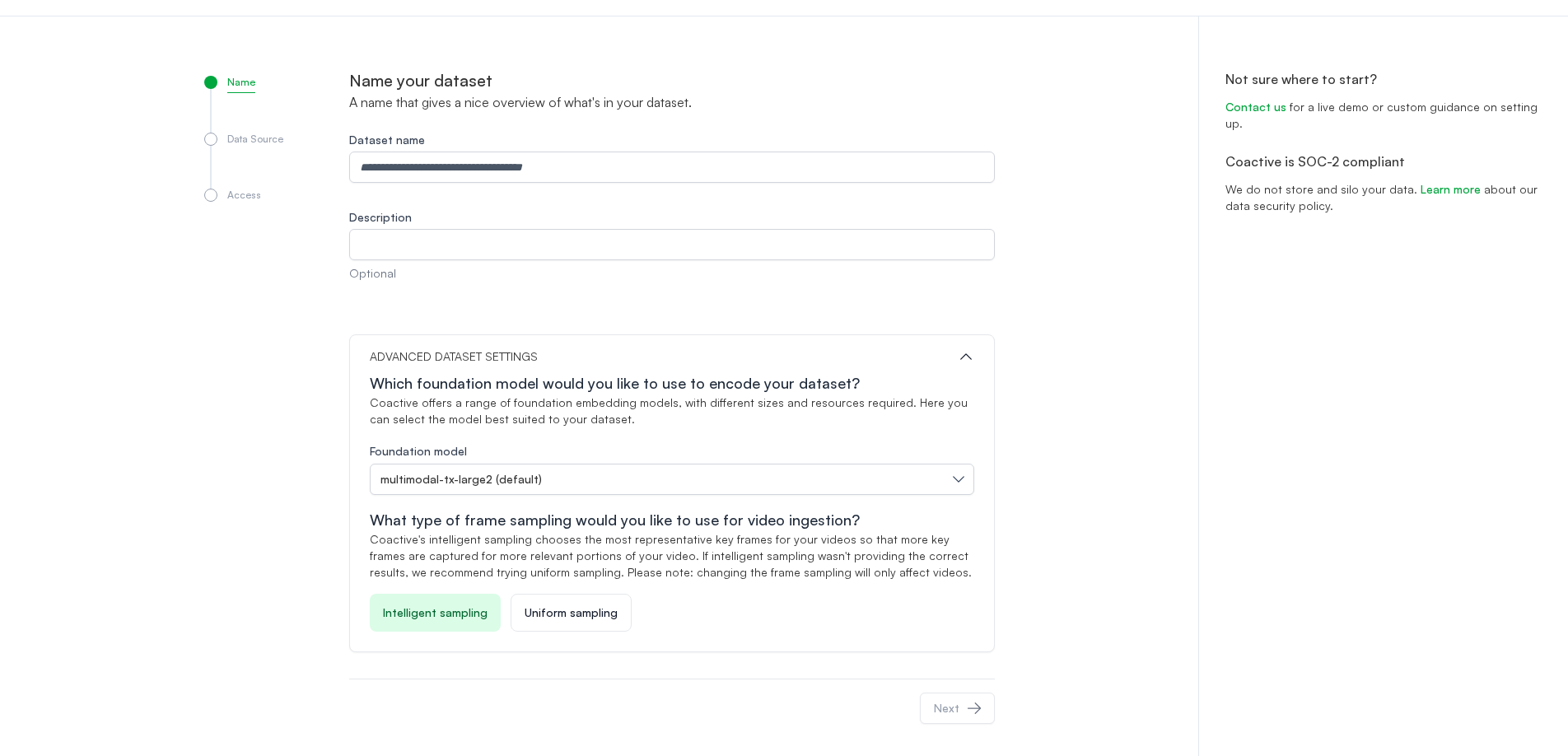
scroll to position [64, 0]
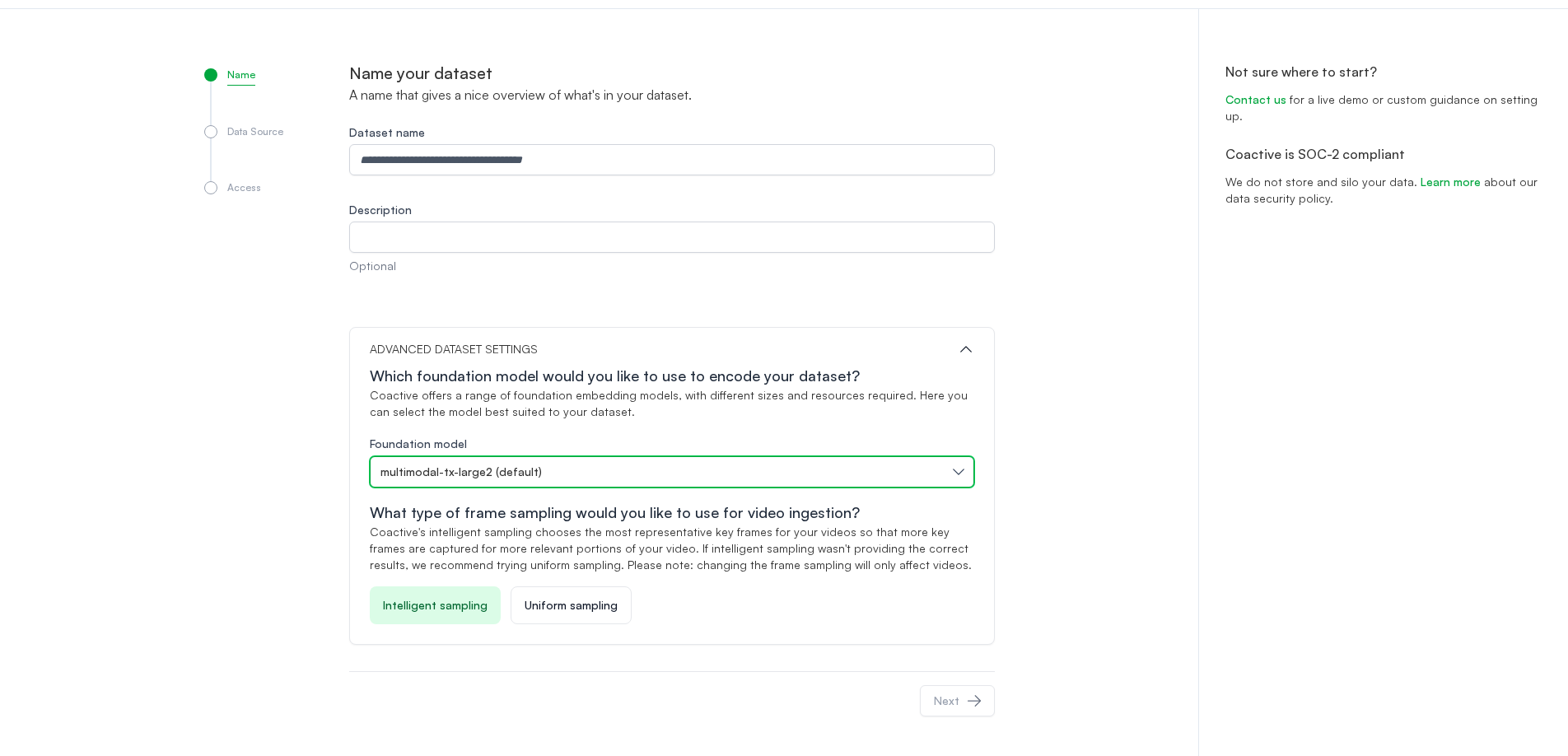
click at [435, 473] on span "multimodal-tx-large2 (default)" at bounding box center [461, 471] width 162 height 16
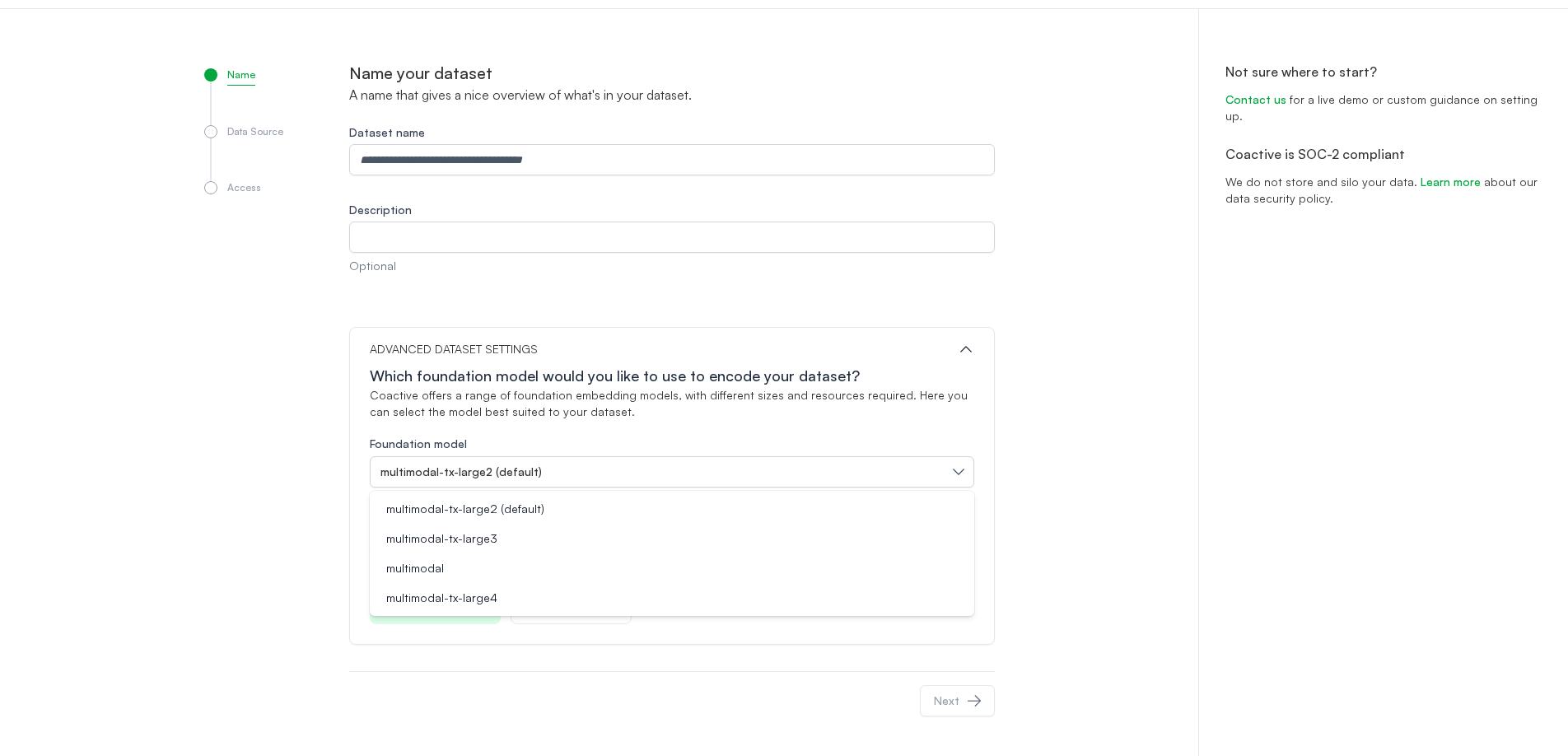
click at [518, 603] on div "multimodal-tx-large4" at bounding box center [662, 597] width 565 height 16
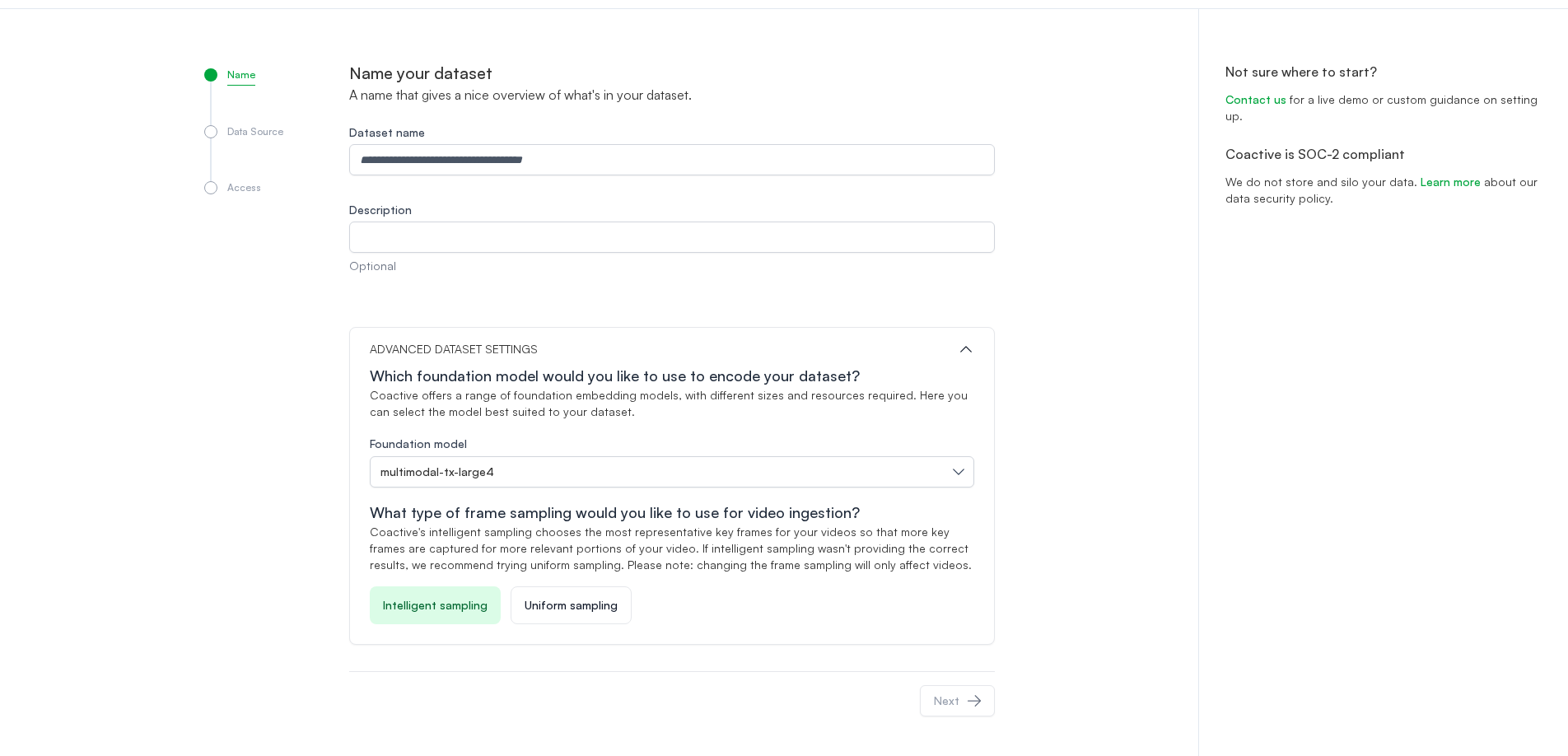
click at [307, 550] on div "Name Data Source Access" at bounding box center [276, 395] width 145 height 668
